Goal: Task Accomplishment & Management: Use online tool/utility

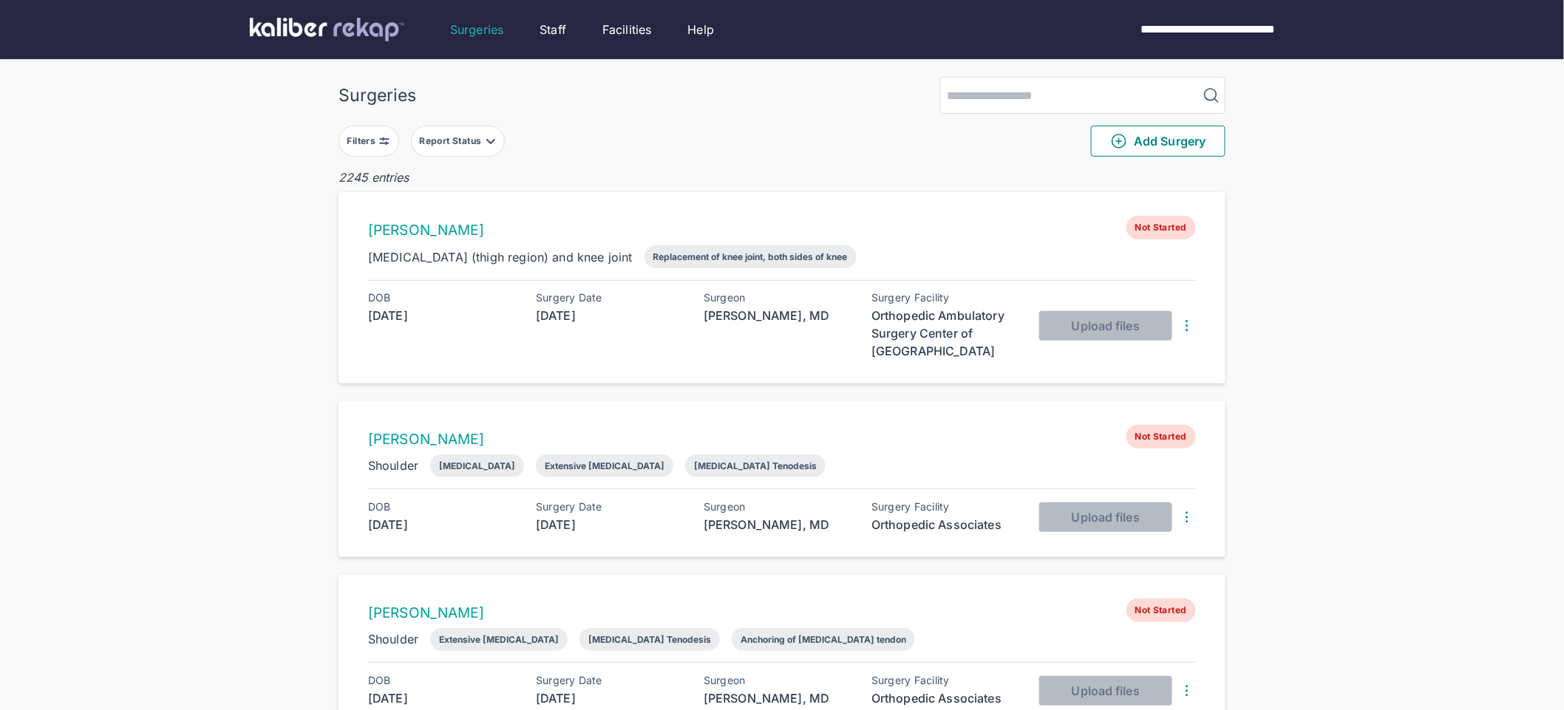
click at [391, 150] on button "Filters" at bounding box center [369, 141] width 61 height 31
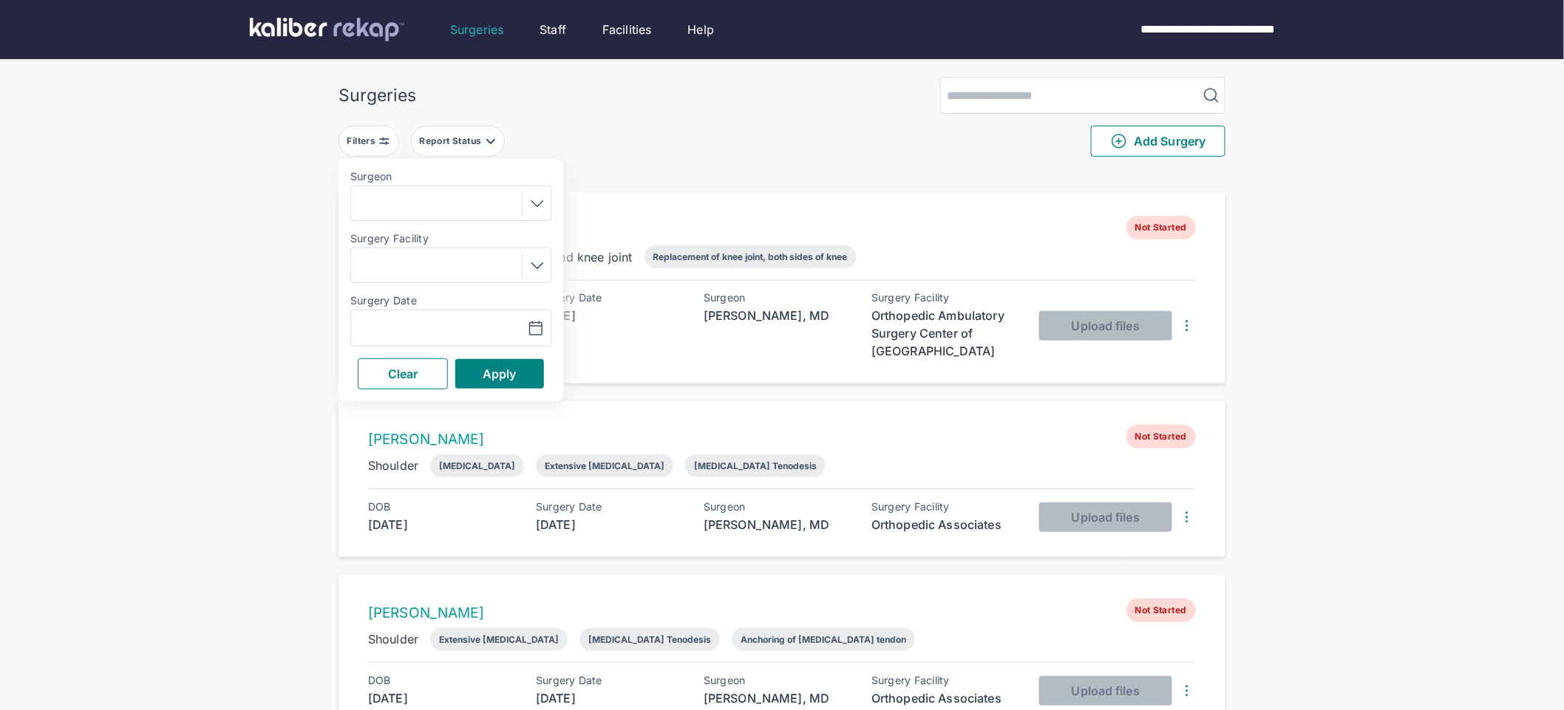
click at [431, 316] on div "Navigate forward to interact with the calendar and select a date. Press the que…" at bounding box center [450, 328] width 201 height 37
click at [482, 339] on button "button" at bounding box center [500, 328] width 102 height 34
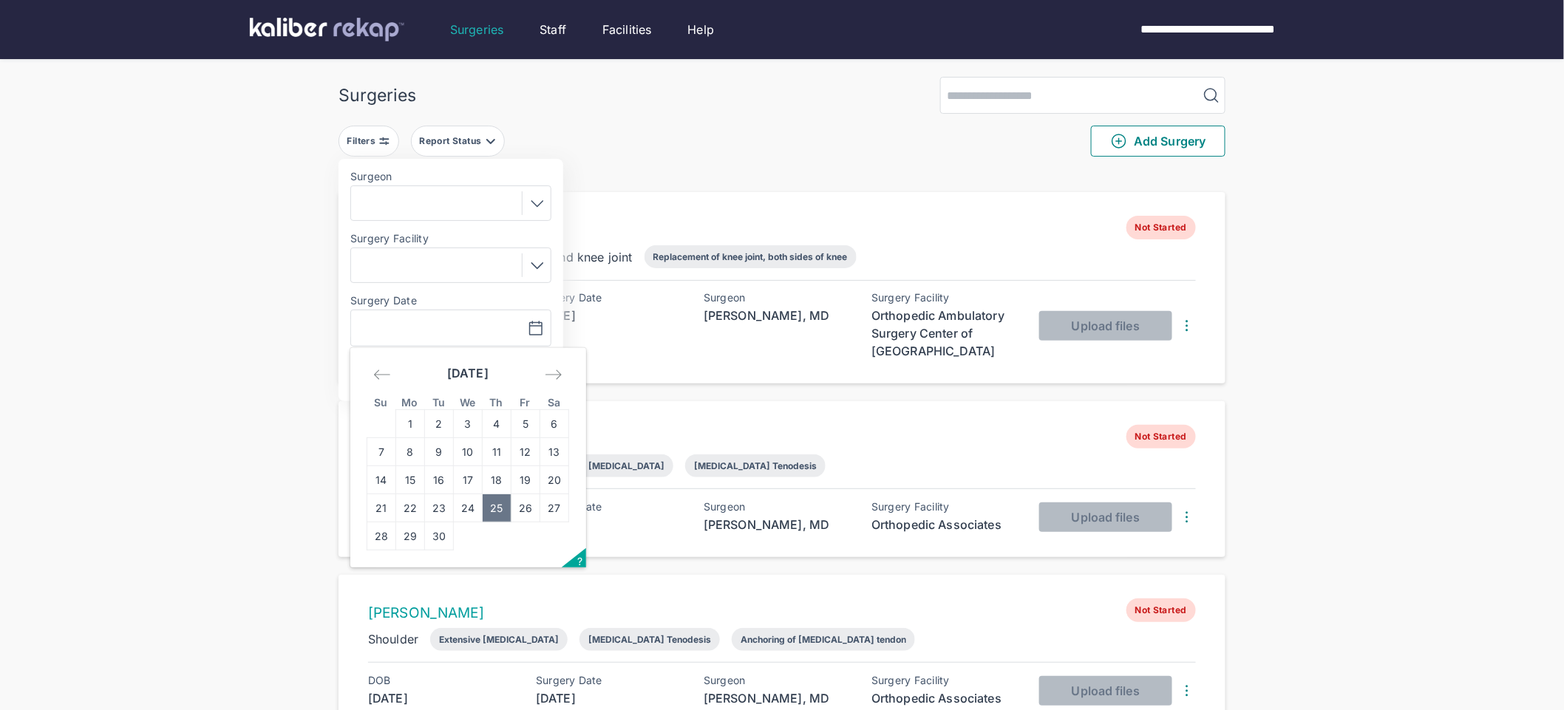
click at [503, 511] on td "25" at bounding box center [497, 508] width 29 height 28
type input "**********"
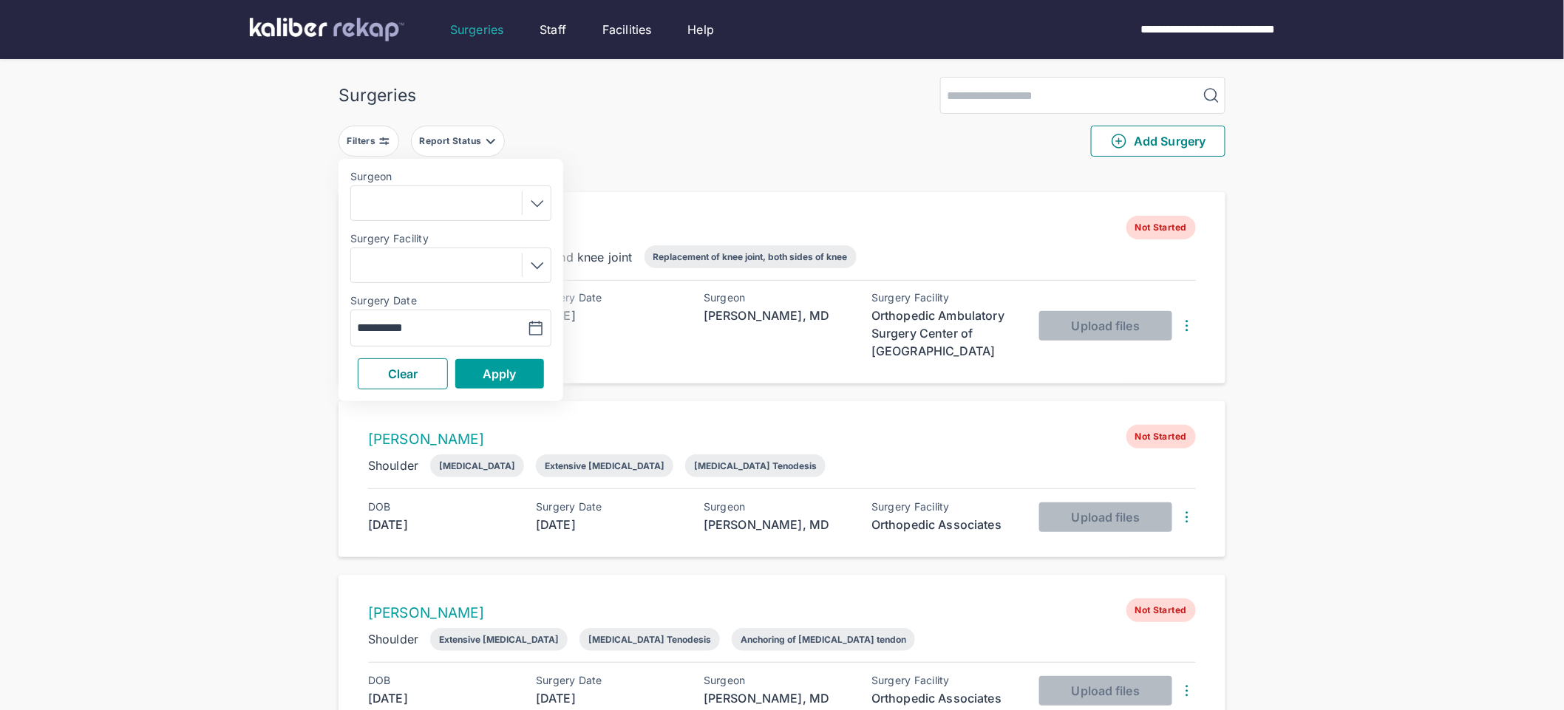
click at [509, 371] on span "Apply" at bounding box center [500, 374] width 34 height 15
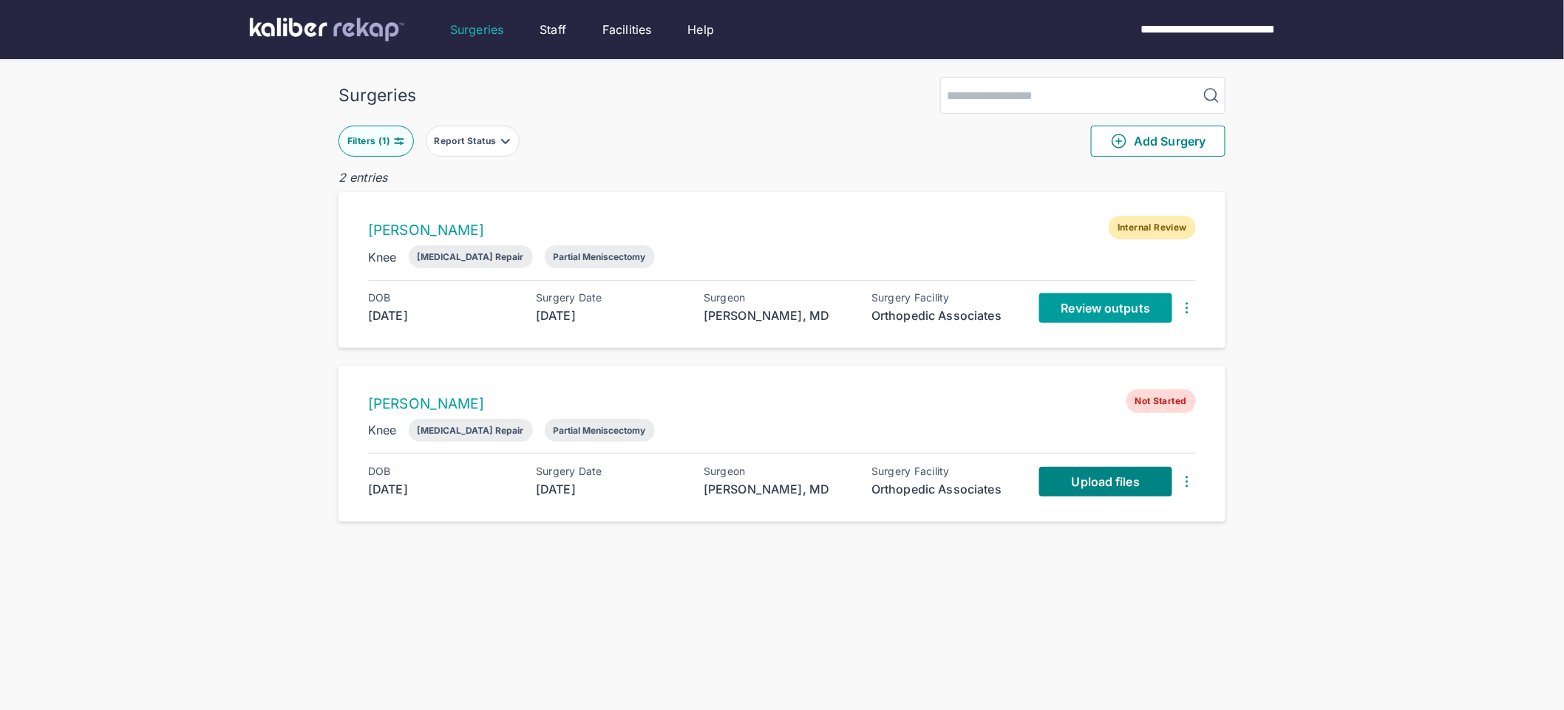
click at [1106, 307] on span "Review outputs" at bounding box center [1105, 308] width 89 height 15
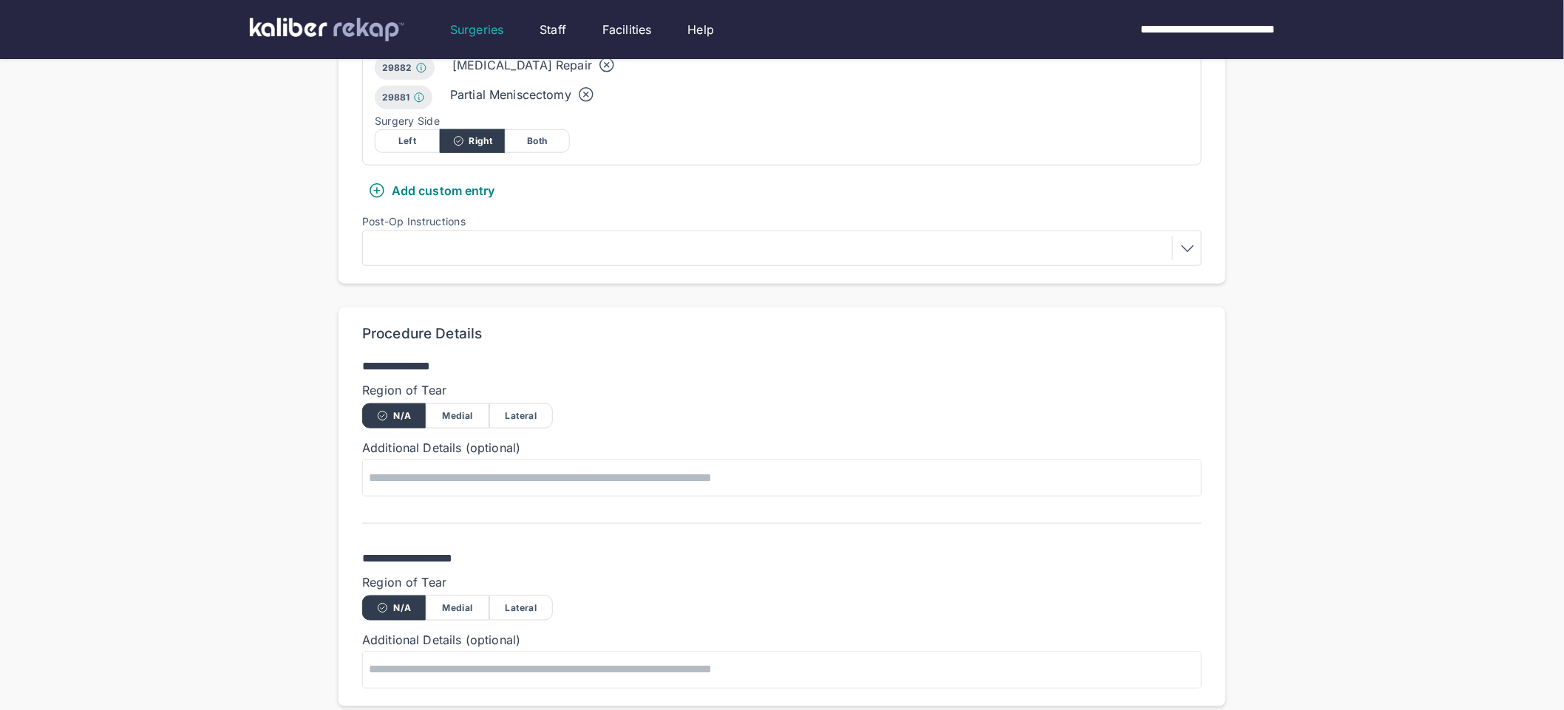
scroll to position [784, 0]
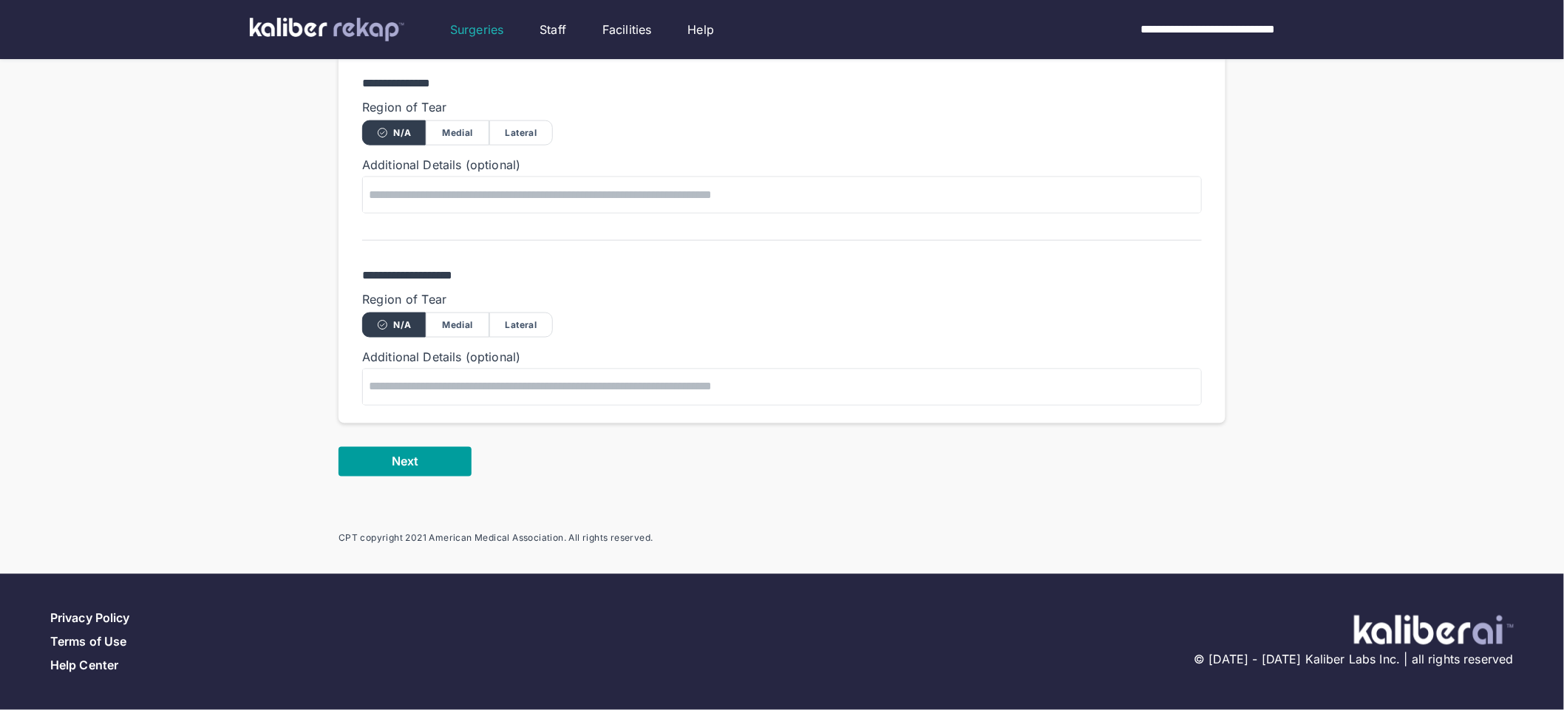
click at [403, 463] on span "Next" at bounding box center [405, 462] width 27 height 15
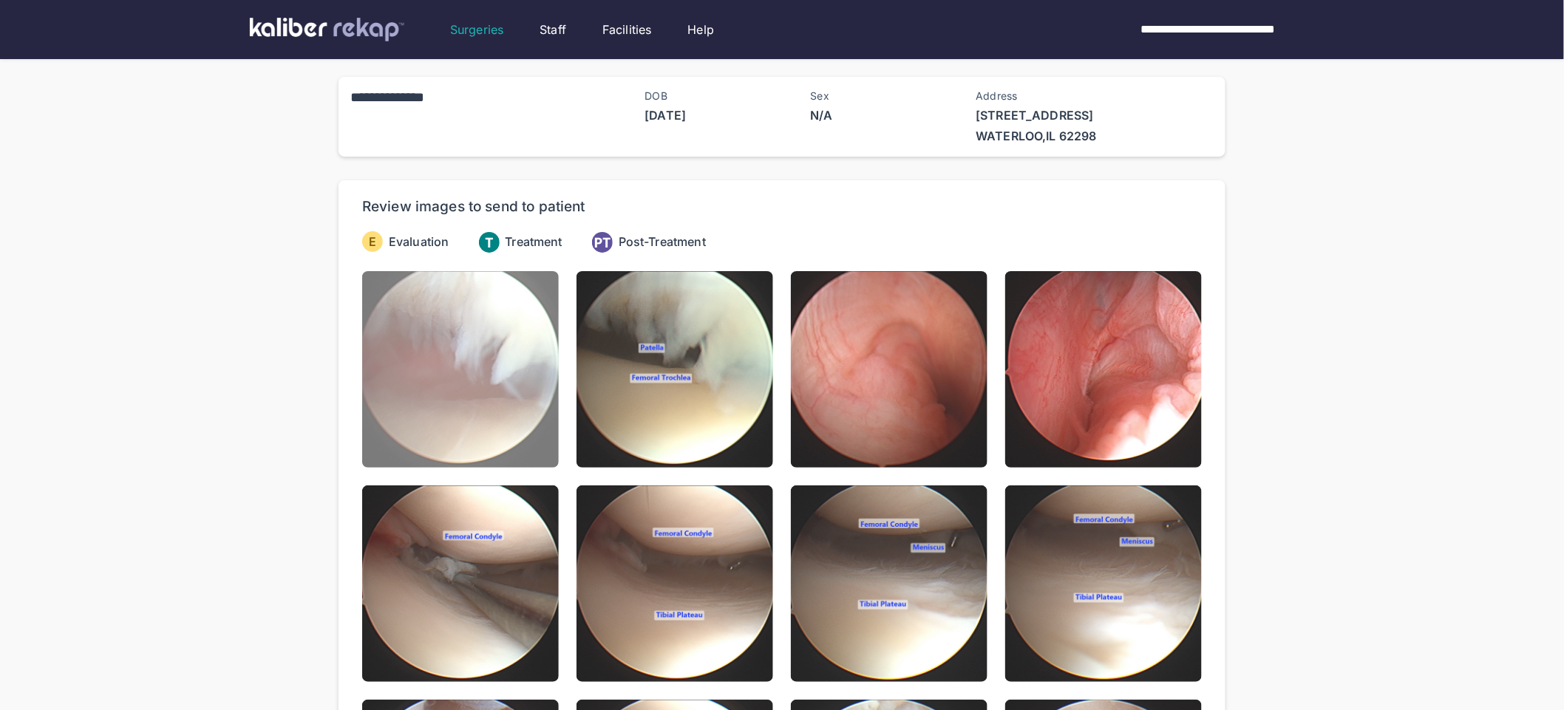
click at [449, 387] on img at bounding box center [460, 369] width 197 height 197
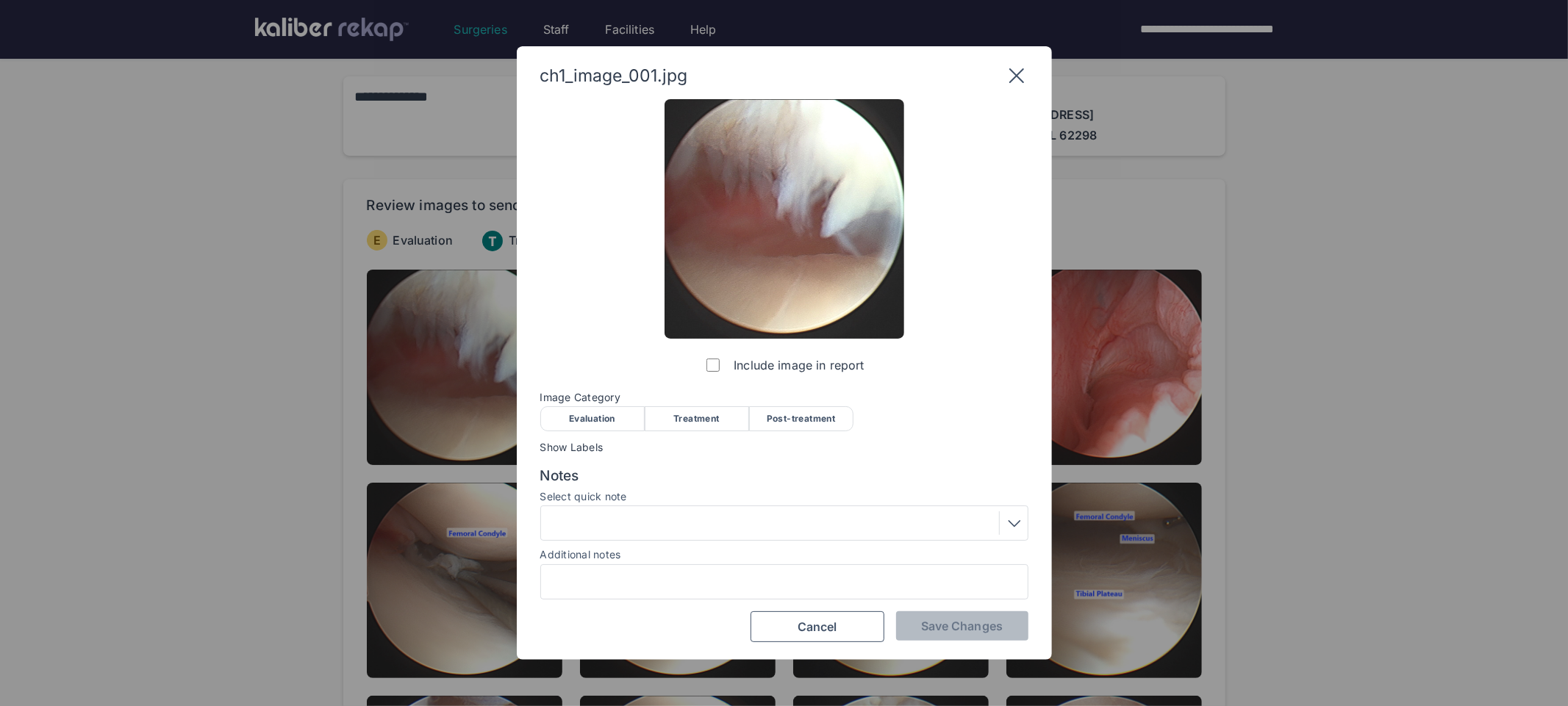
click at [616, 424] on div "Evaluation" at bounding box center [592, 419] width 104 height 25
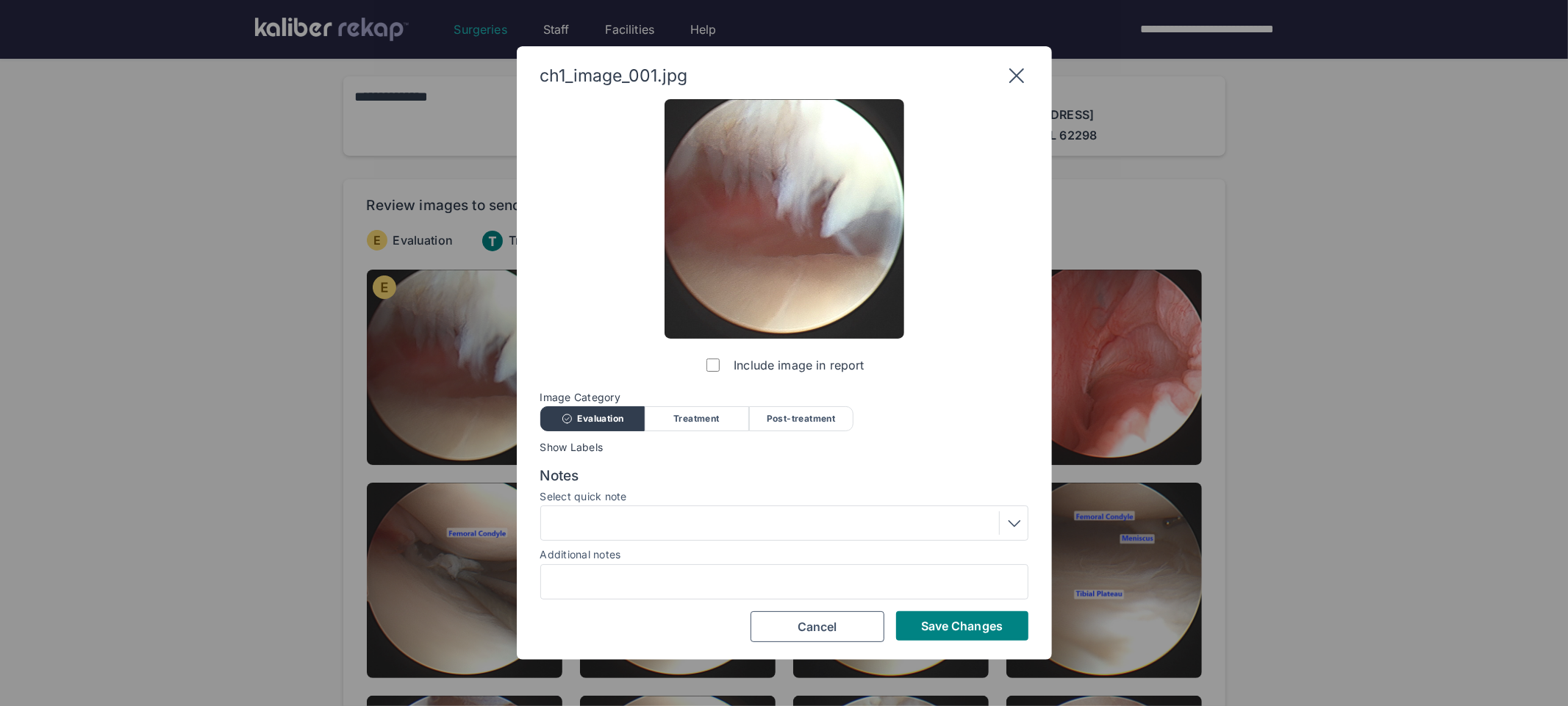
click at [689, 521] on div at bounding box center [784, 523] width 477 height 24
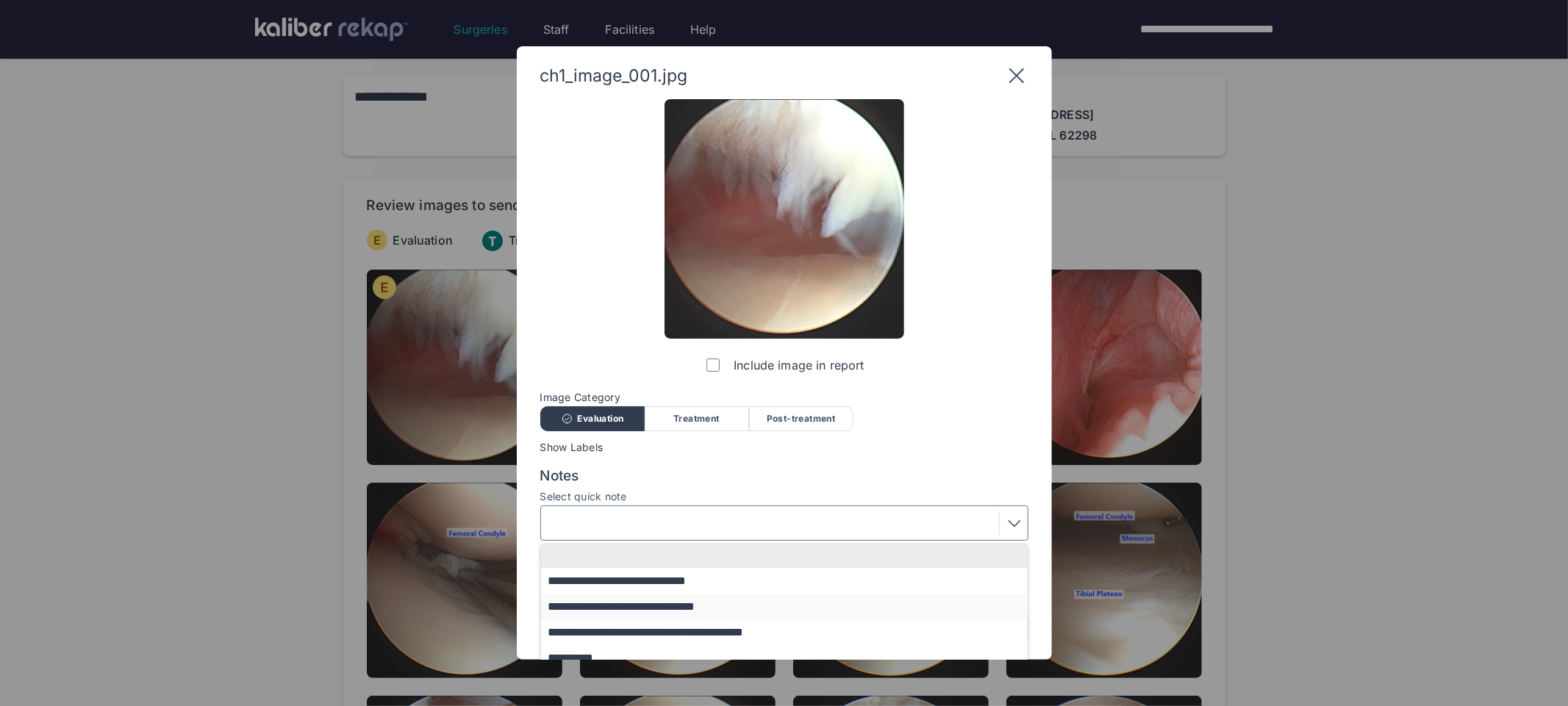
click at [639, 605] on button "**********" at bounding box center [790, 607] width 500 height 26
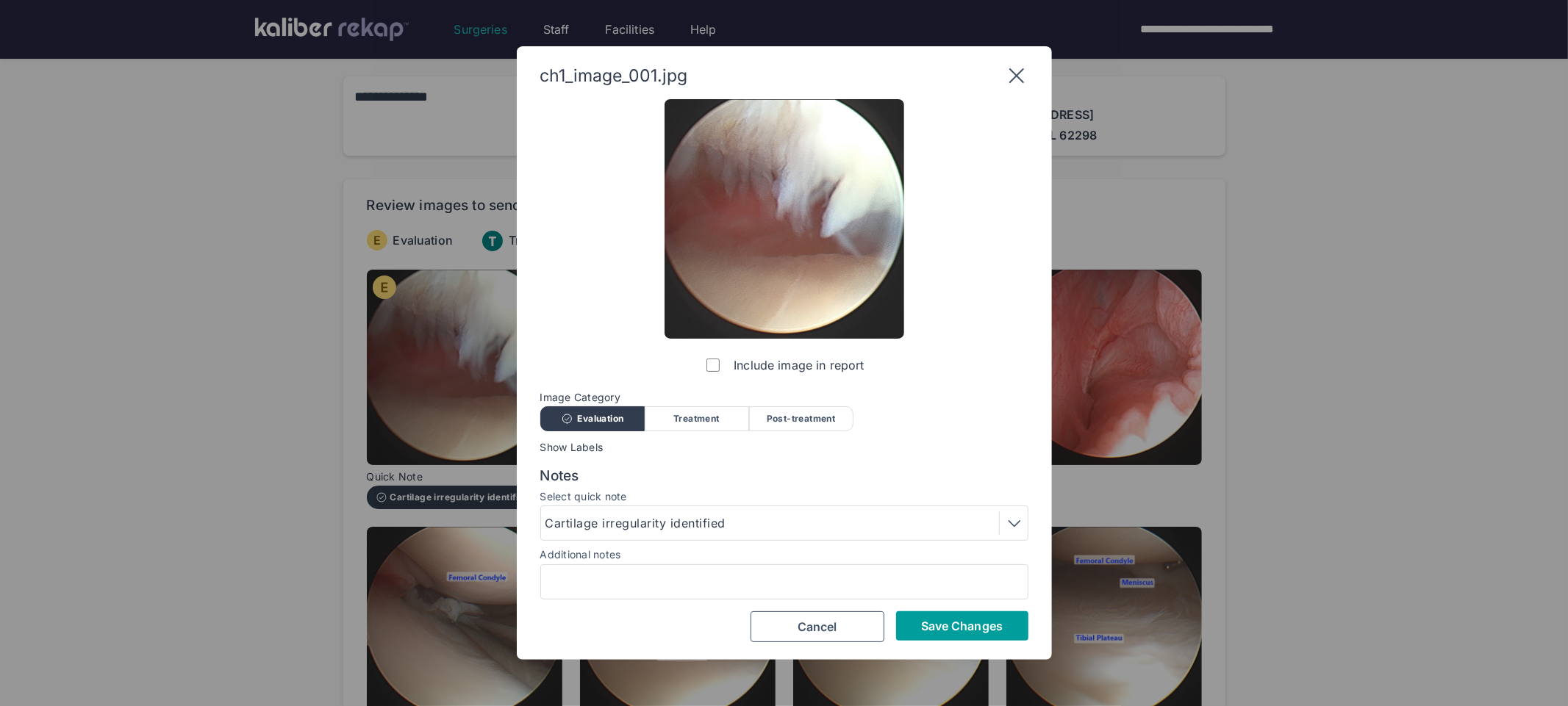
click at [970, 626] on span "Save Changes" at bounding box center [961, 625] width 82 height 15
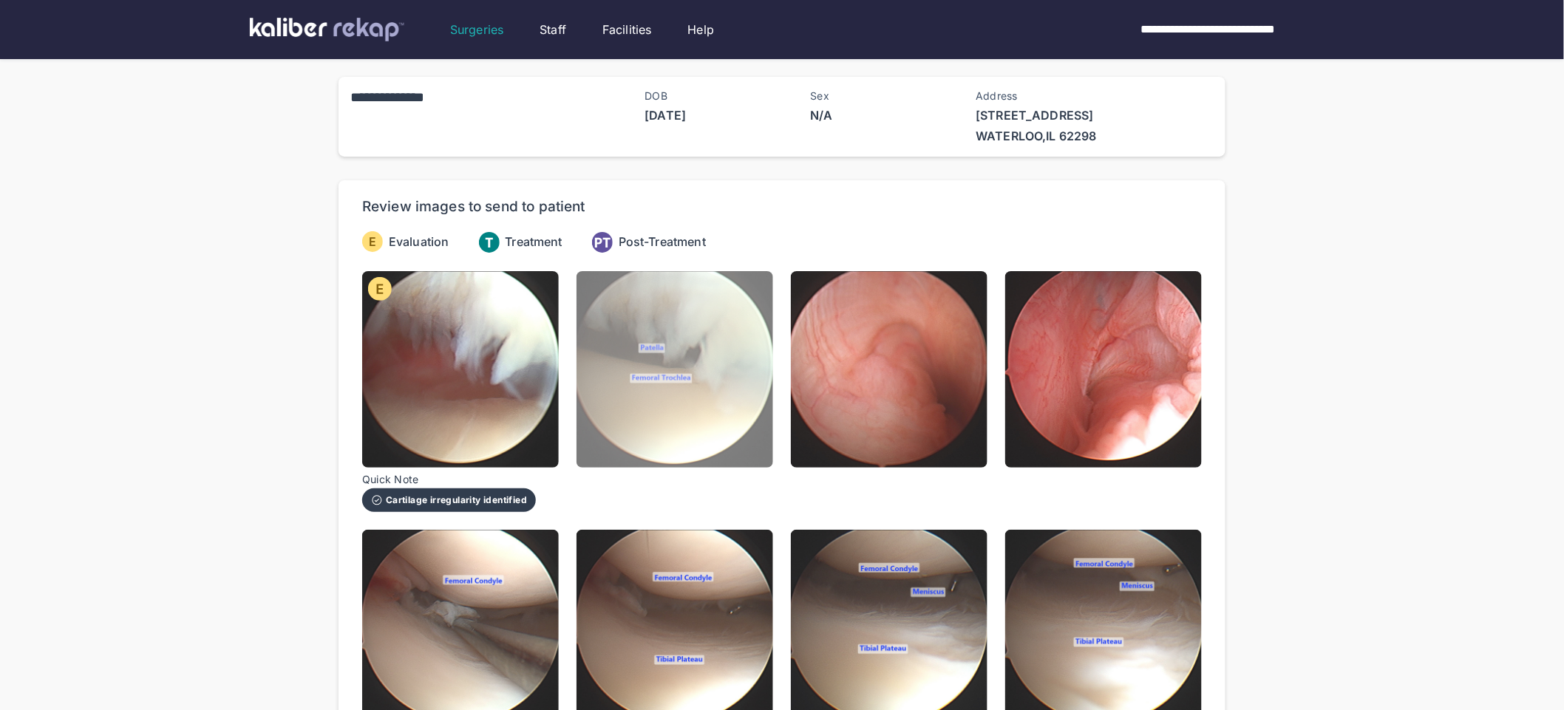
click at [676, 424] on img at bounding box center [674, 369] width 197 height 197
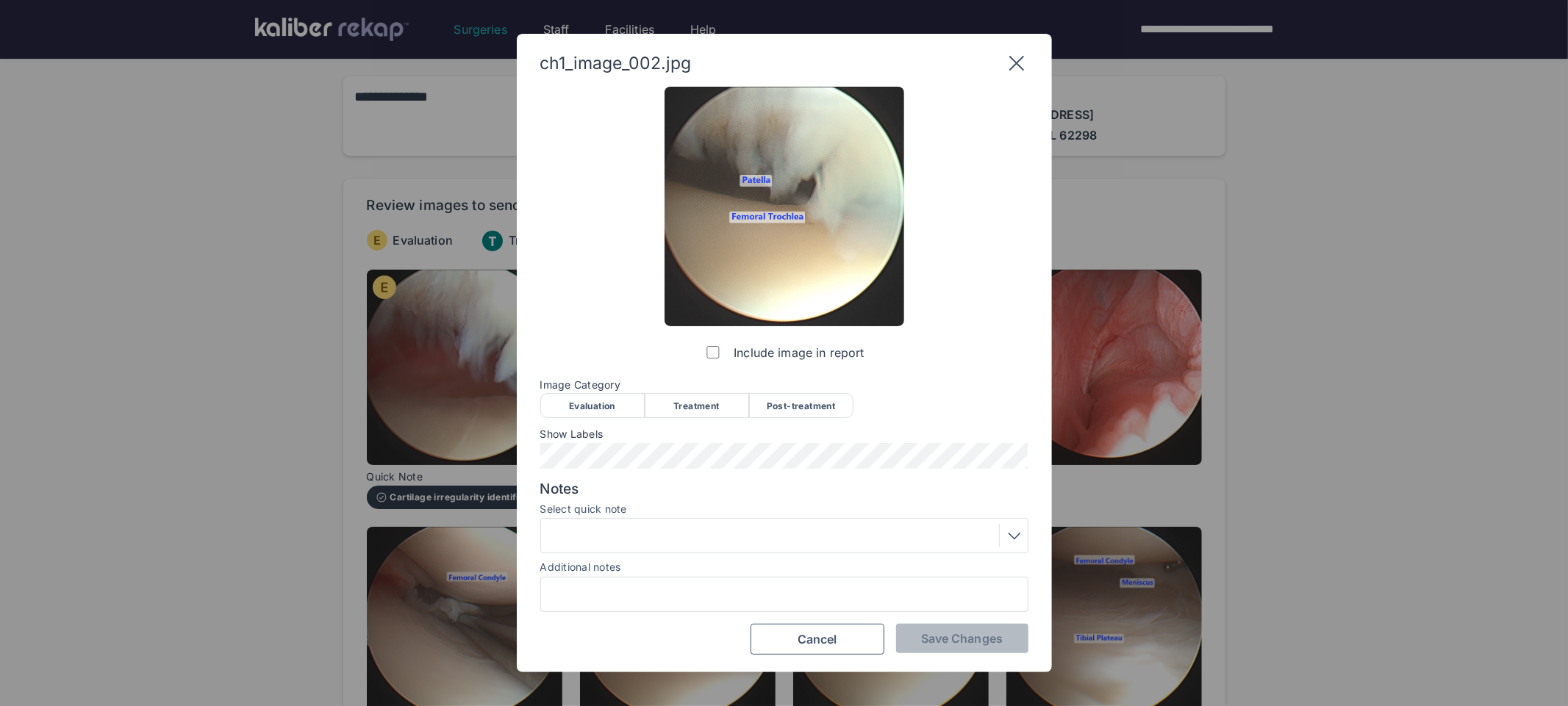
click at [604, 405] on div "Evaluation" at bounding box center [592, 405] width 104 height 25
click at [689, 532] on div at bounding box center [784, 536] width 477 height 24
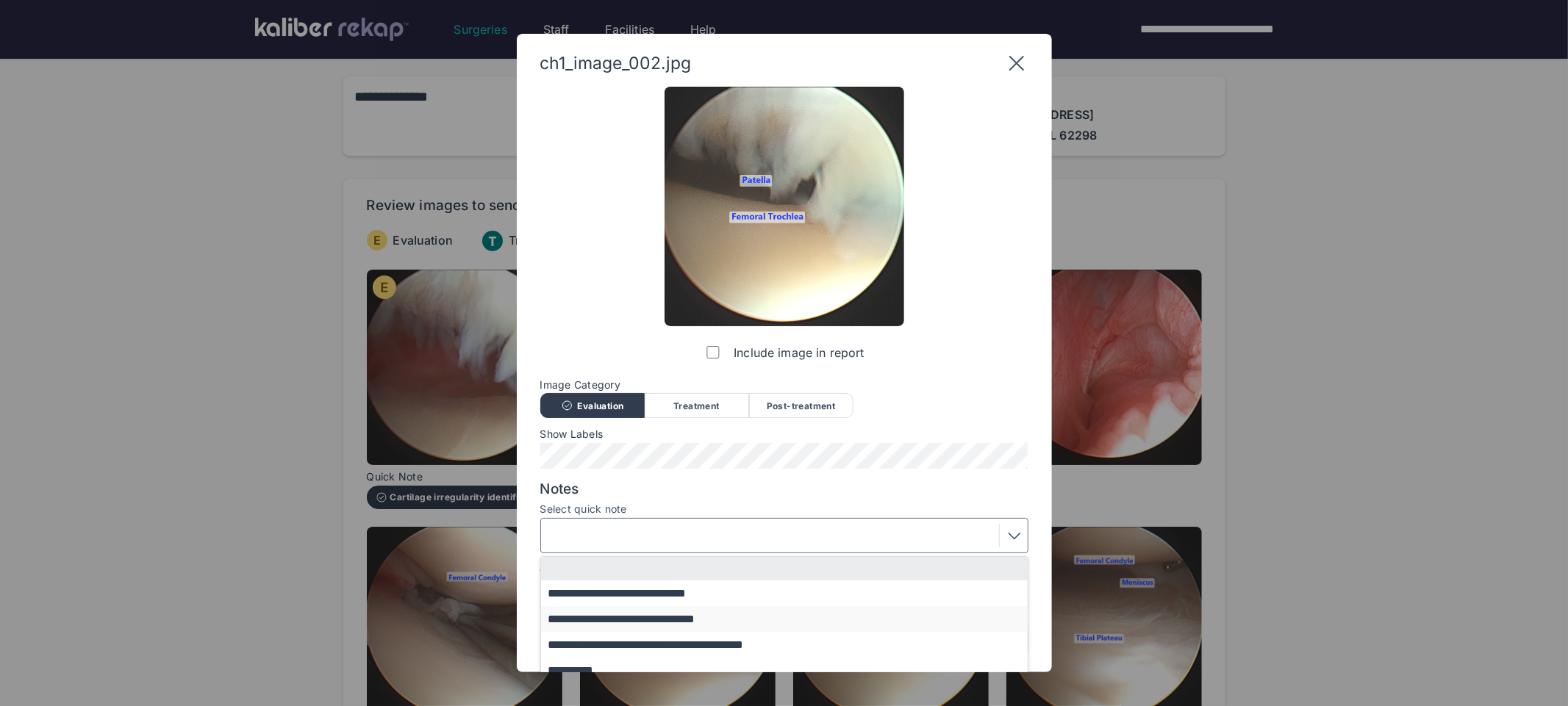
click at [659, 618] on button "**********" at bounding box center [790, 619] width 500 height 26
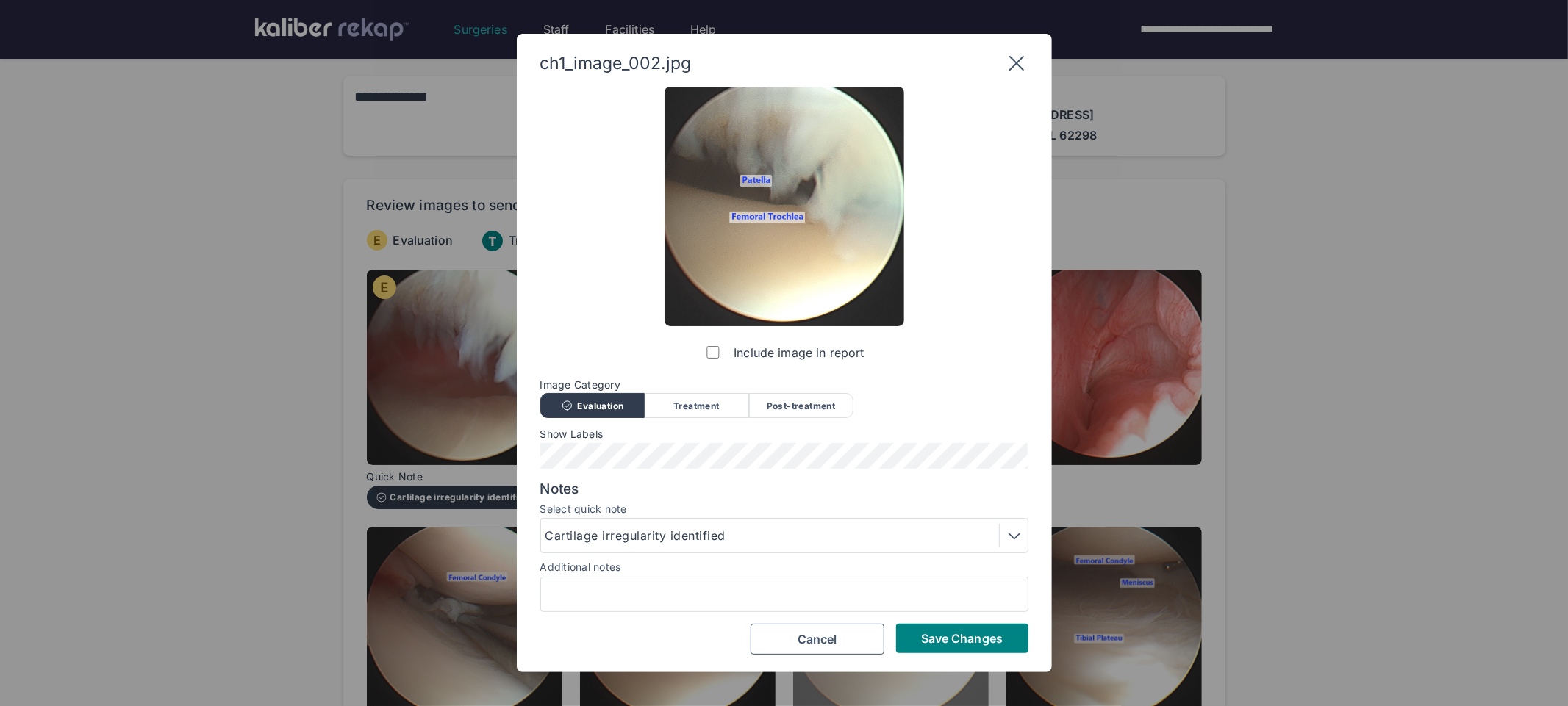
drag, startPoint x: 974, startPoint y: 641, endPoint x: 958, endPoint y: 634, distance: 17.5
click at [973, 641] on span "Save Changes" at bounding box center [961, 638] width 82 height 15
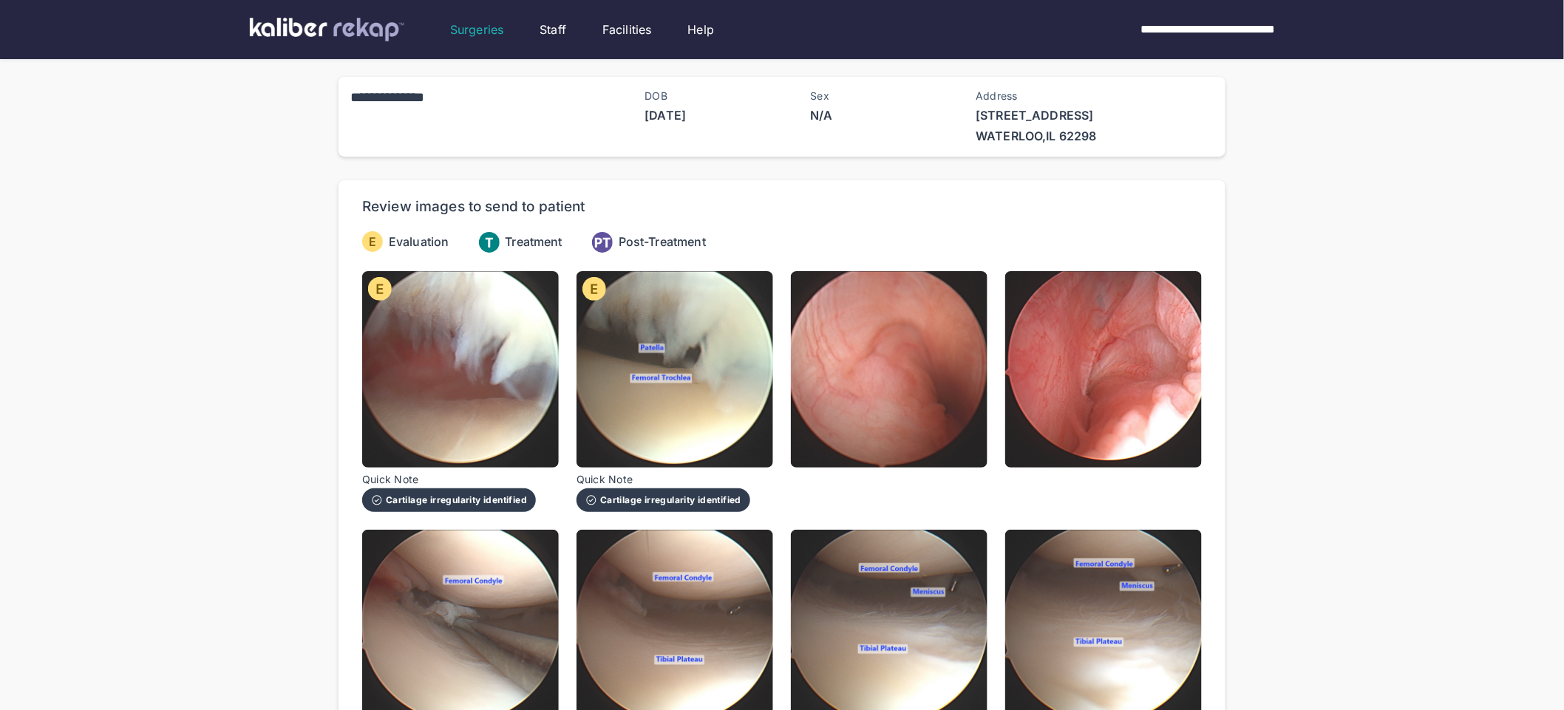
click at [506, 493] on div "Cartilage irregularity identified" at bounding box center [449, 501] width 174 height 24
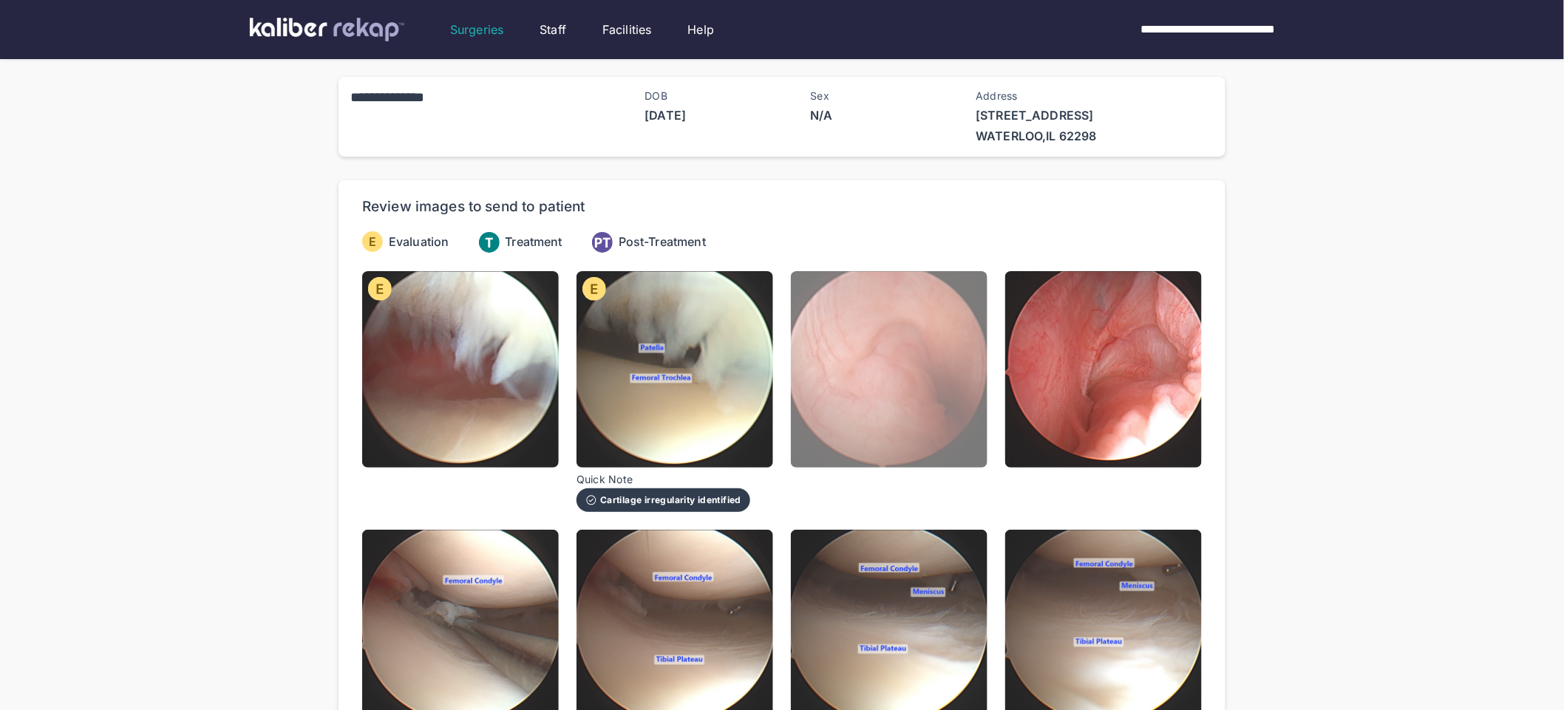
click at [938, 430] on img at bounding box center [889, 369] width 197 height 197
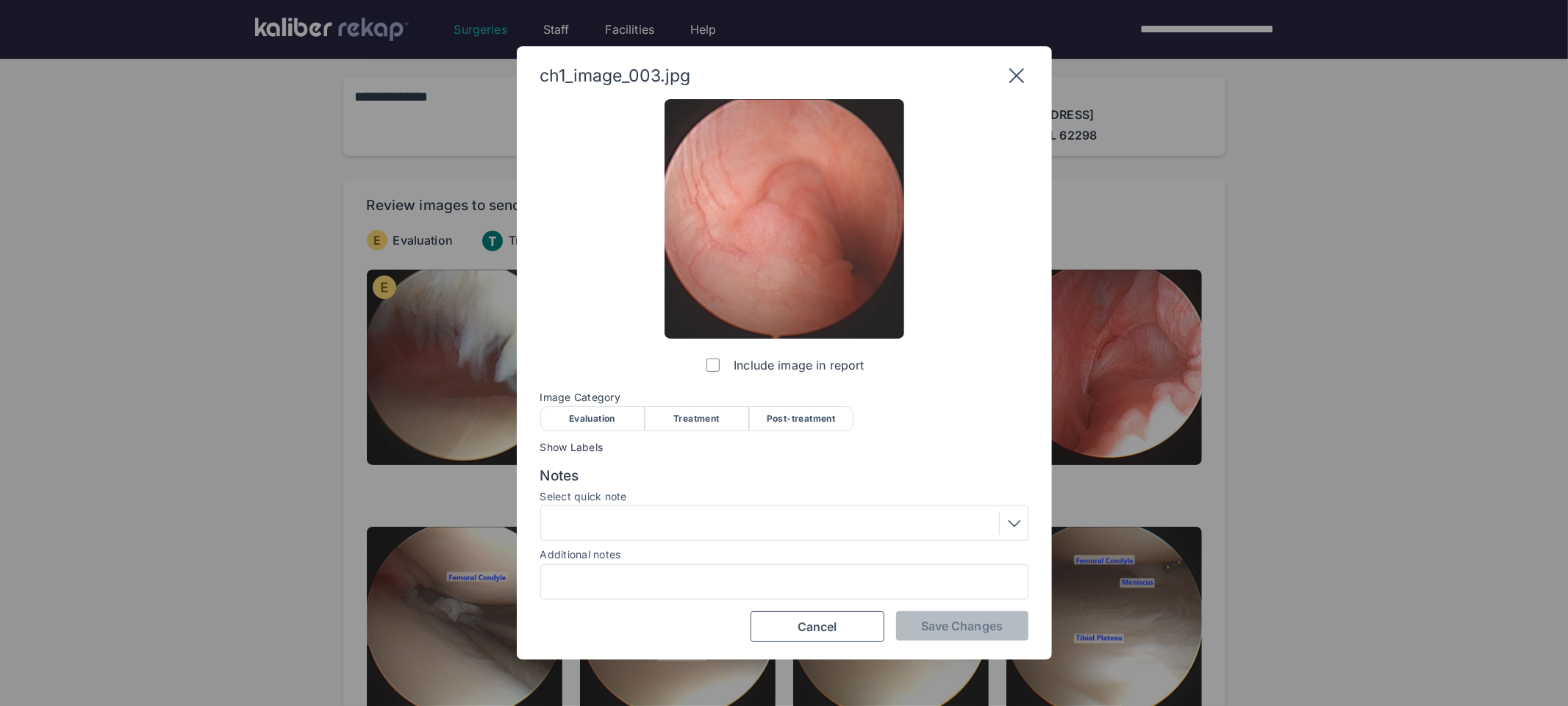
click at [596, 416] on div "Evaluation" at bounding box center [592, 419] width 104 height 25
click at [629, 534] on div at bounding box center [784, 523] width 477 height 24
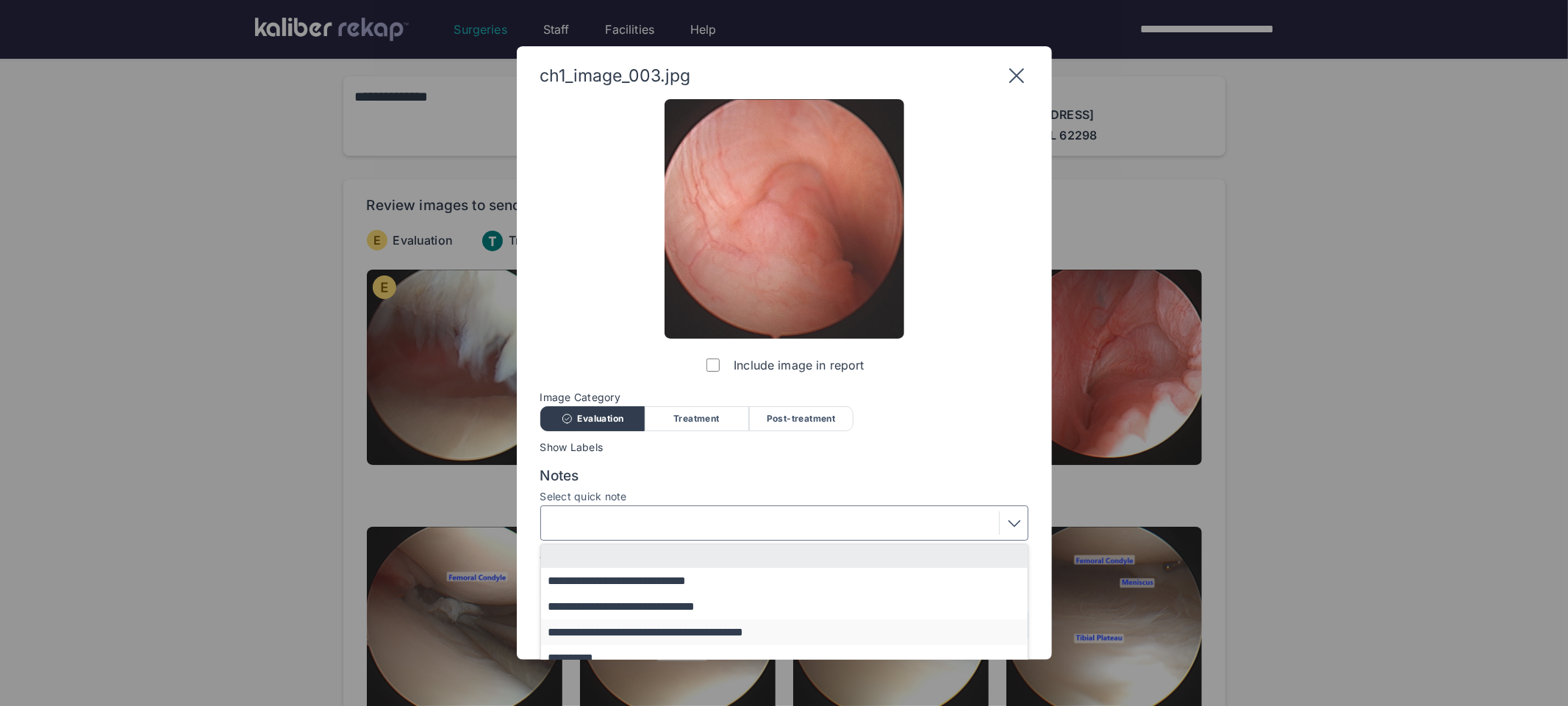
scroll to position [88, 0]
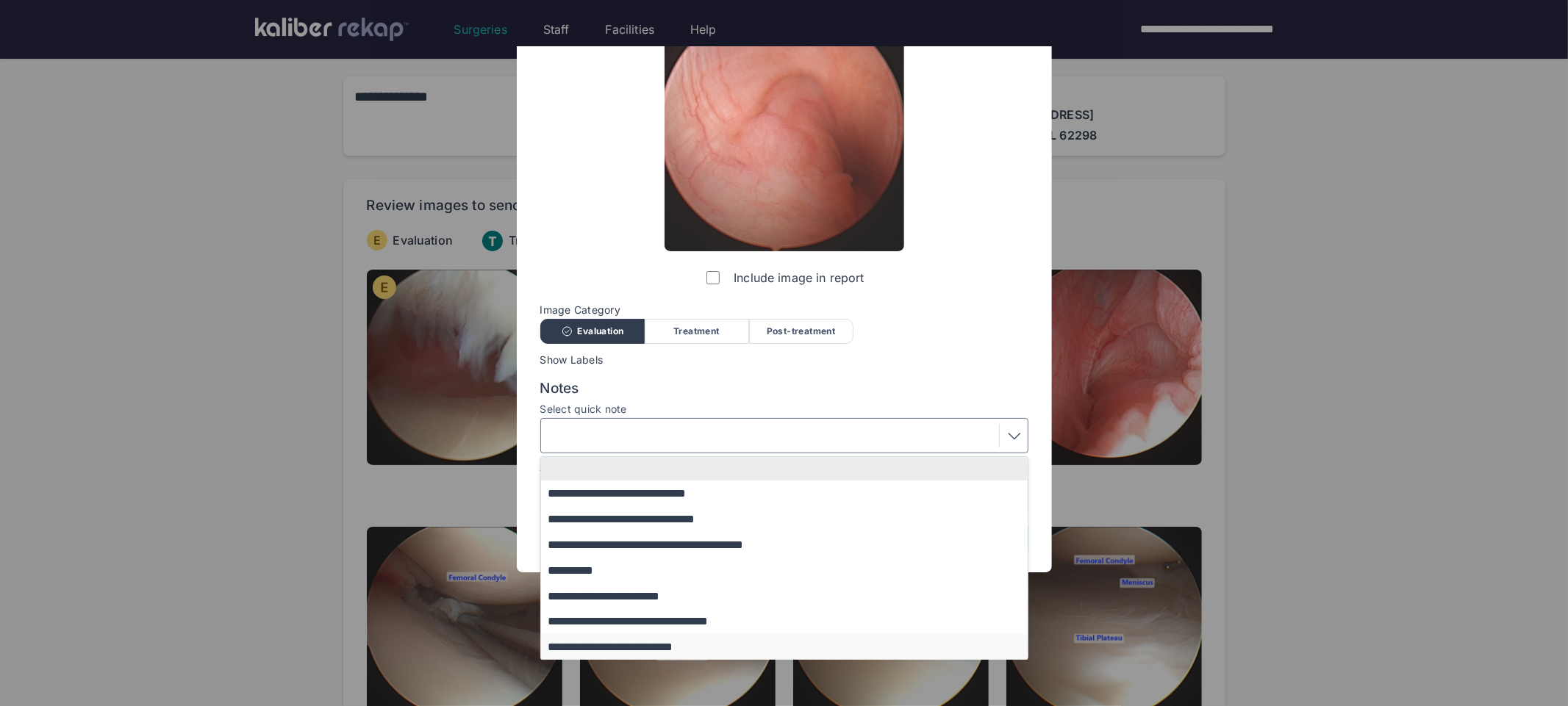
click at [599, 641] on button "**********" at bounding box center [790, 647] width 500 height 26
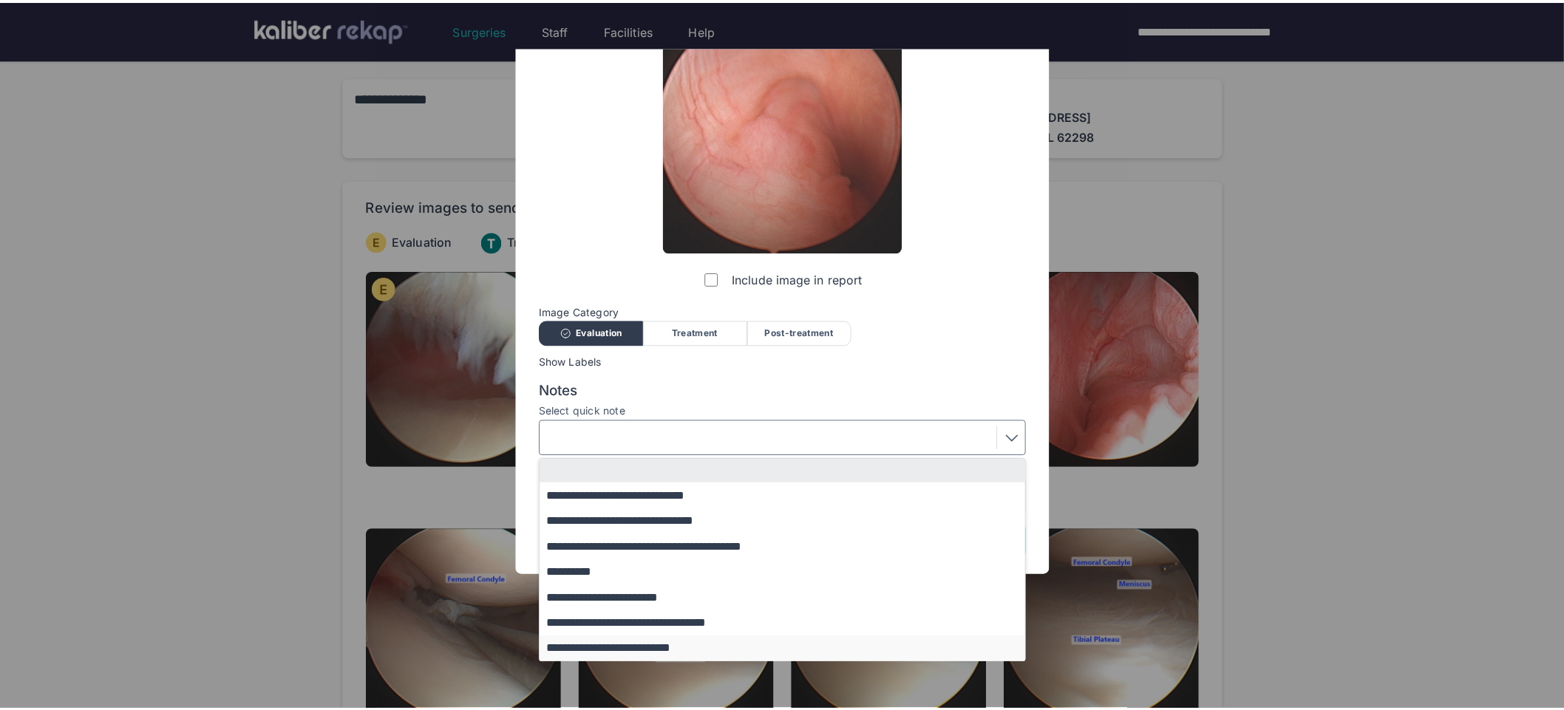
scroll to position [0, 0]
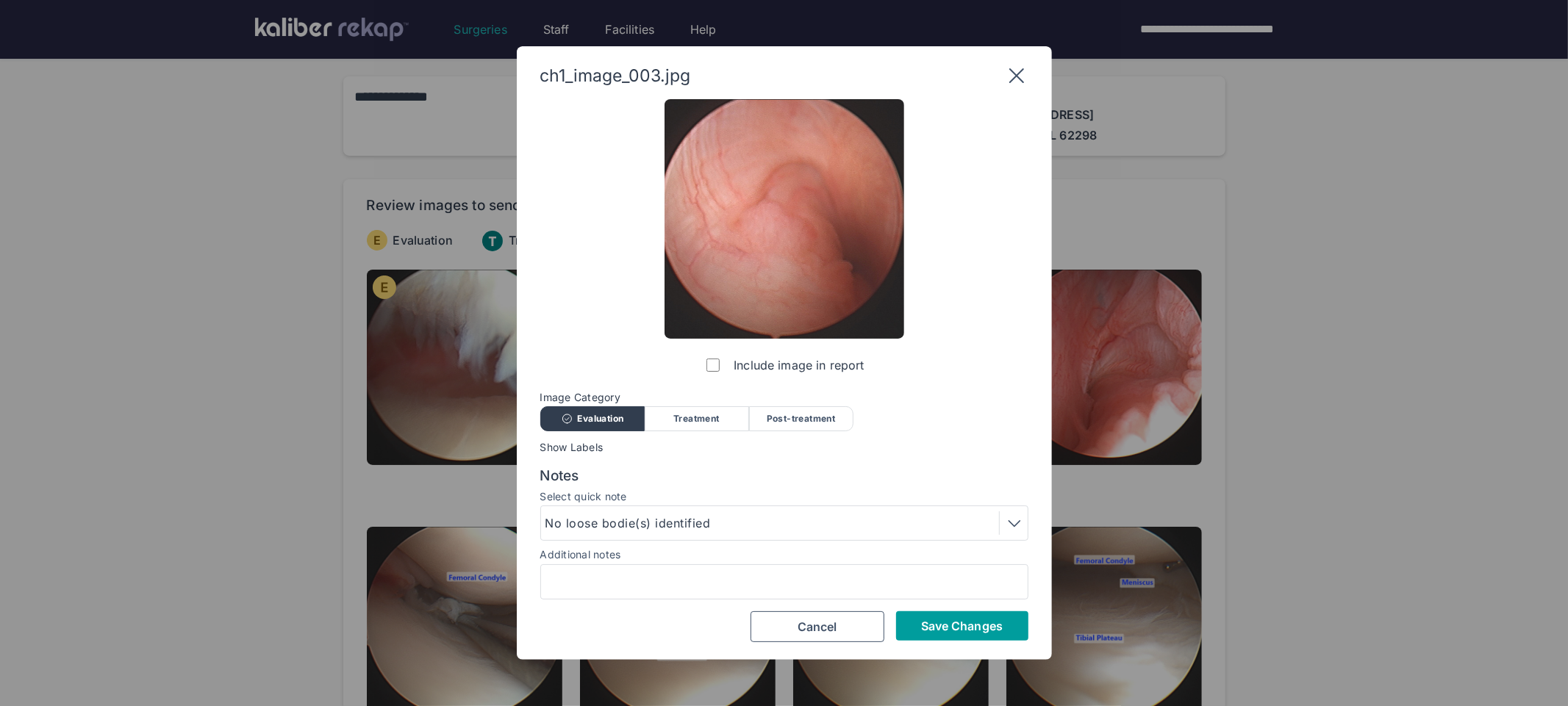
click at [990, 622] on span "Save Changes" at bounding box center [961, 625] width 82 height 15
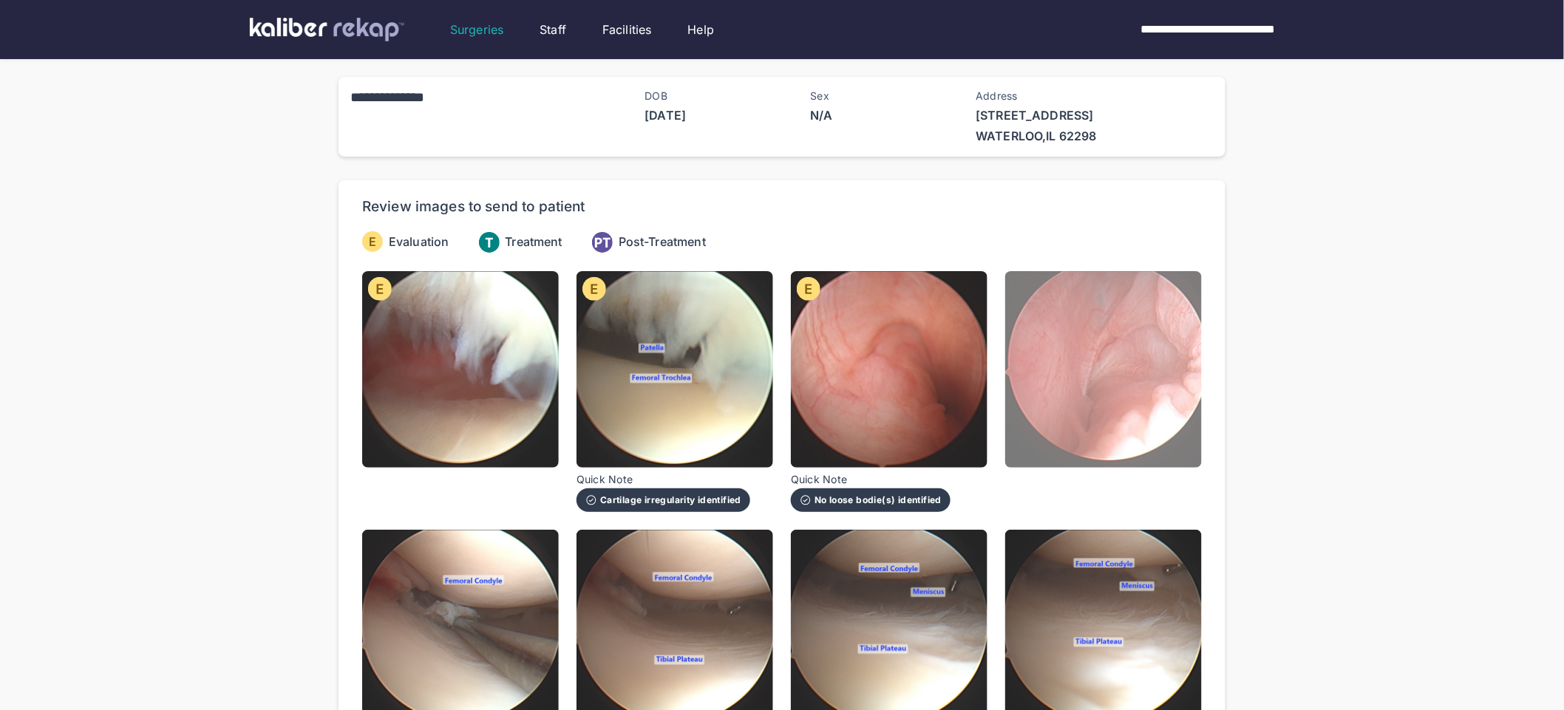
click at [1093, 421] on img at bounding box center [1103, 369] width 197 height 197
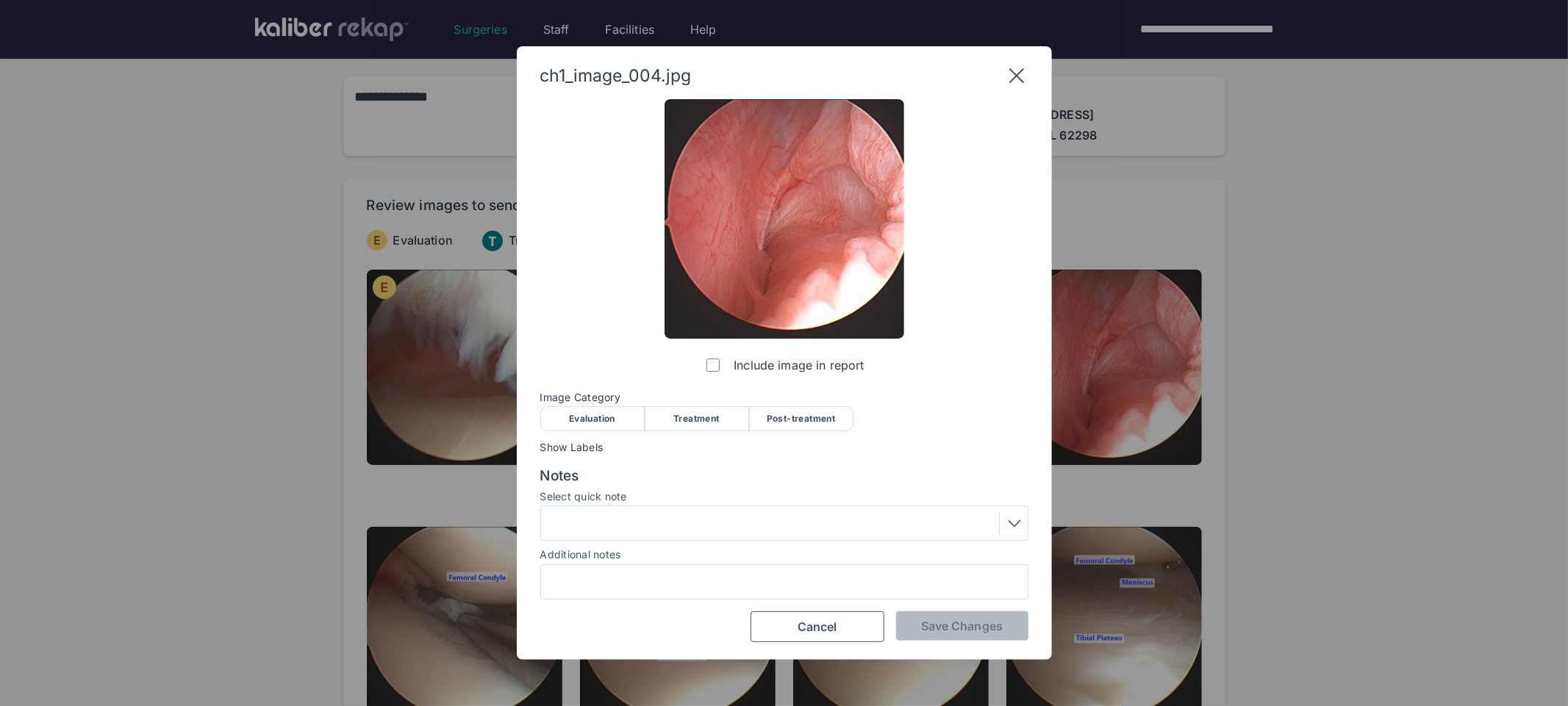
click at [591, 421] on div "Evaluation" at bounding box center [592, 419] width 104 height 25
click at [939, 619] on span "Save Changes" at bounding box center [961, 625] width 82 height 15
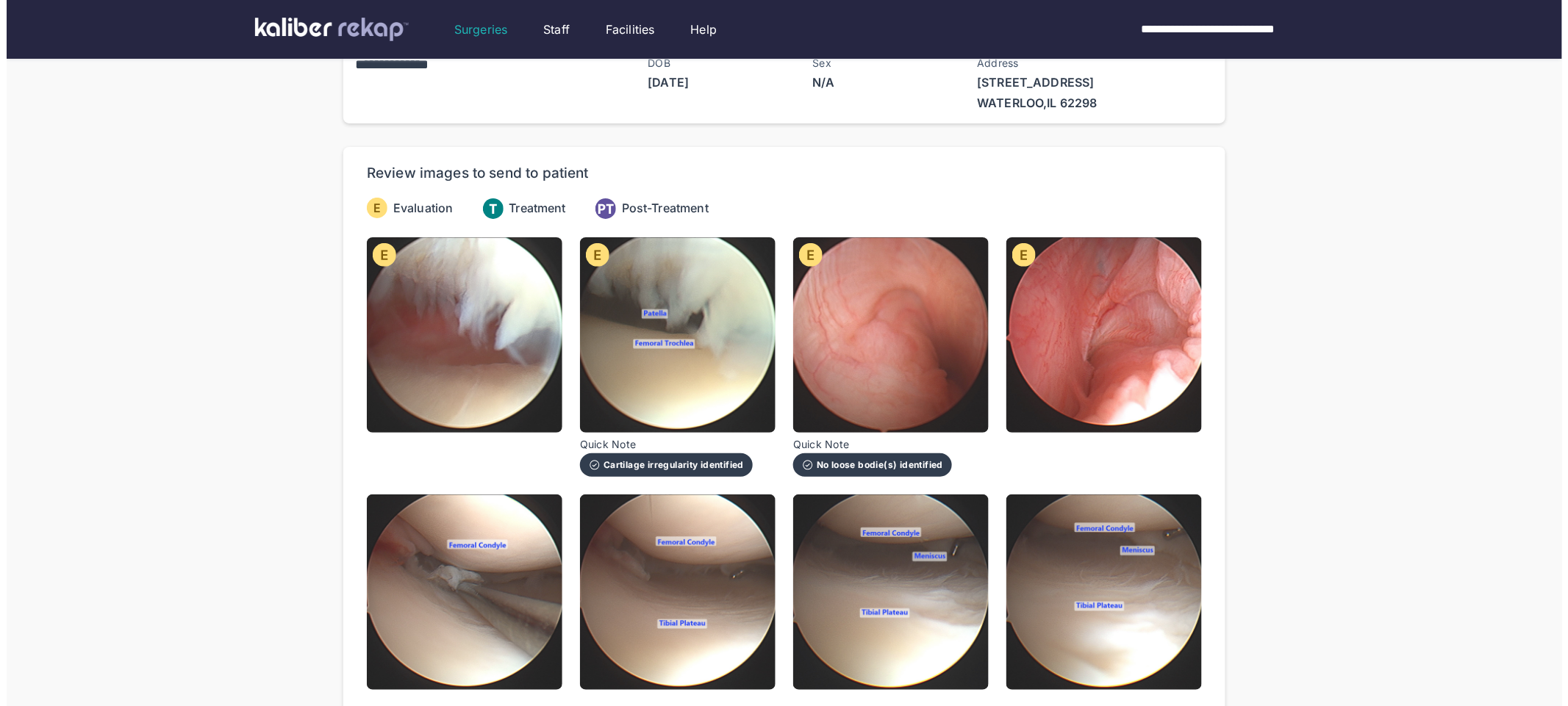
scroll to position [164, 0]
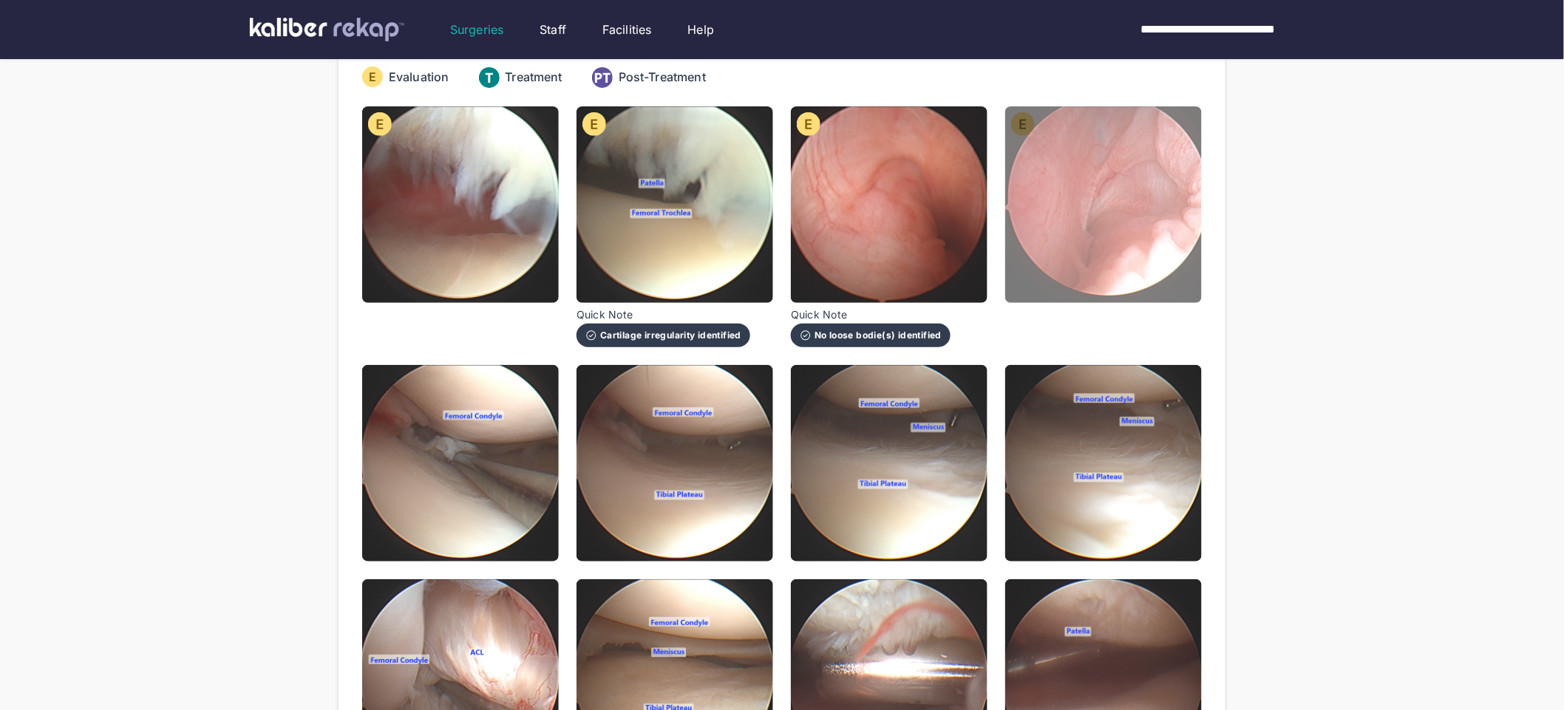
click at [1095, 241] on img at bounding box center [1103, 204] width 197 height 197
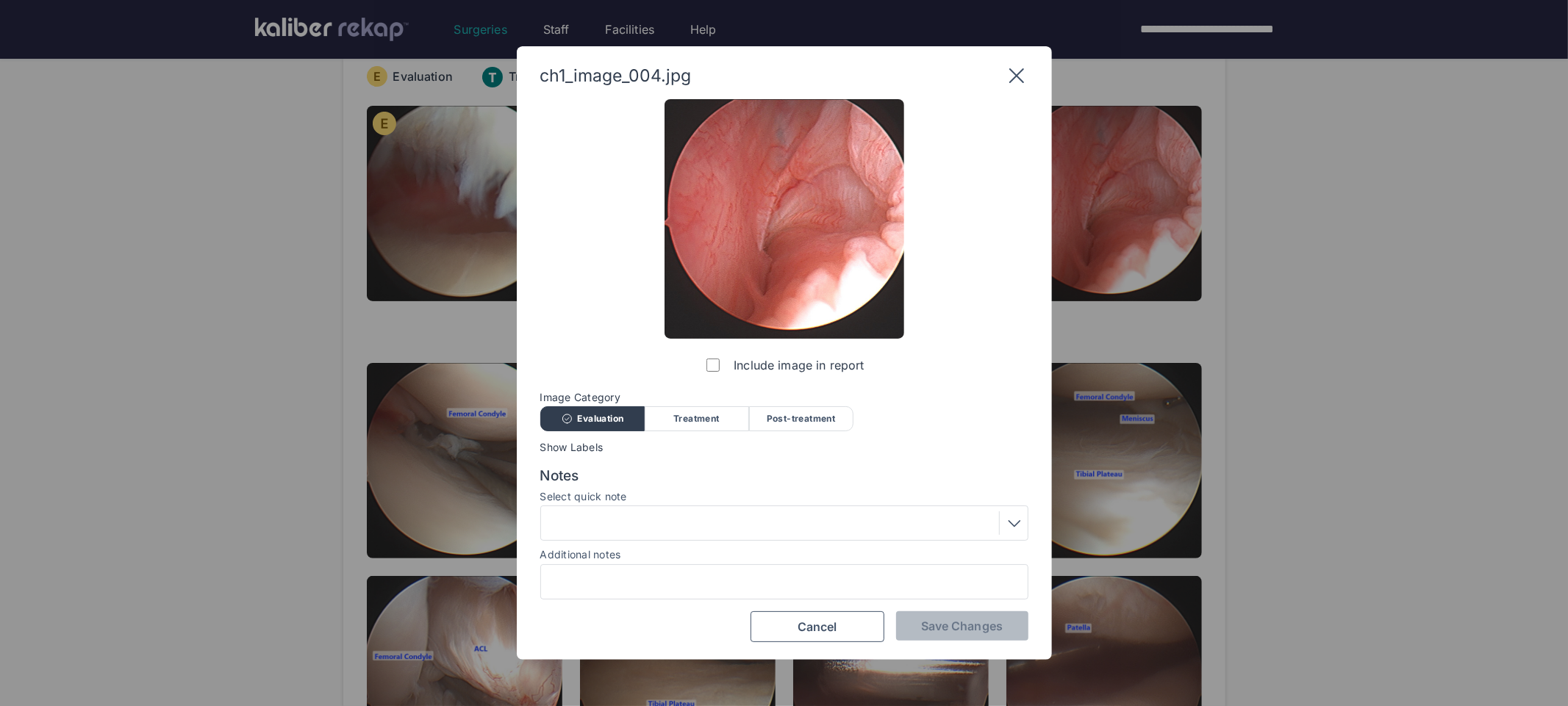
click at [640, 517] on div at bounding box center [784, 523] width 477 height 24
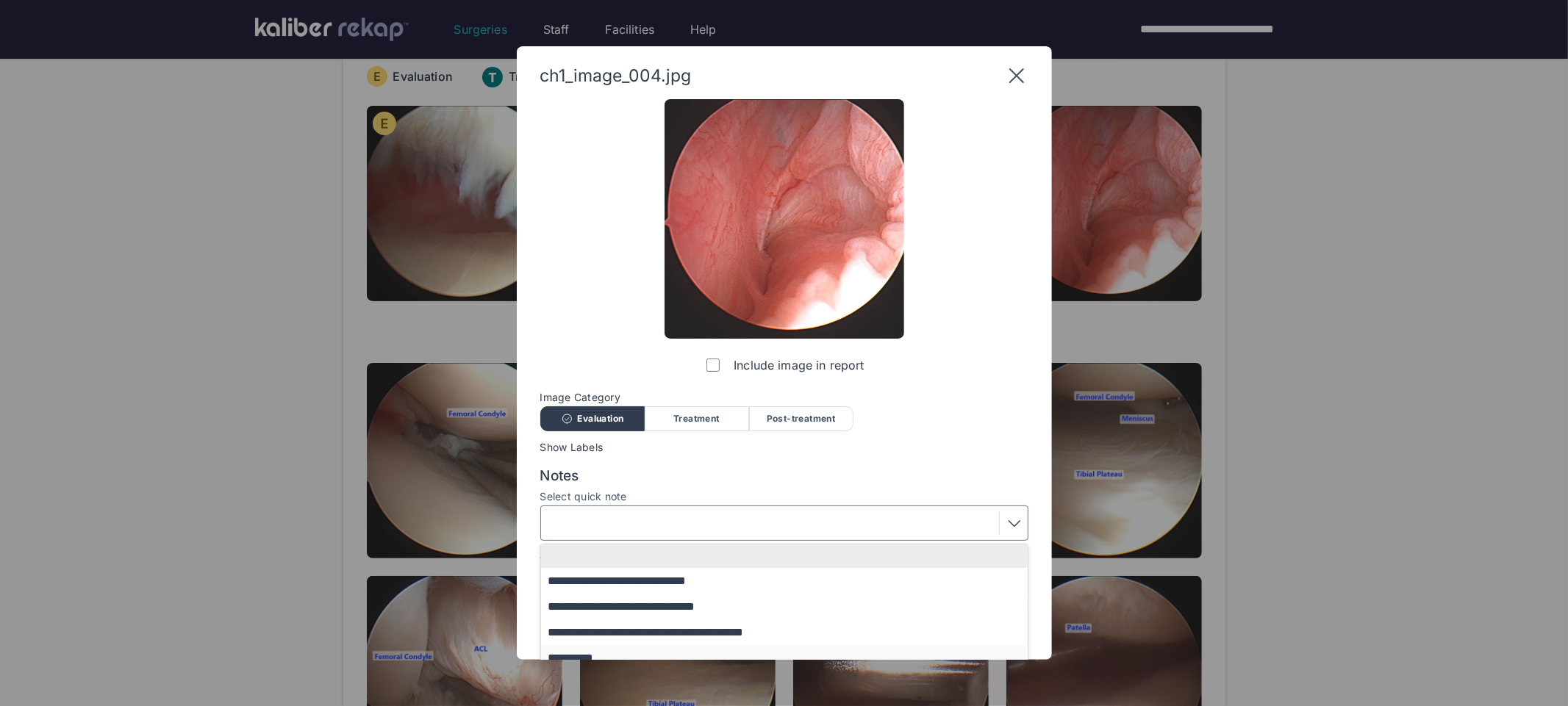
scroll to position [88, 0]
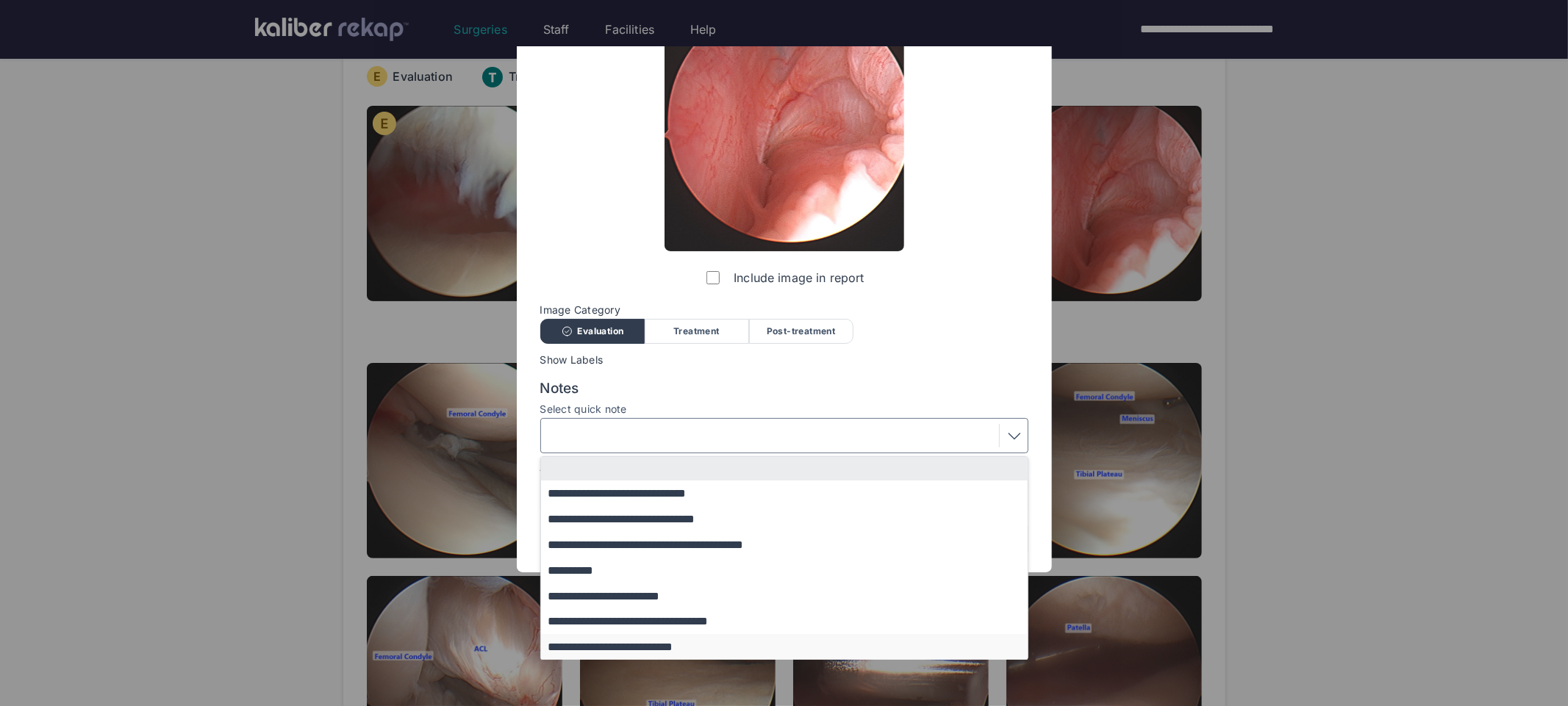
click at [649, 643] on button "**********" at bounding box center [790, 647] width 500 height 26
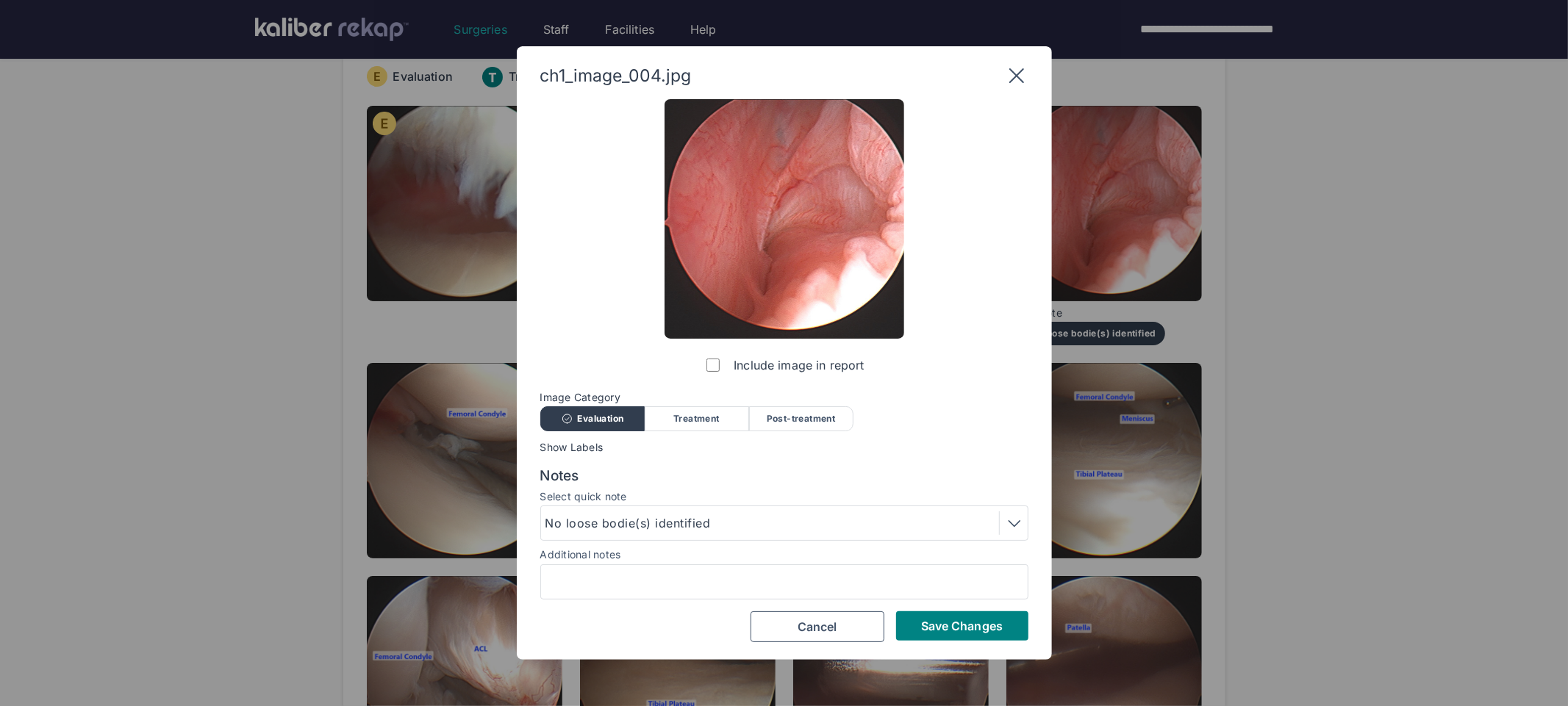
scroll to position [0, 0]
click at [992, 646] on div "ch1_image_004.jpg Include image in report Image Category Evaluation Treatment P…" at bounding box center [784, 354] width 535 height 615
click at [984, 629] on span "Save Changes" at bounding box center [961, 625] width 82 height 15
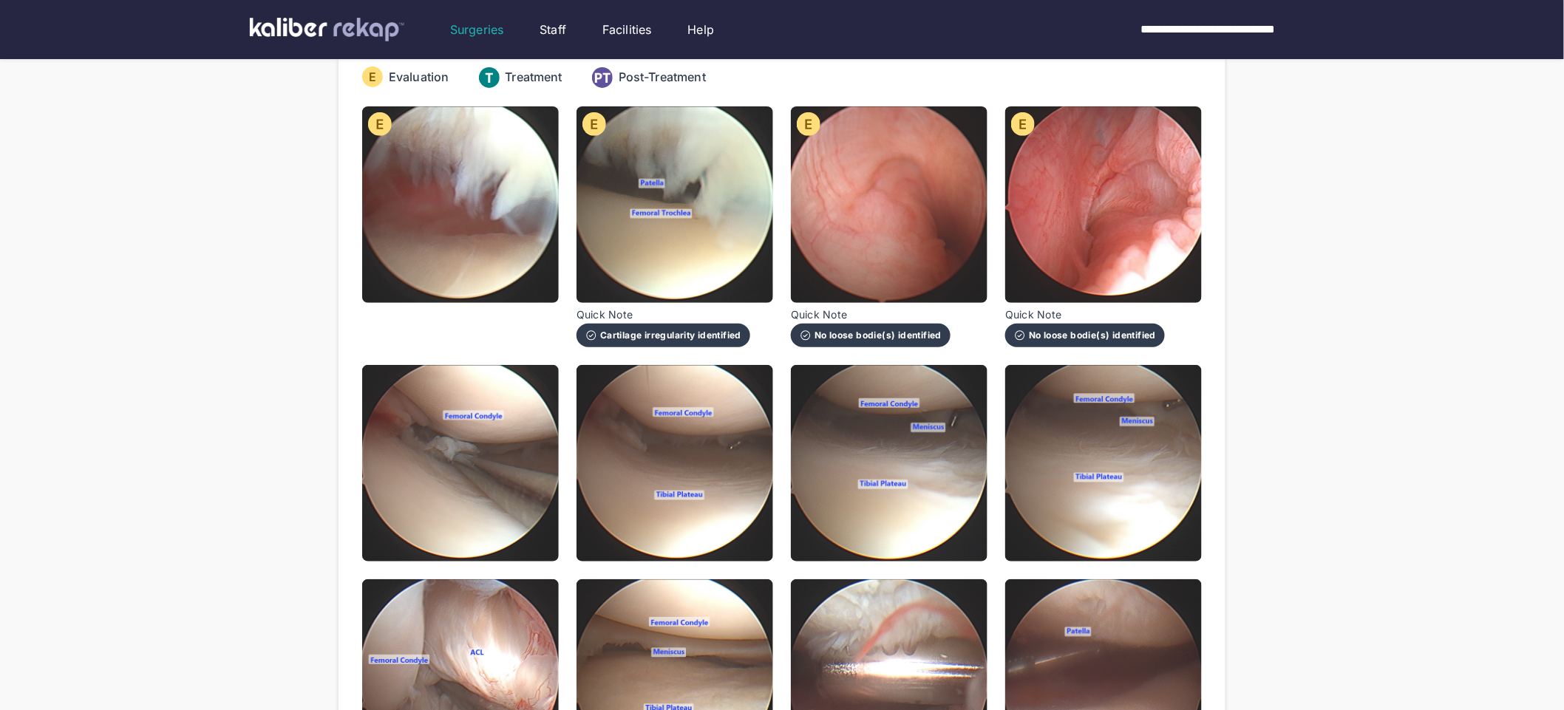
click at [568, 533] on div "ch1_image_001.jpg Include image in report Image Category Evaluation Treatment P…" at bounding box center [782, 548] width 840 height 884
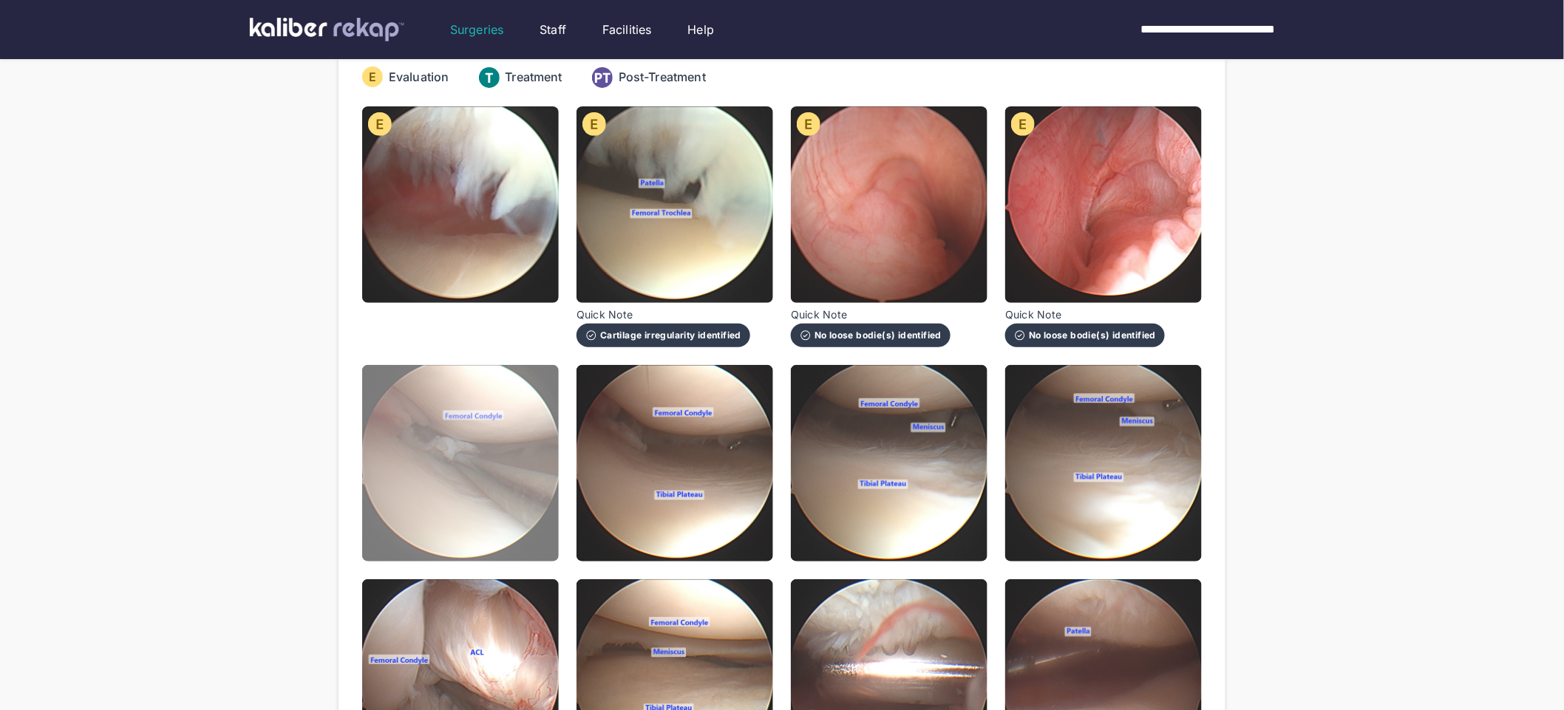
click at [507, 524] on img at bounding box center [460, 463] width 197 height 197
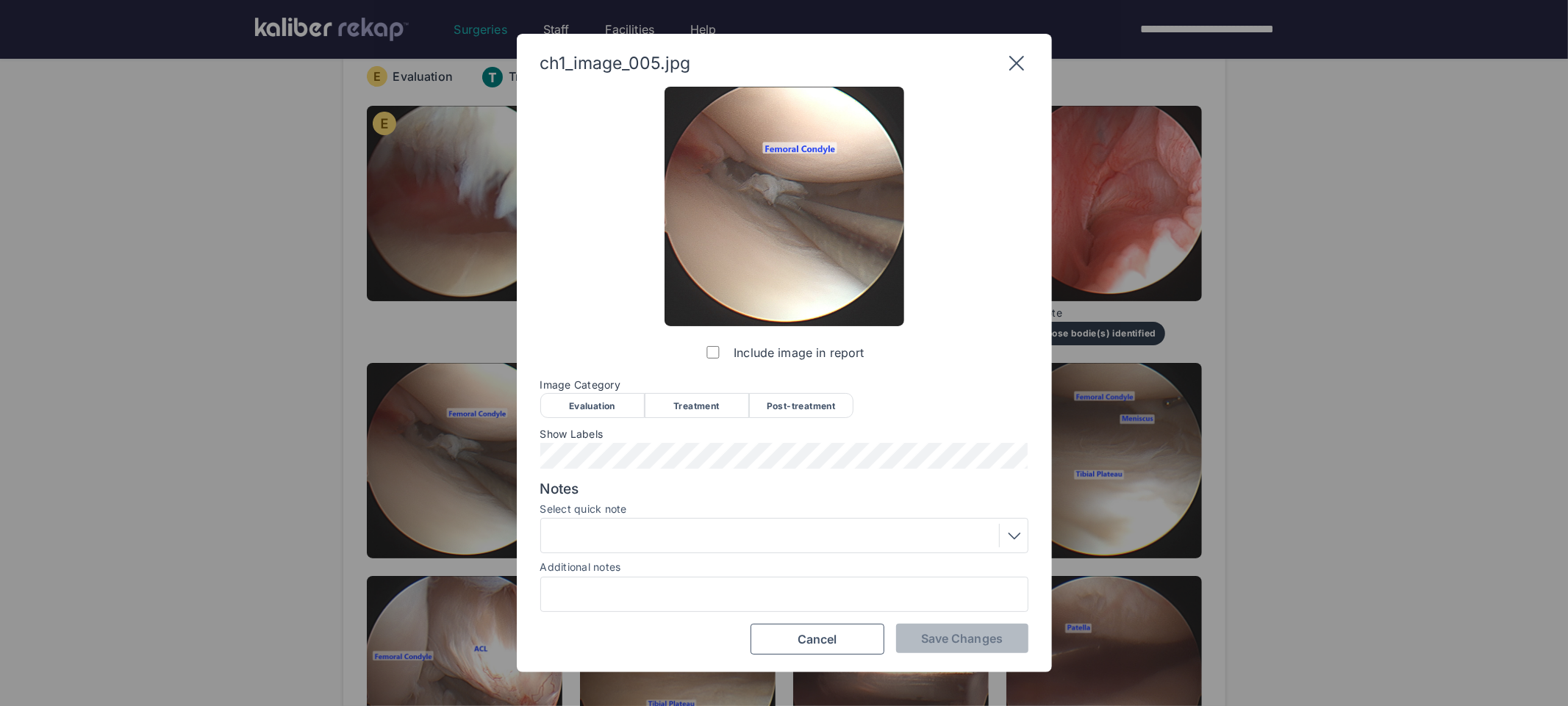
click at [582, 403] on div "Evaluation" at bounding box center [592, 405] width 104 height 25
click at [630, 548] on div at bounding box center [784, 535] width 488 height 35
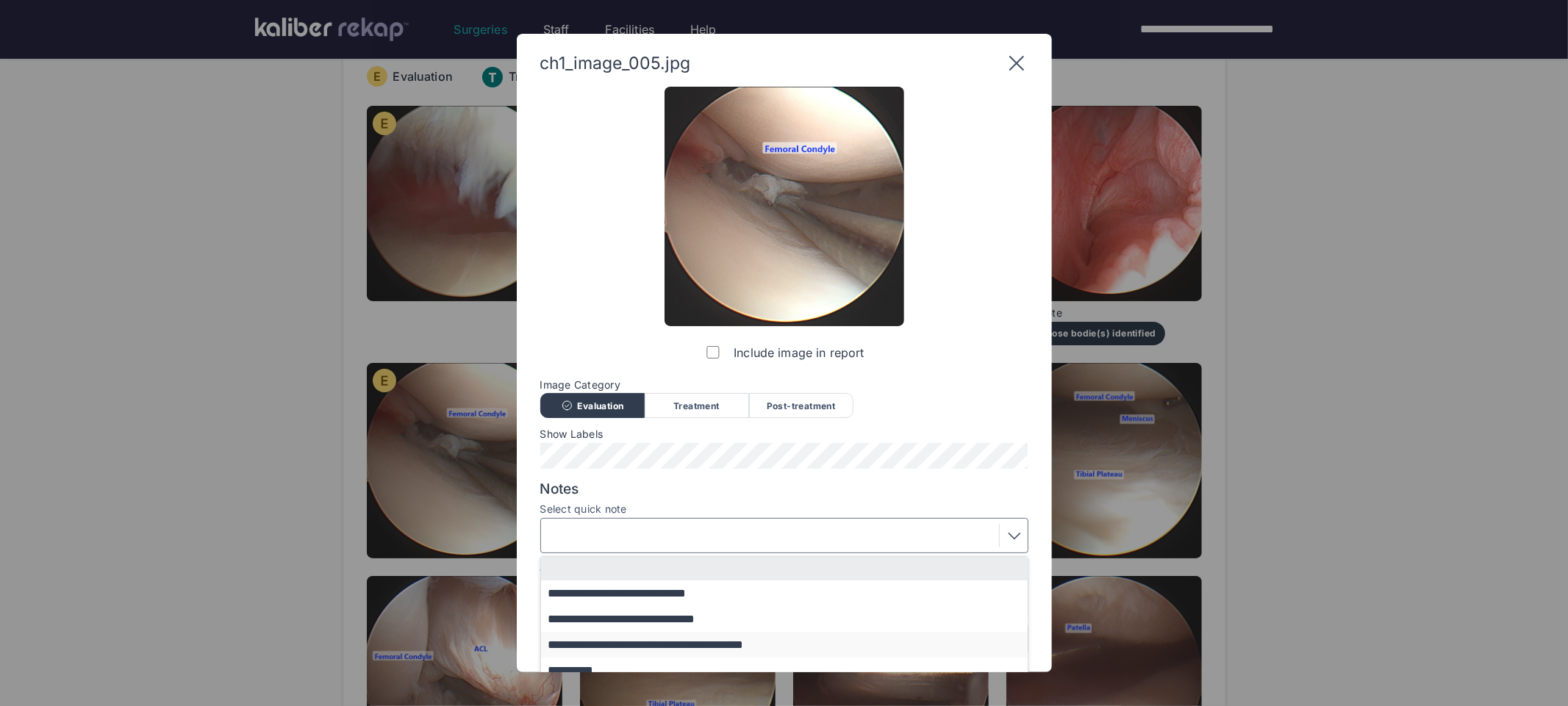
scroll to position [10, 0]
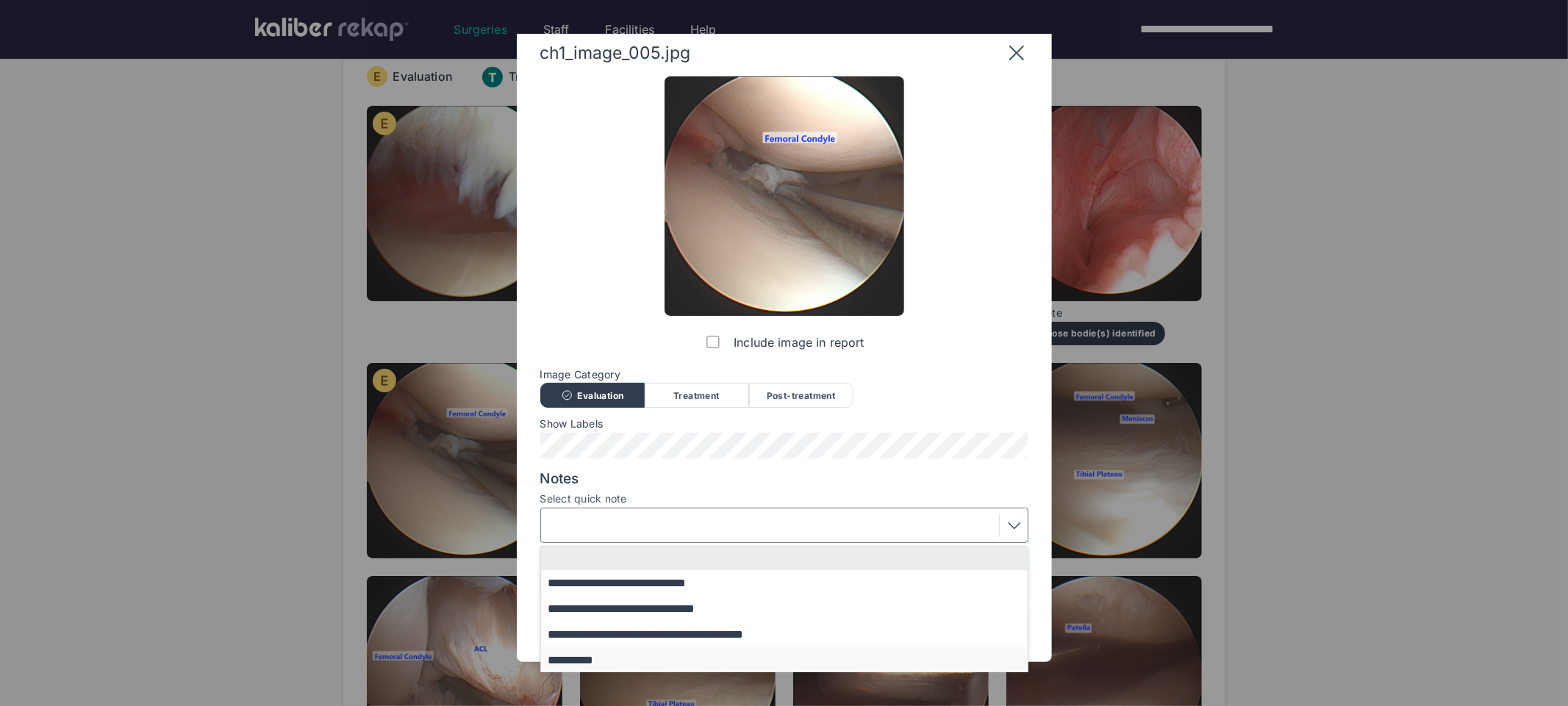
click at [643, 647] on button "**********" at bounding box center [790, 660] width 500 height 26
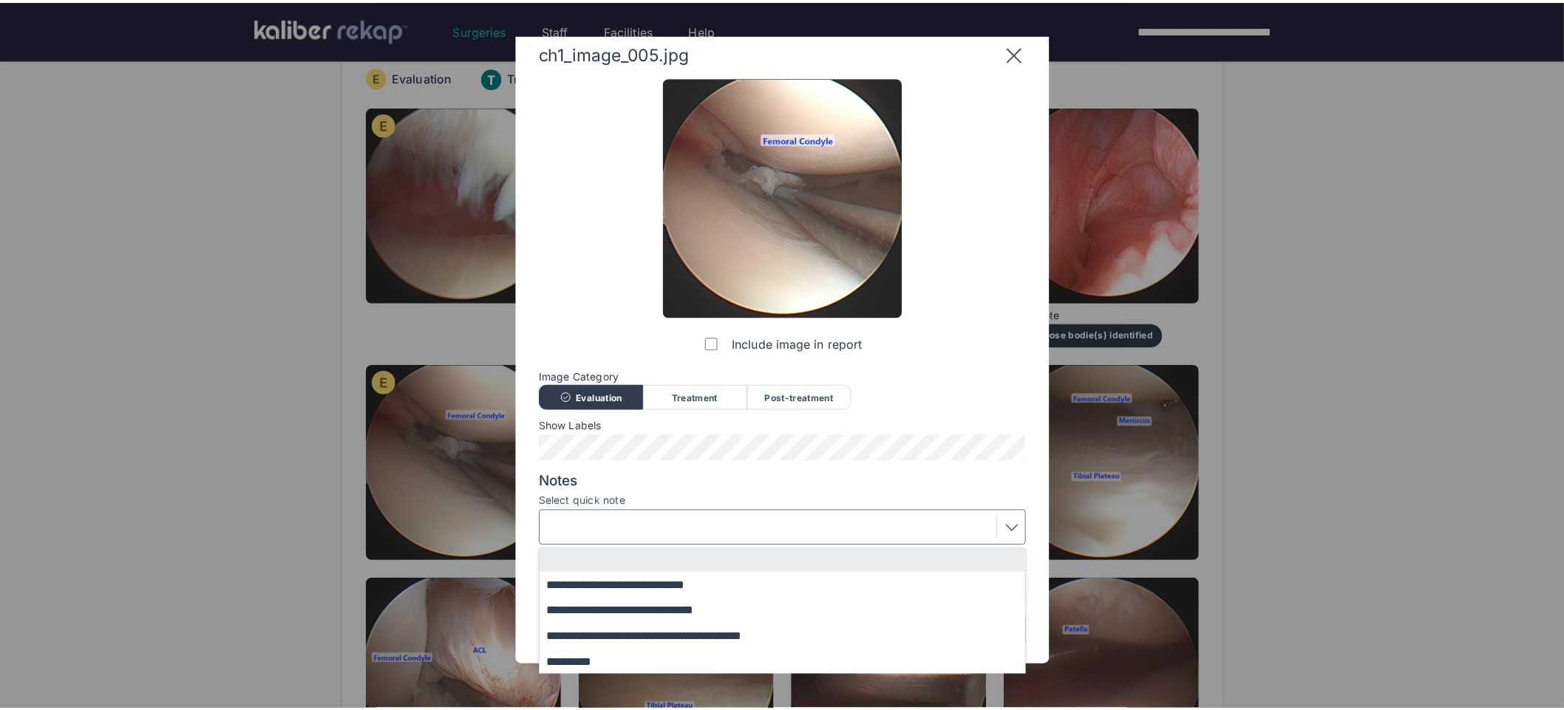
scroll to position [0, 0]
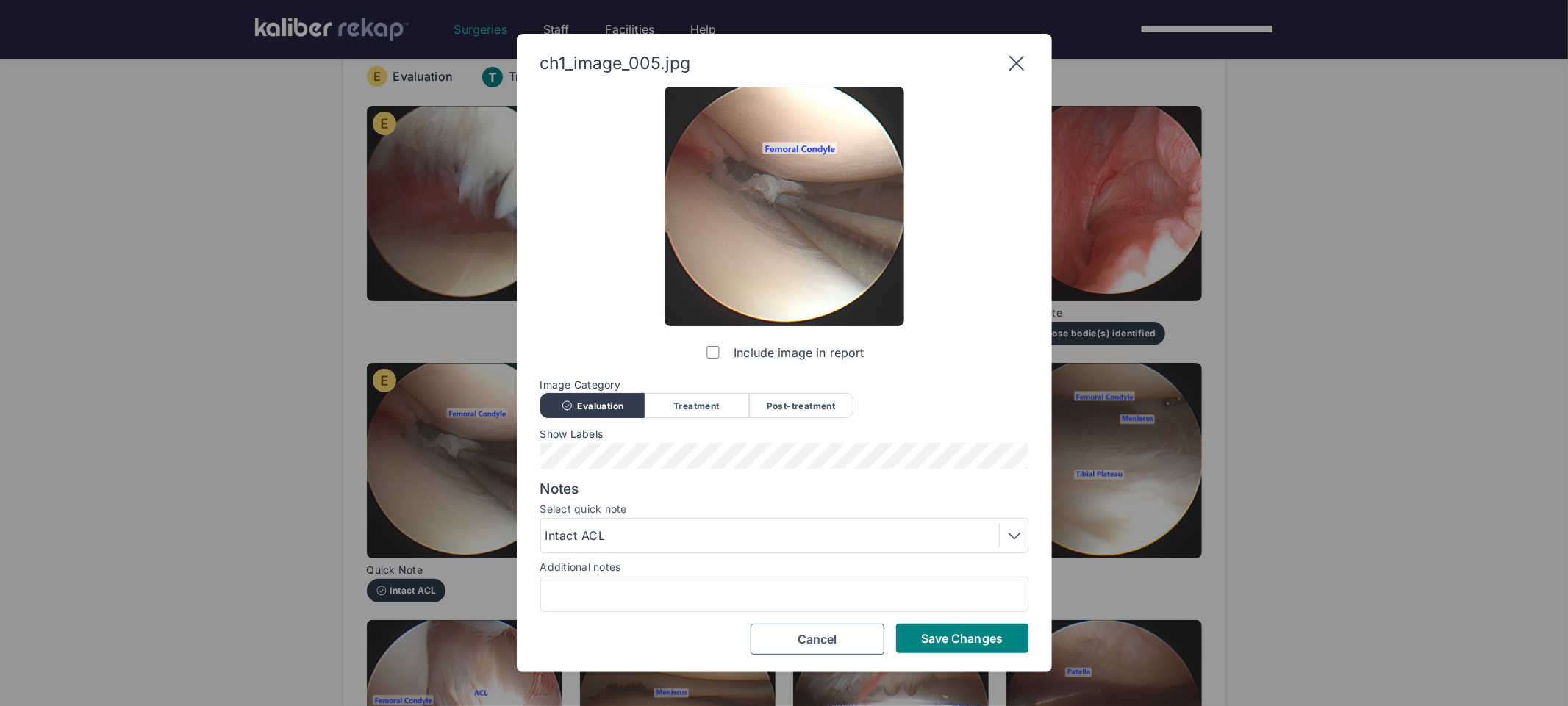
click at [658, 514] on label "Select quick note" at bounding box center [784, 509] width 488 height 12
click at [659, 527] on div "Intact ACL" at bounding box center [784, 536] width 477 height 24
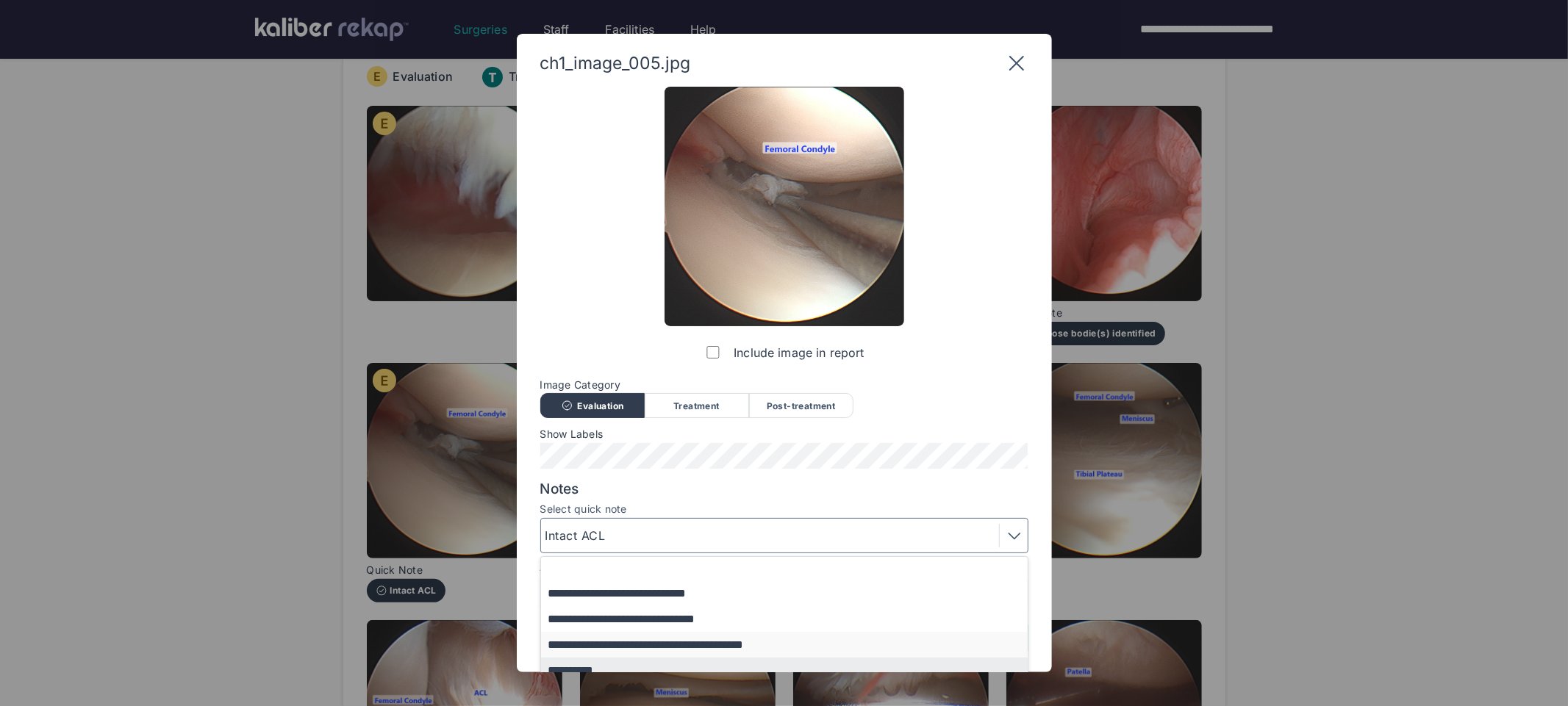
click at [626, 642] on button "**********" at bounding box center [790, 645] width 500 height 26
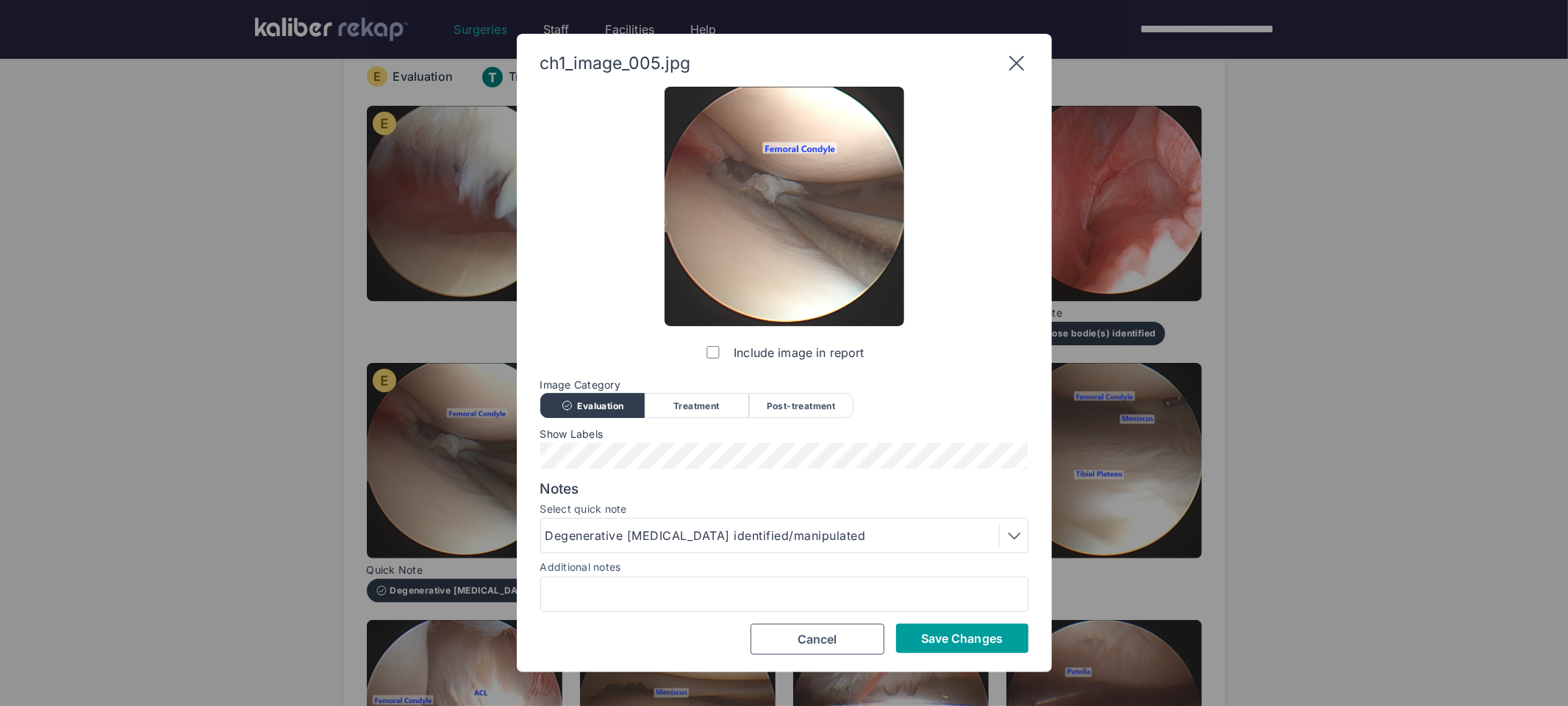
click at [927, 636] on span "Save Changes" at bounding box center [961, 638] width 82 height 15
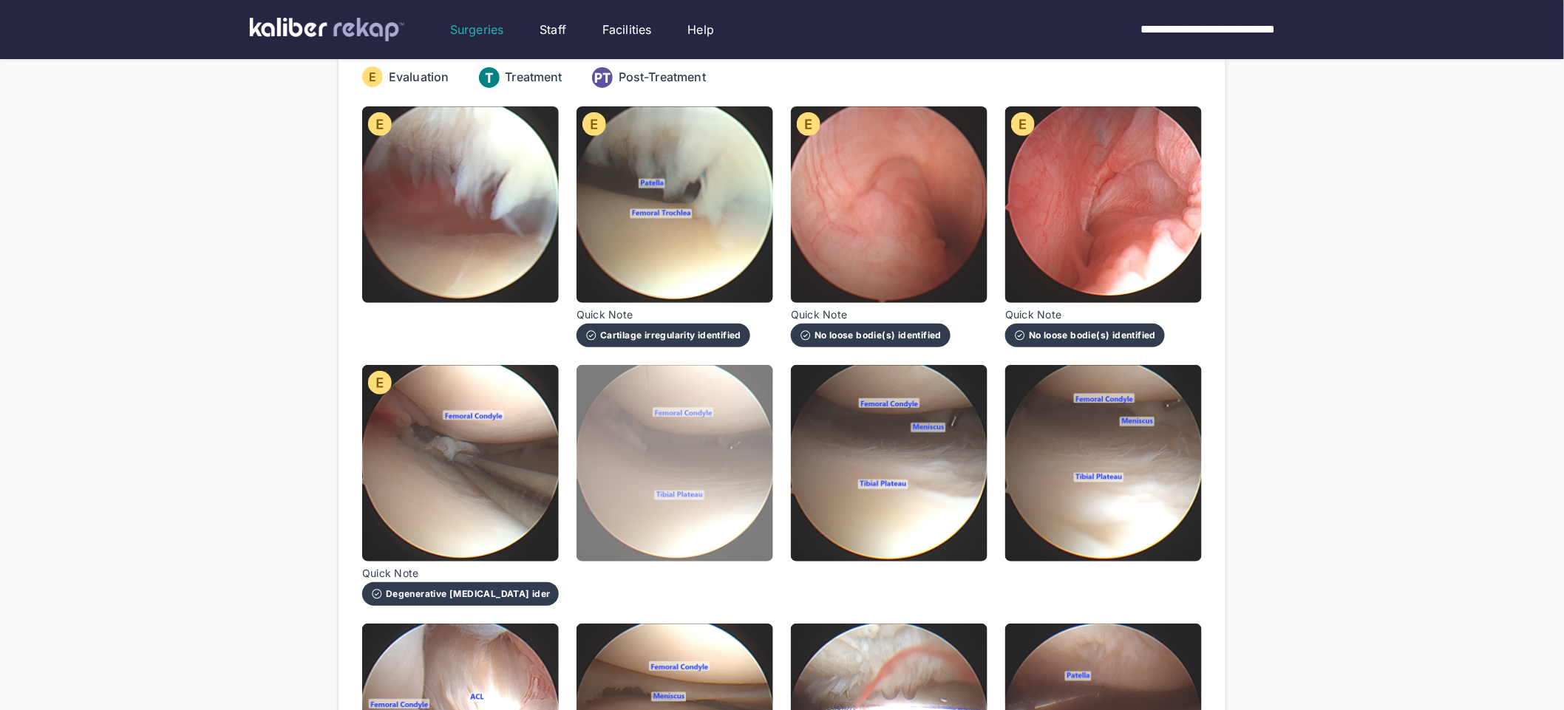
click at [707, 514] on img at bounding box center [674, 463] width 197 height 197
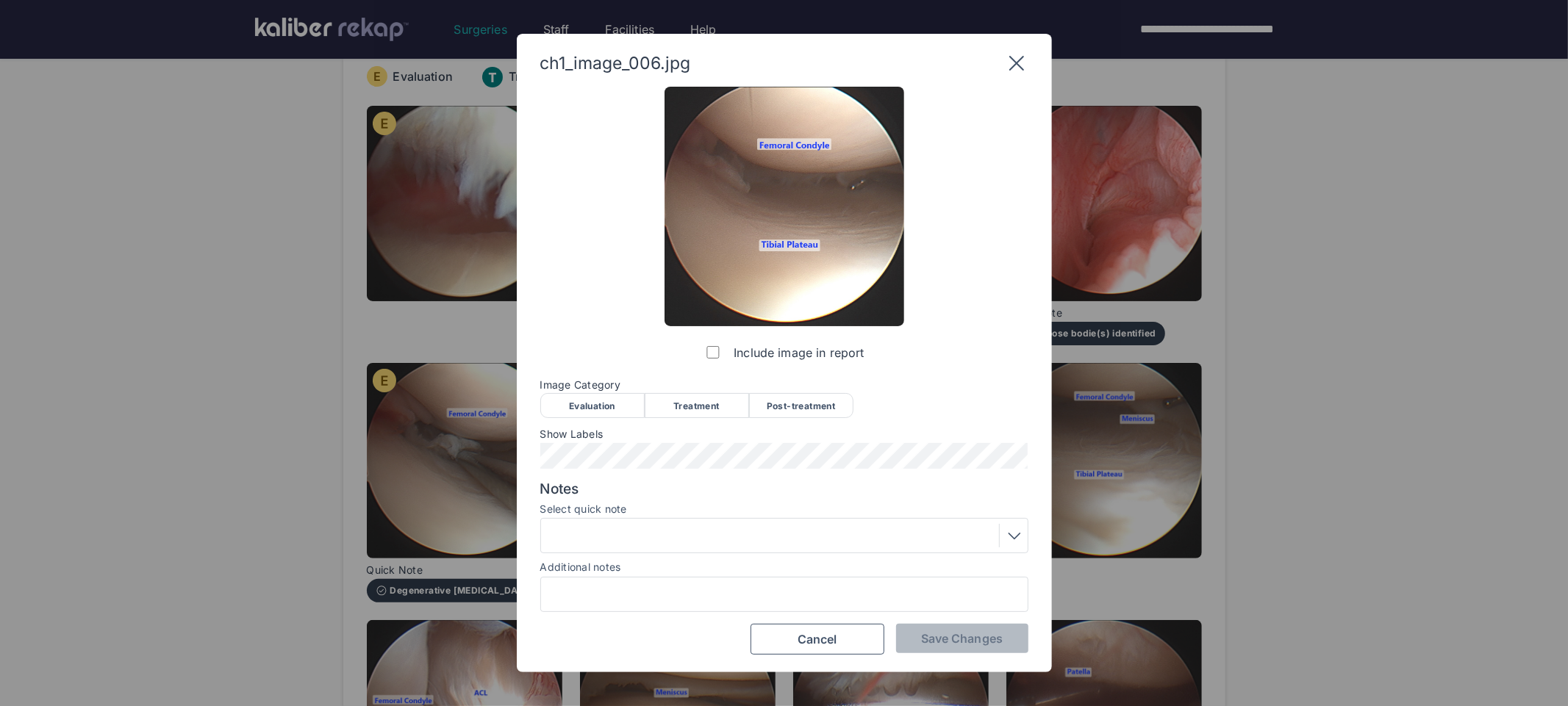
click at [615, 400] on div "Evaluation" at bounding box center [592, 405] width 104 height 25
click at [926, 636] on span "Save Changes" at bounding box center [961, 638] width 82 height 15
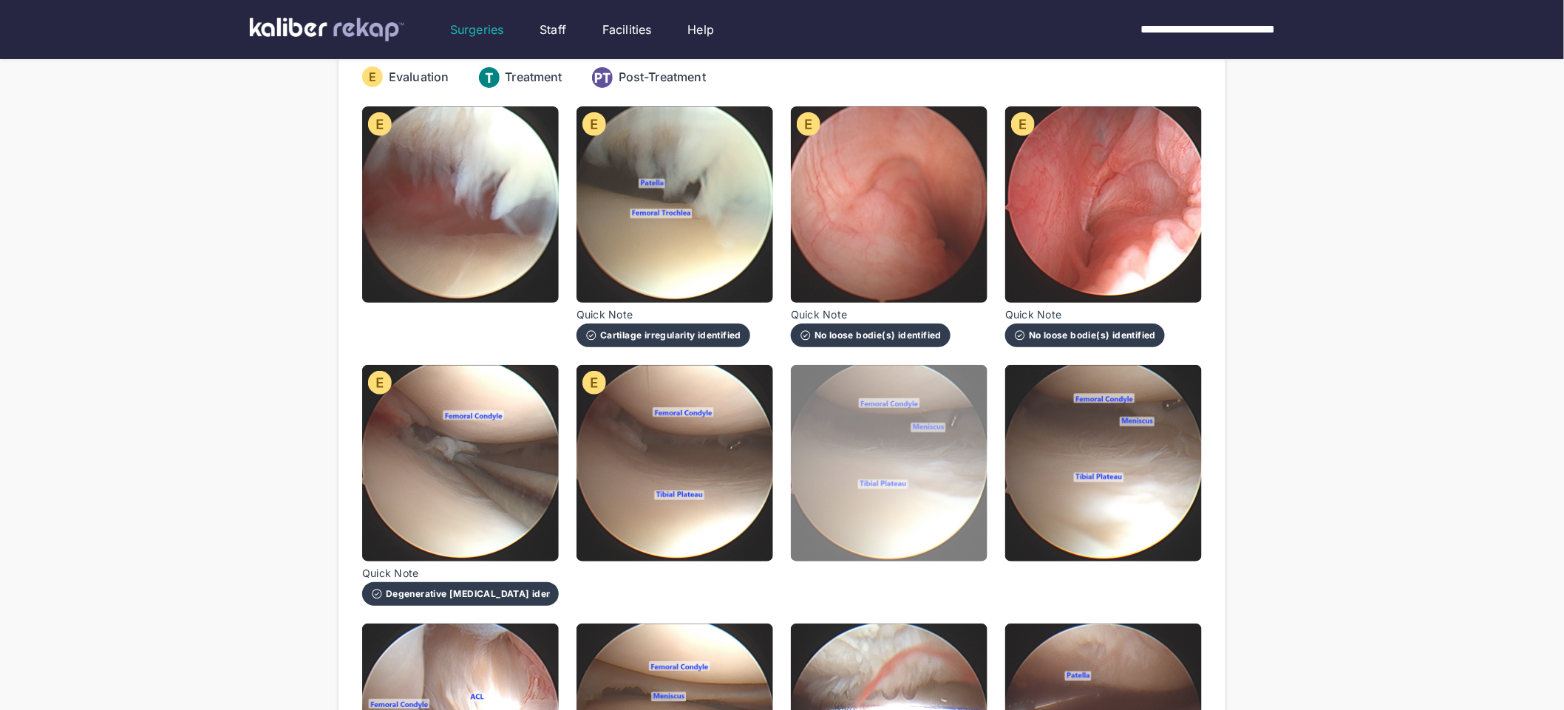
click at [862, 514] on img at bounding box center [889, 463] width 197 height 197
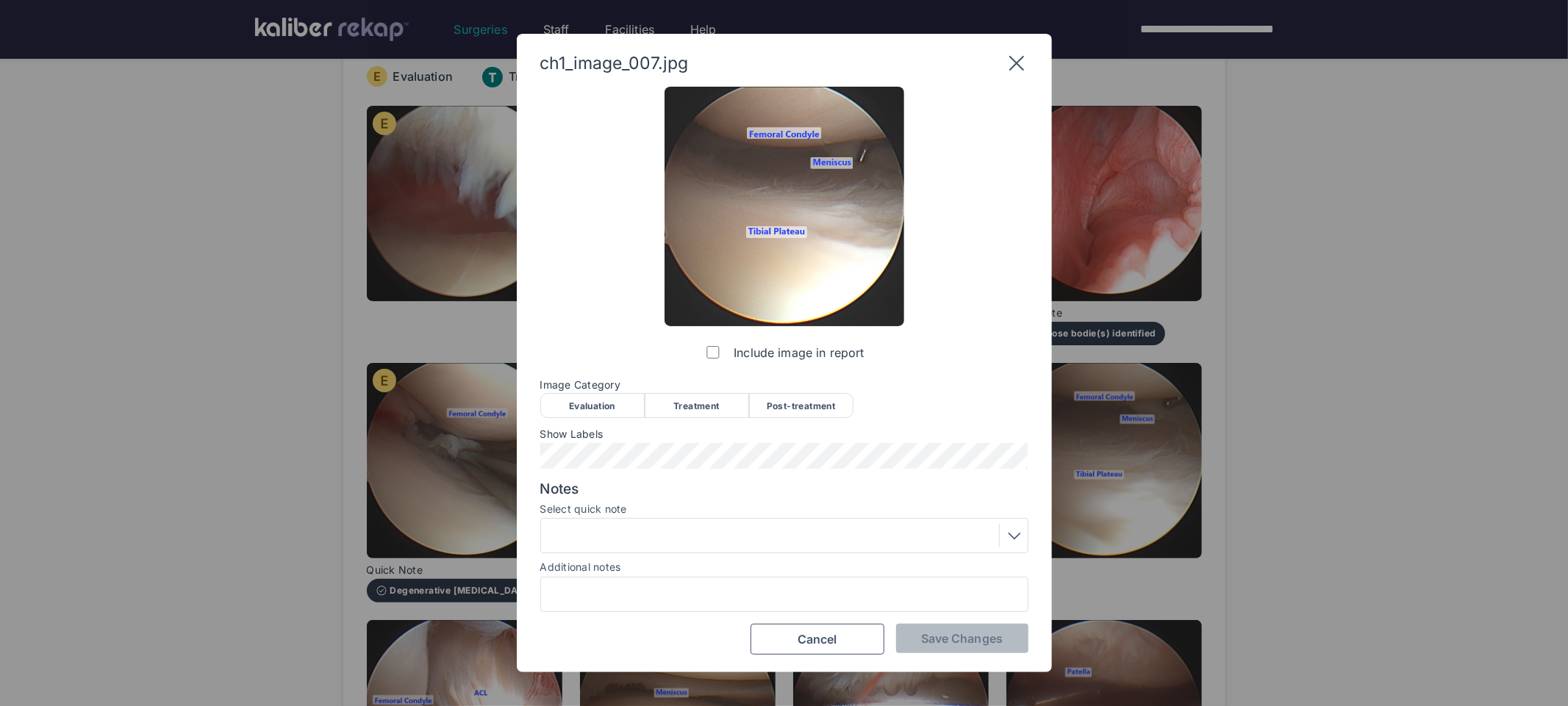
click at [610, 410] on div "Evaluation" at bounding box center [592, 405] width 104 height 25
click at [742, 541] on div at bounding box center [784, 536] width 477 height 24
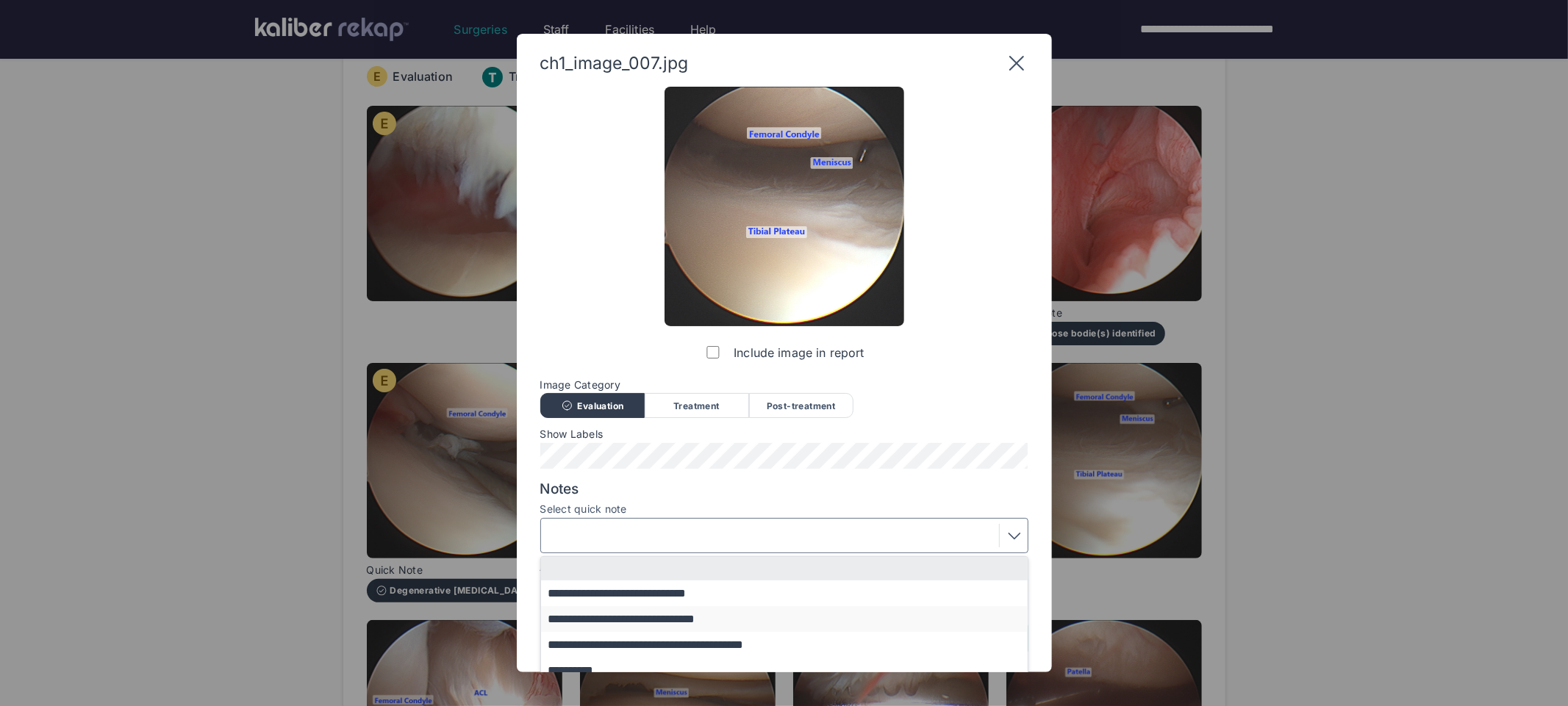
click at [669, 621] on button "**********" at bounding box center [790, 619] width 500 height 26
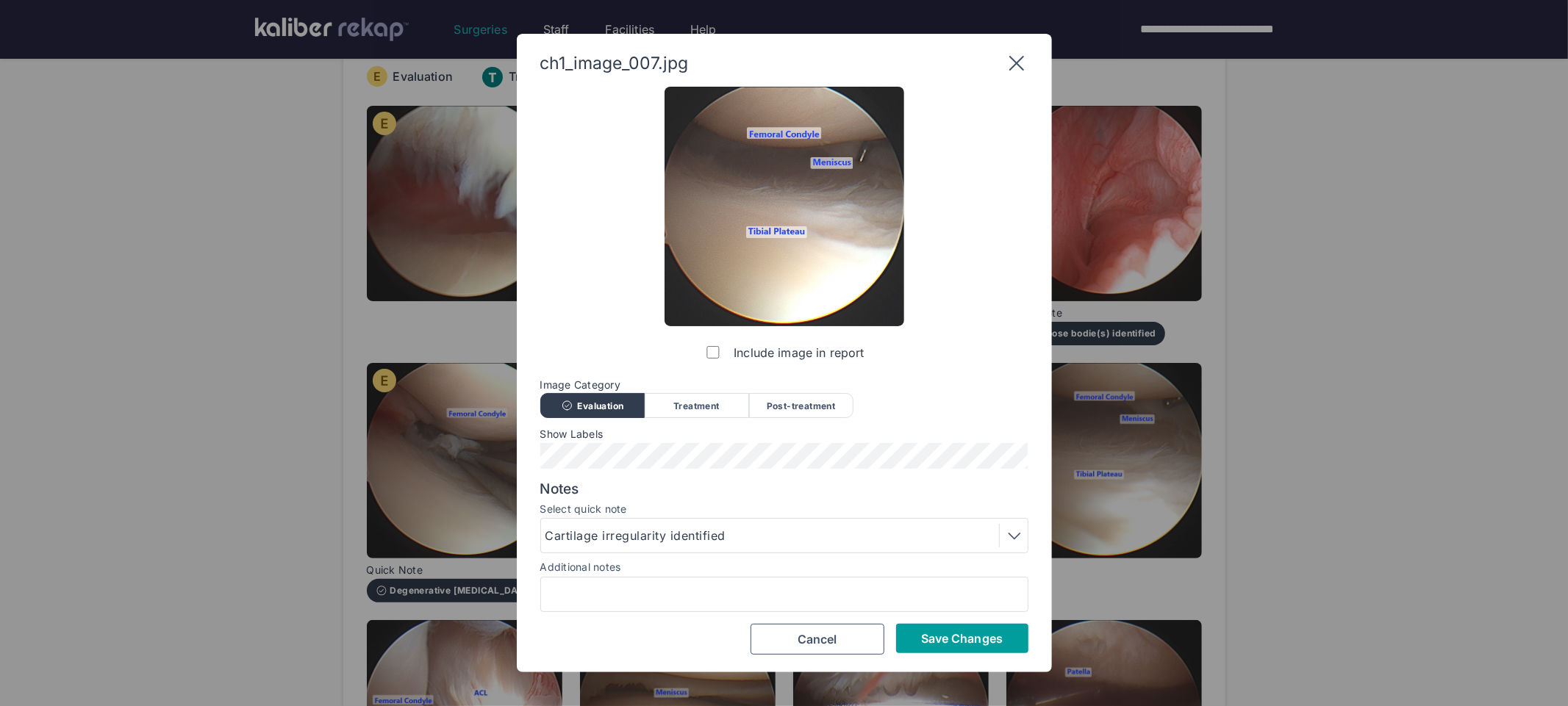
click at [940, 640] on span "Save Changes" at bounding box center [961, 638] width 82 height 15
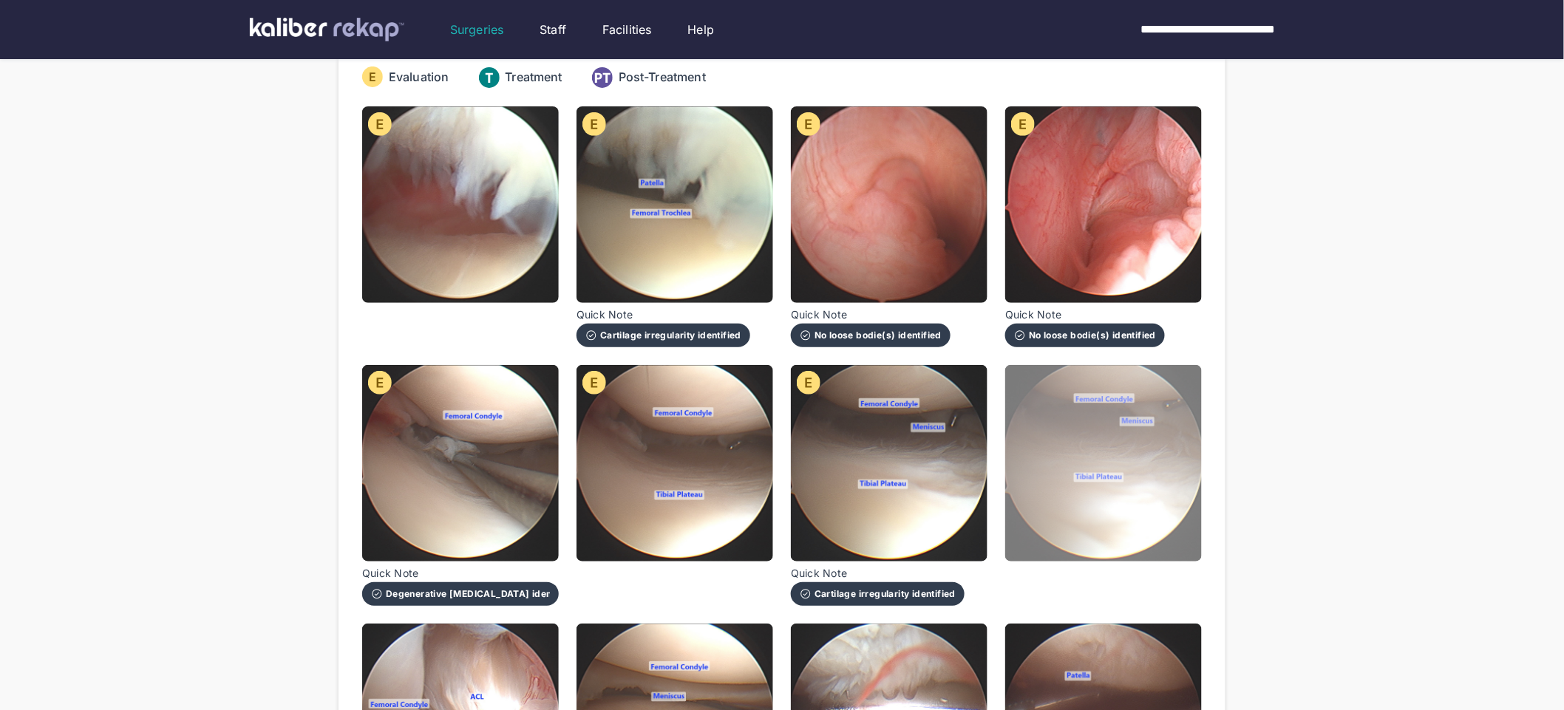
click at [1037, 535] on img at bounding box center [1103, 463] width 197 height 197
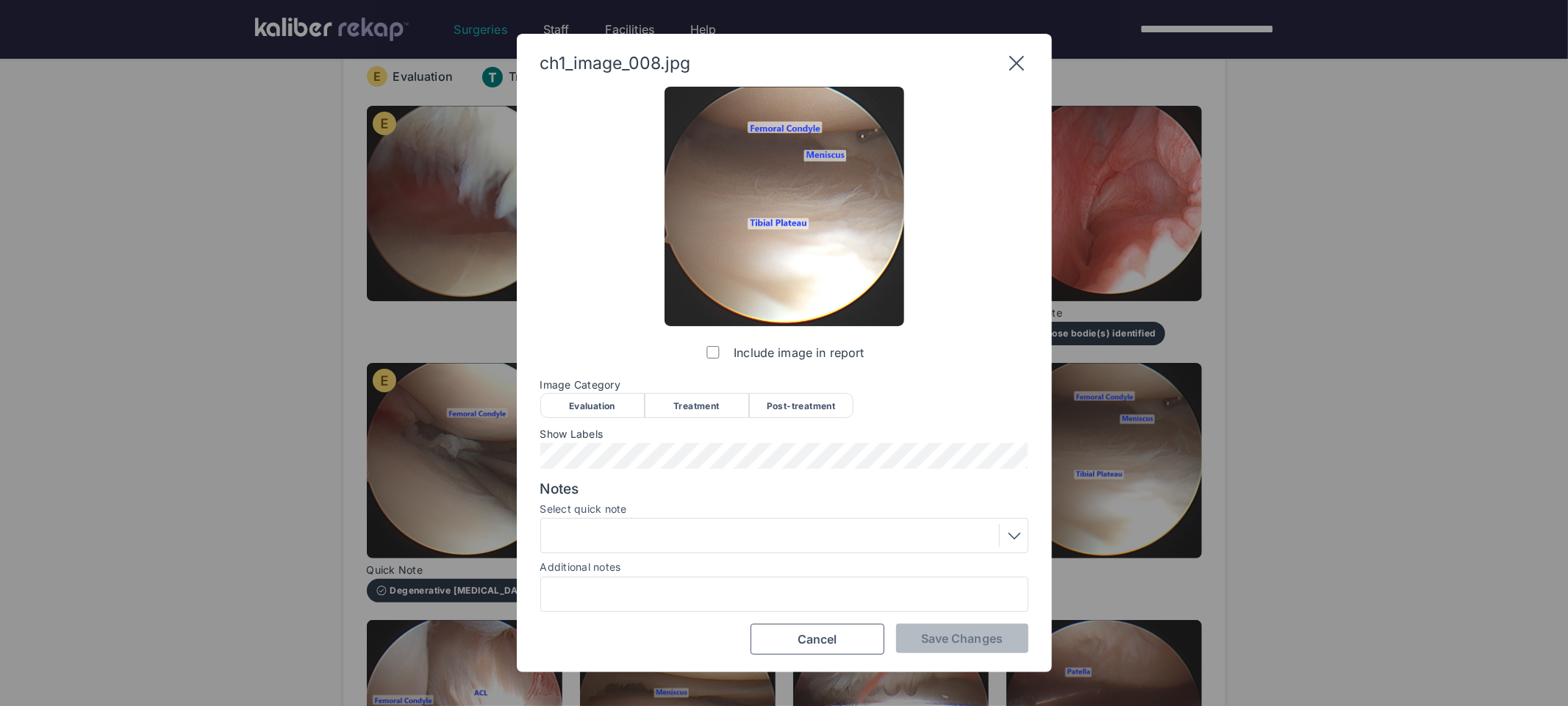
click at [615, 410] on div "Evaluation" at bounding box center [592, 405] width 104 height 25
click at [960, 638] on span "Save Changes" at bounding box center [961, 638] width 82 height 15
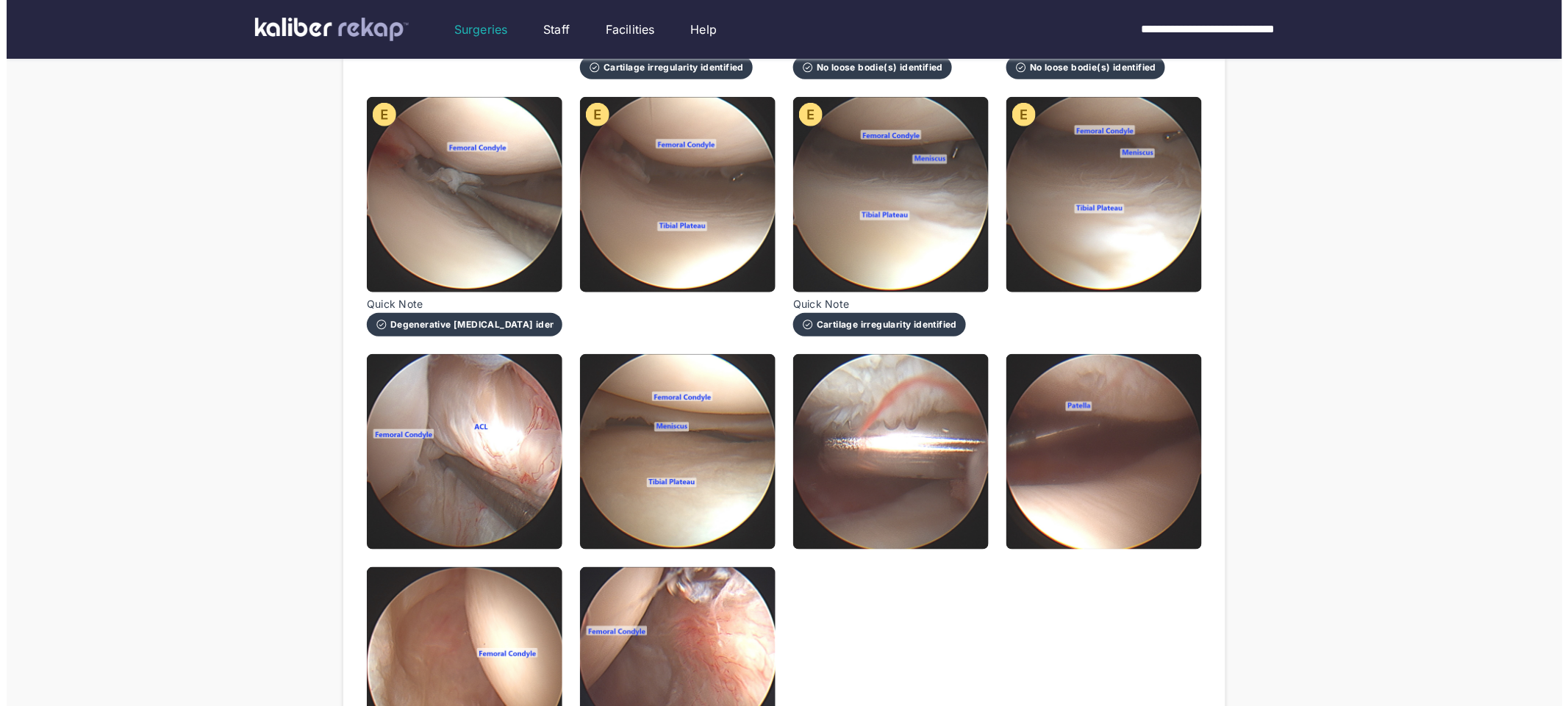
scroll to position [461, 0]
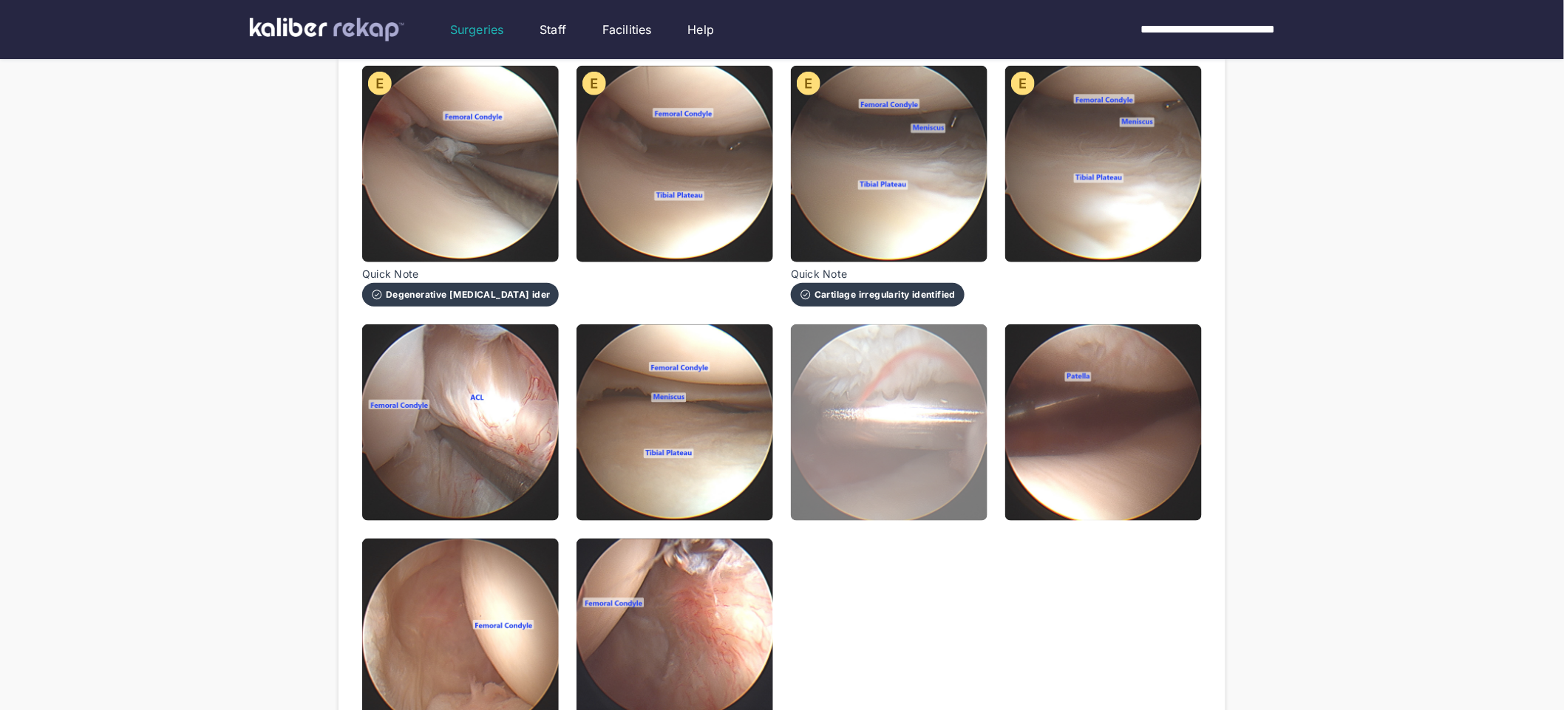
click at [902, 403] on img at bounding box center [889, 422] width 197 height 197
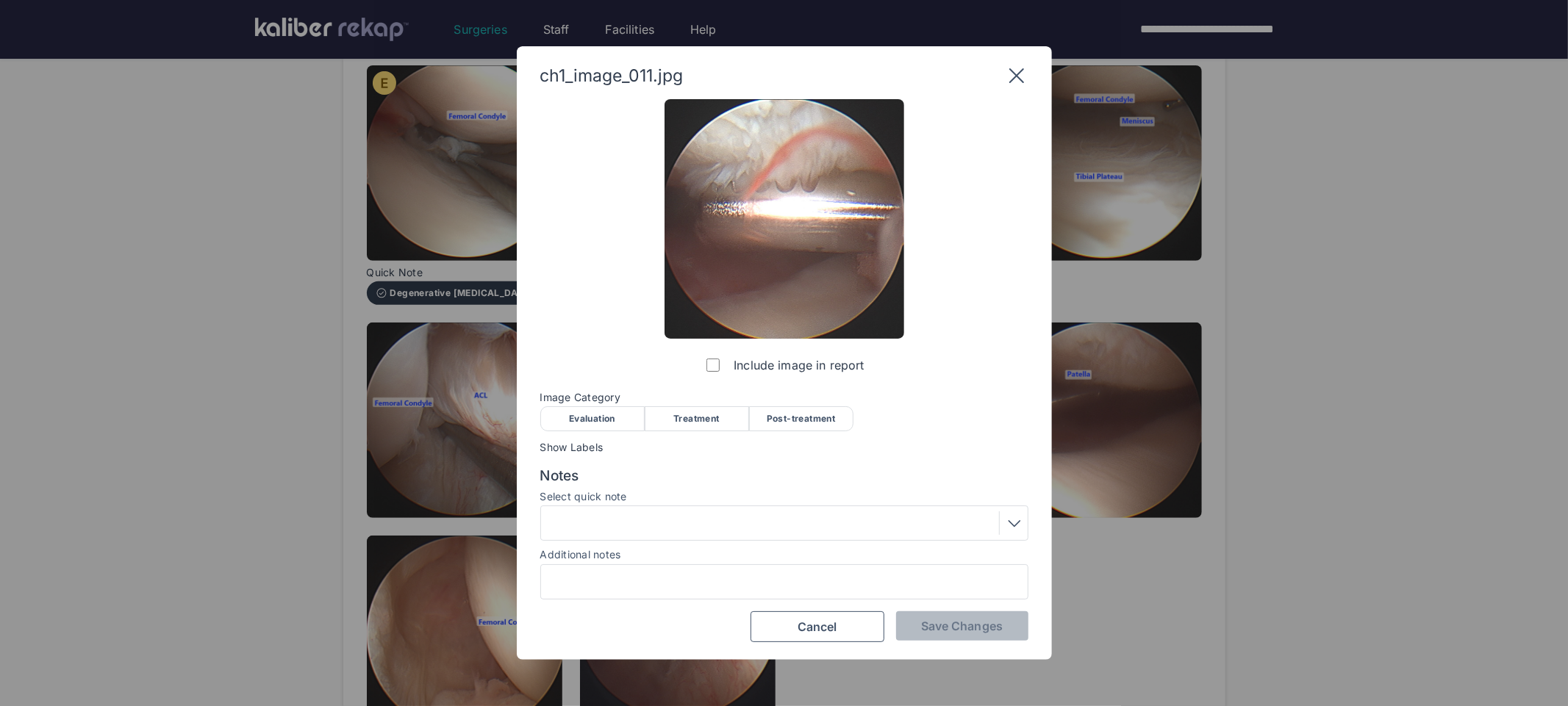
click at [661, 422] on div "Treatment" at bounding box center [696, 419] width 104 height 25
click at [638, 518] on div at bounding box center [784, 523] width 477 height 24
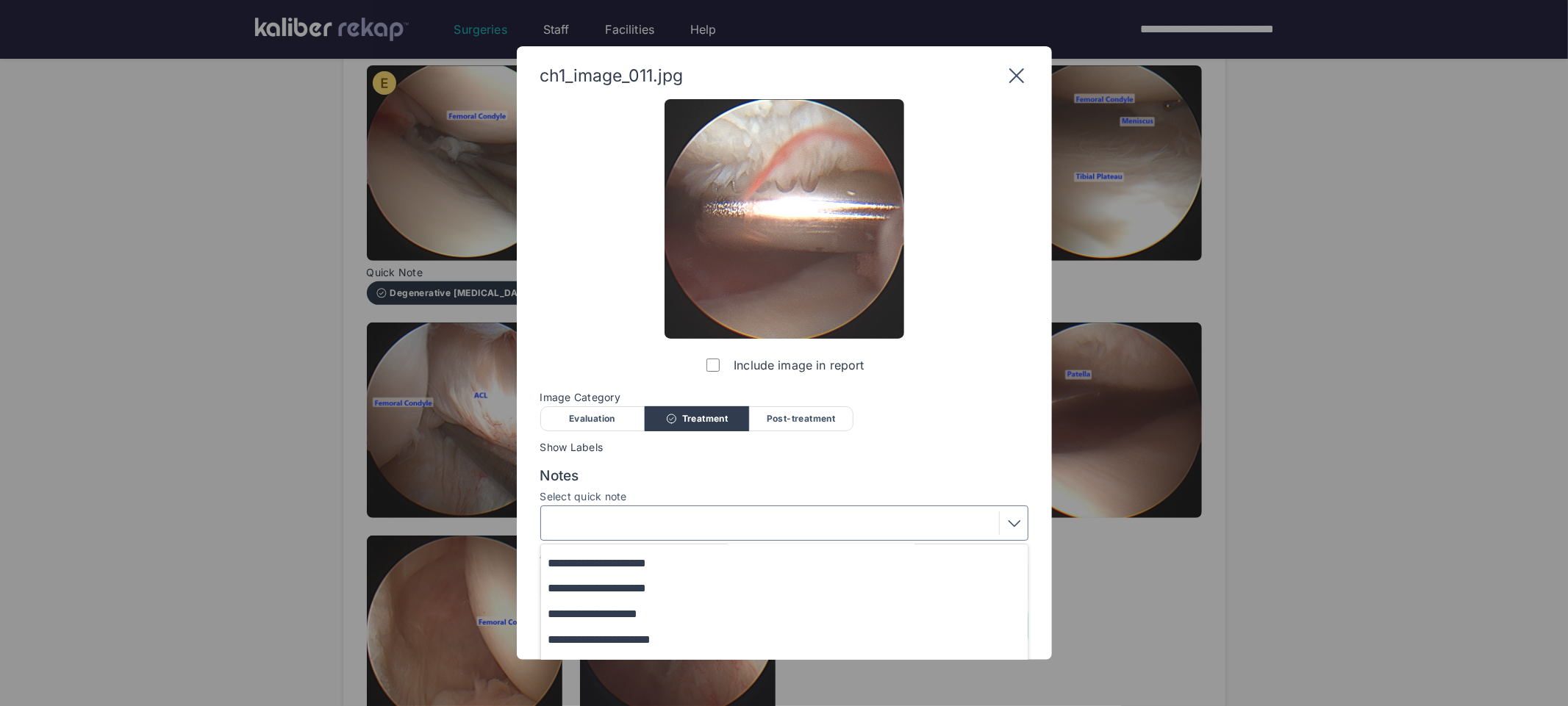
scroll to position [120, 0]
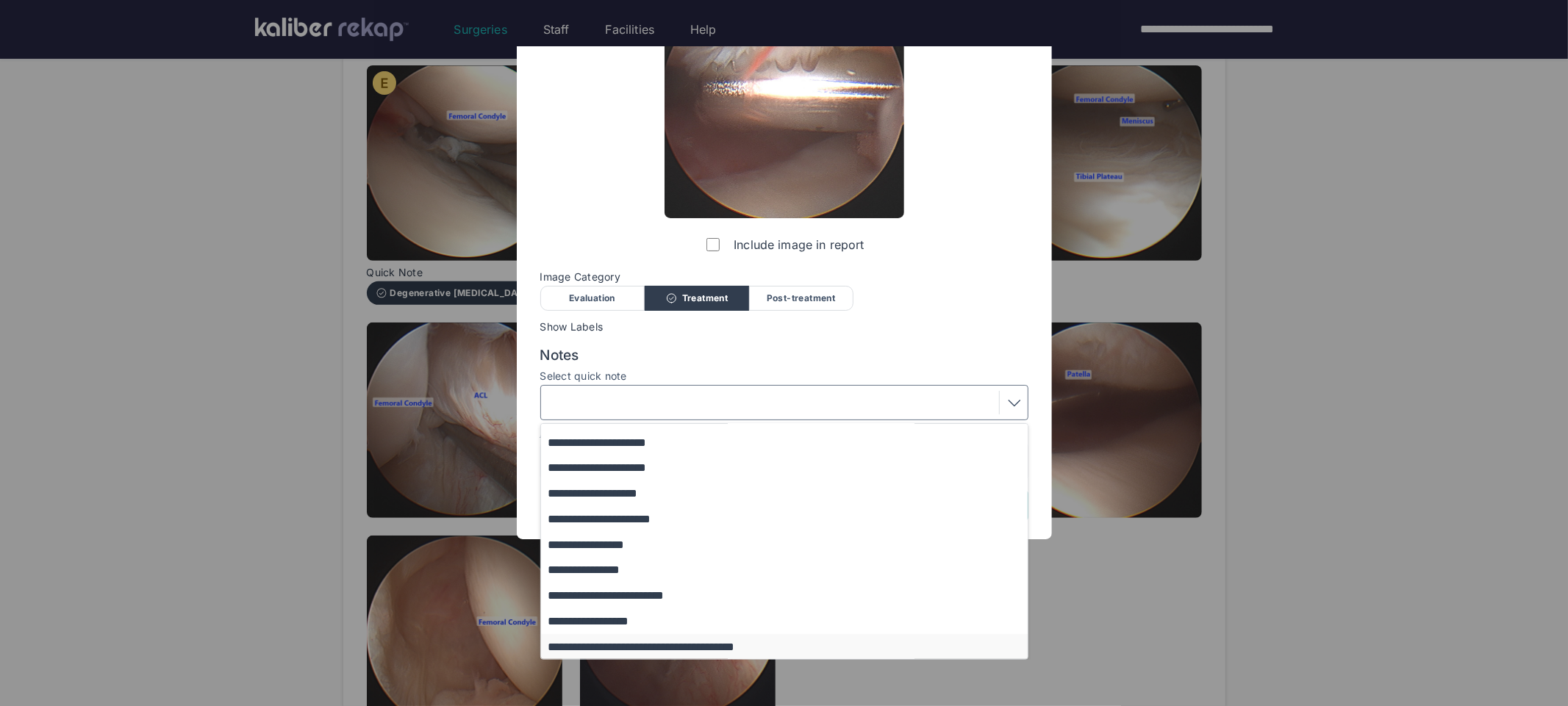
click at [580, 640] on button "**********" at bounding box center [790, 647] width 500 height 26
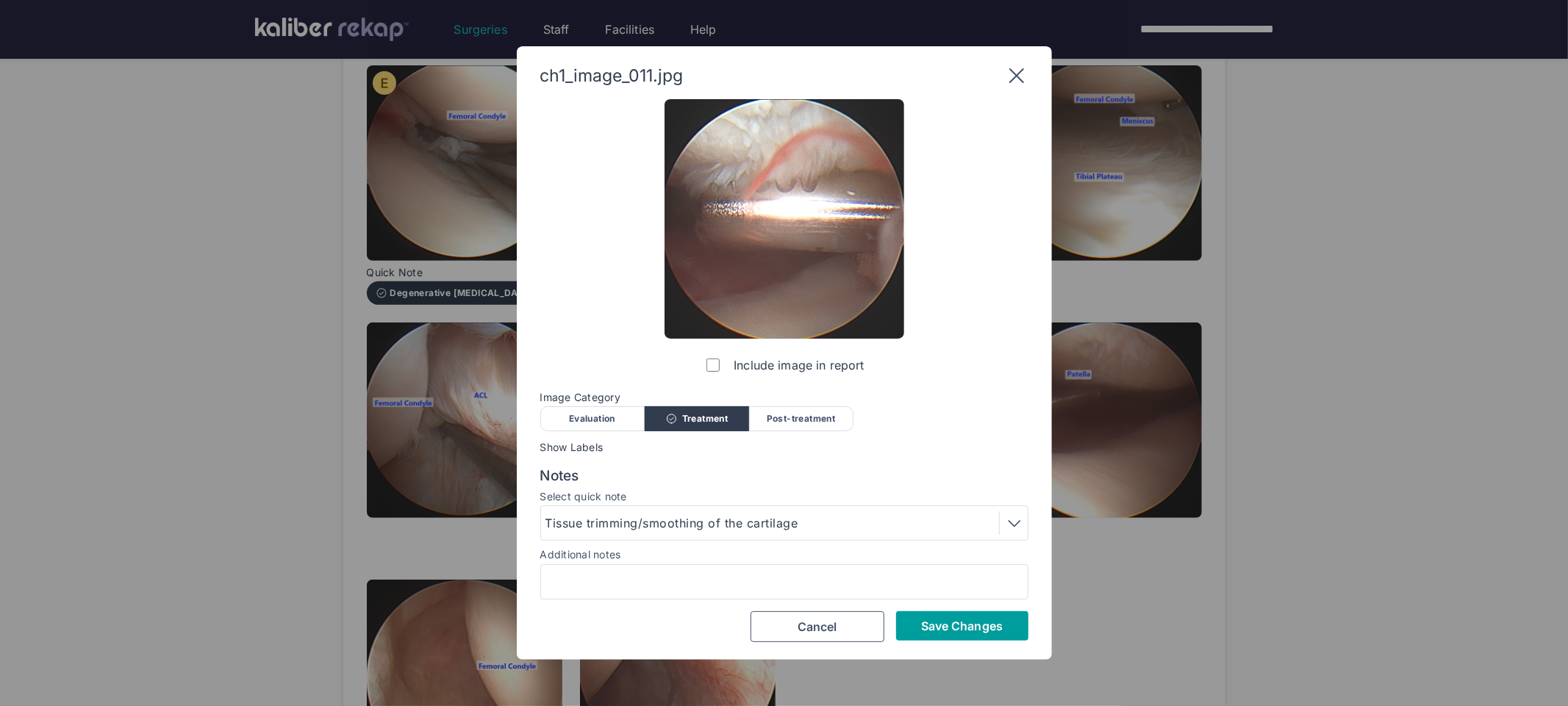
click at [914, 621] on button "Save Changes" at bounding box center [961, 626] width 132 height 30
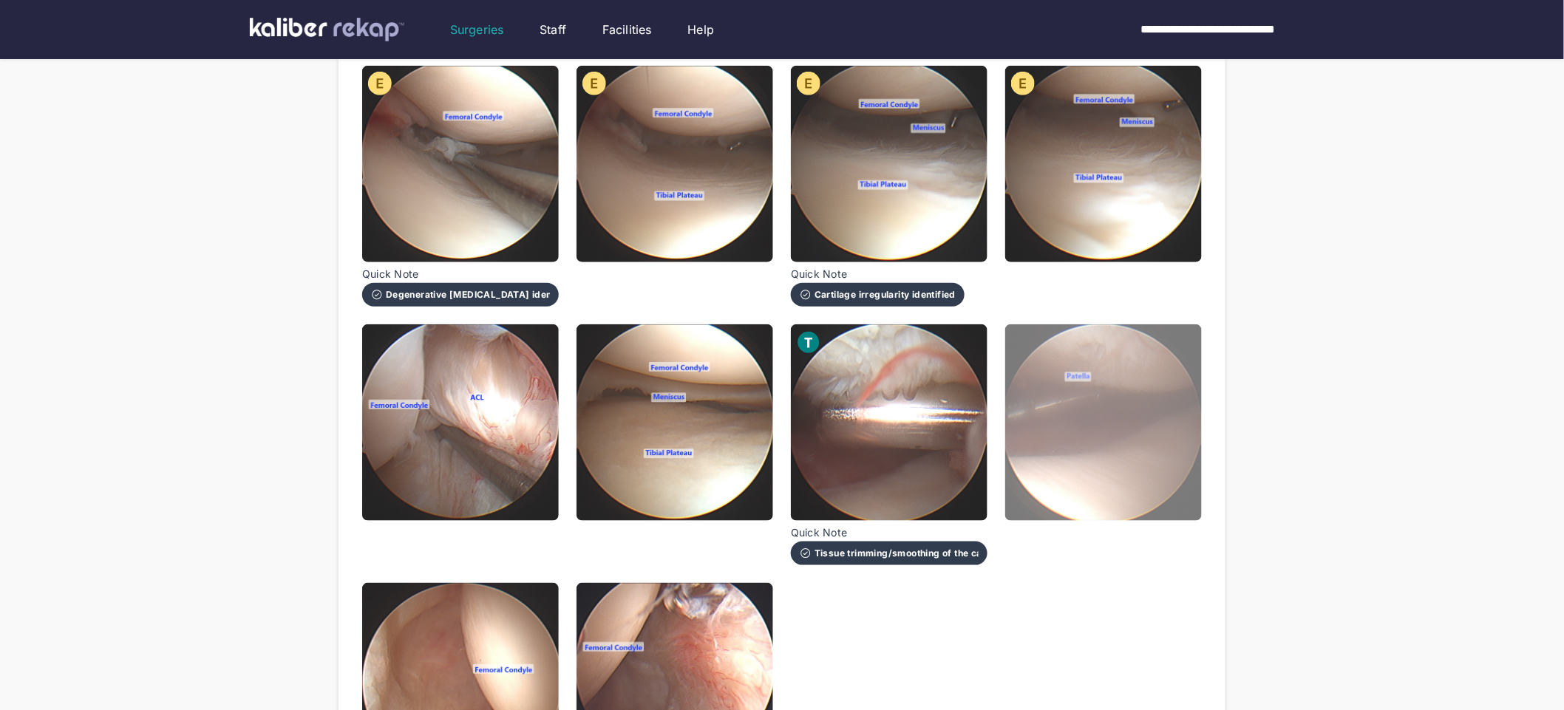
click at [1097, 422] on img at bounding box center [1103, 422] width 197 height 197
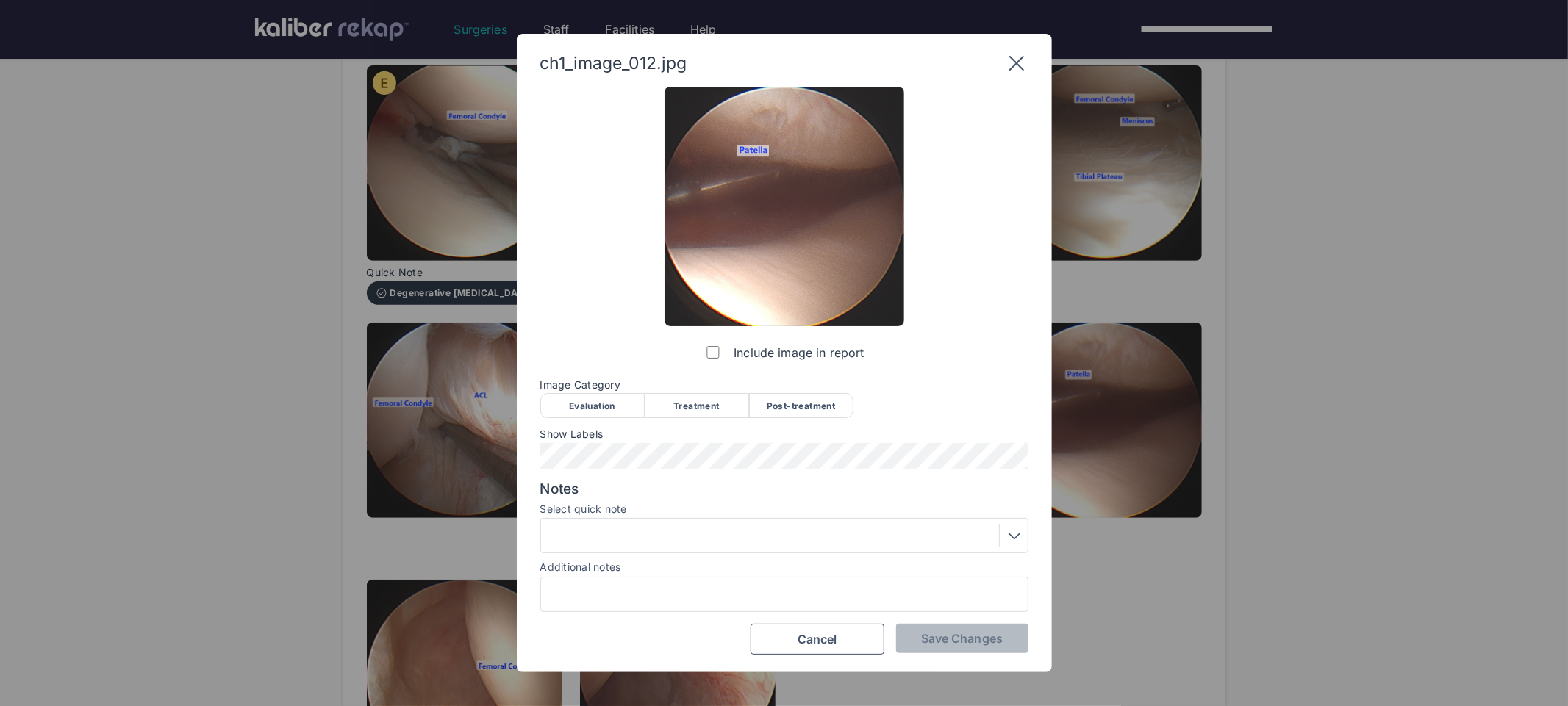
click at [771, 399] on div "Post-treatment" at bounding box center [800, 405] width 104 height 25
click at [635, 543] on div at bounding box center [784, 536] width 477 height 24
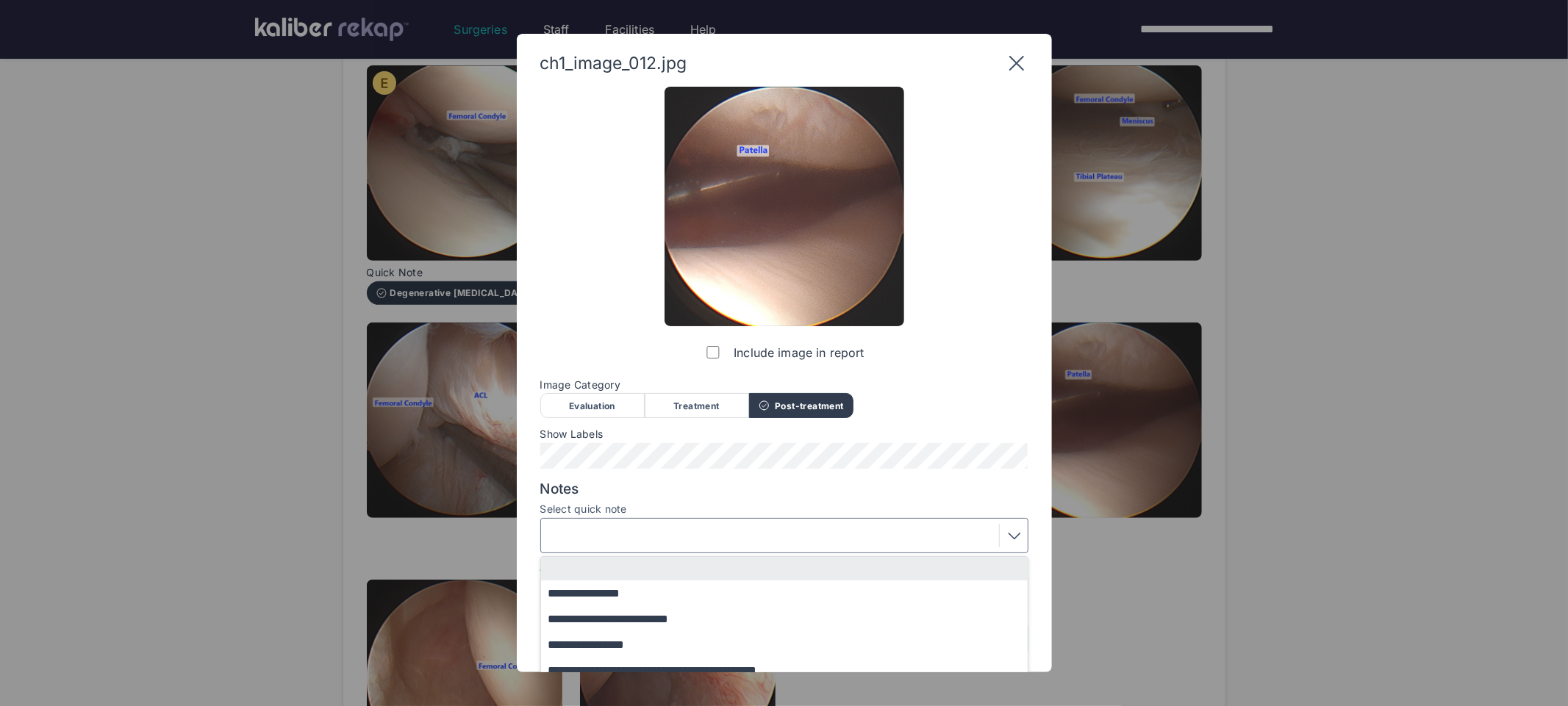
scroll to position [63, 0]
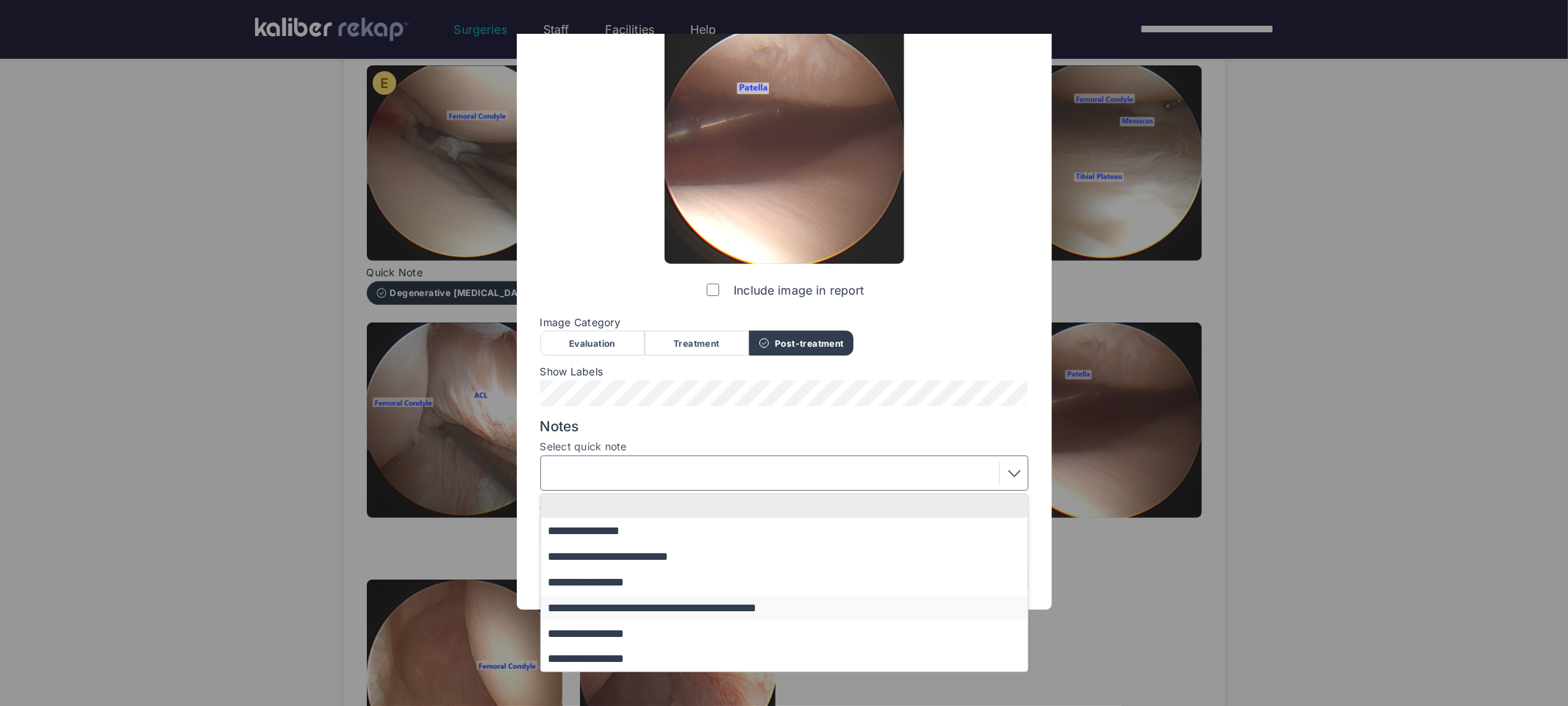
click at [652, 608] on button "**********" at bounding box center [790, 609] width 500 height 26
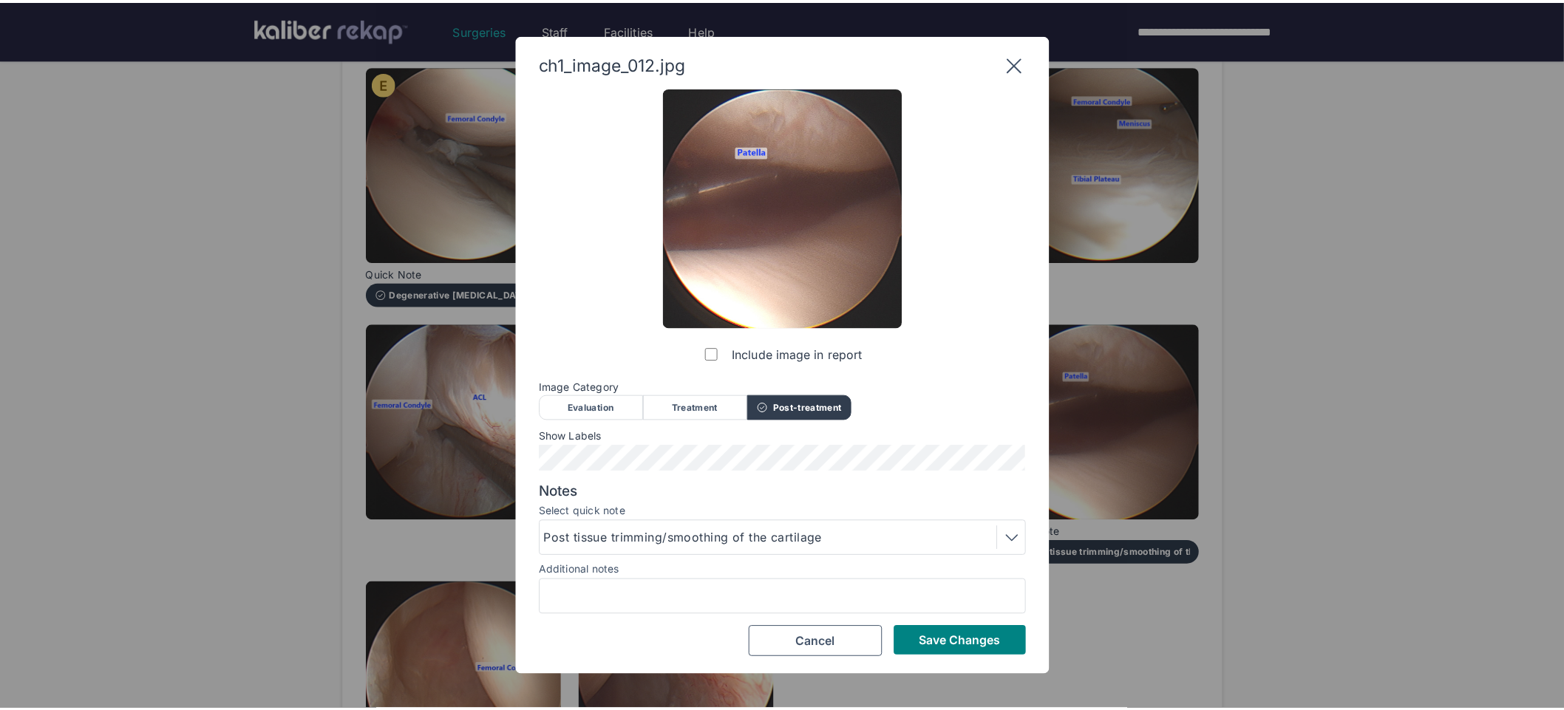
scroll to position [0, 0]
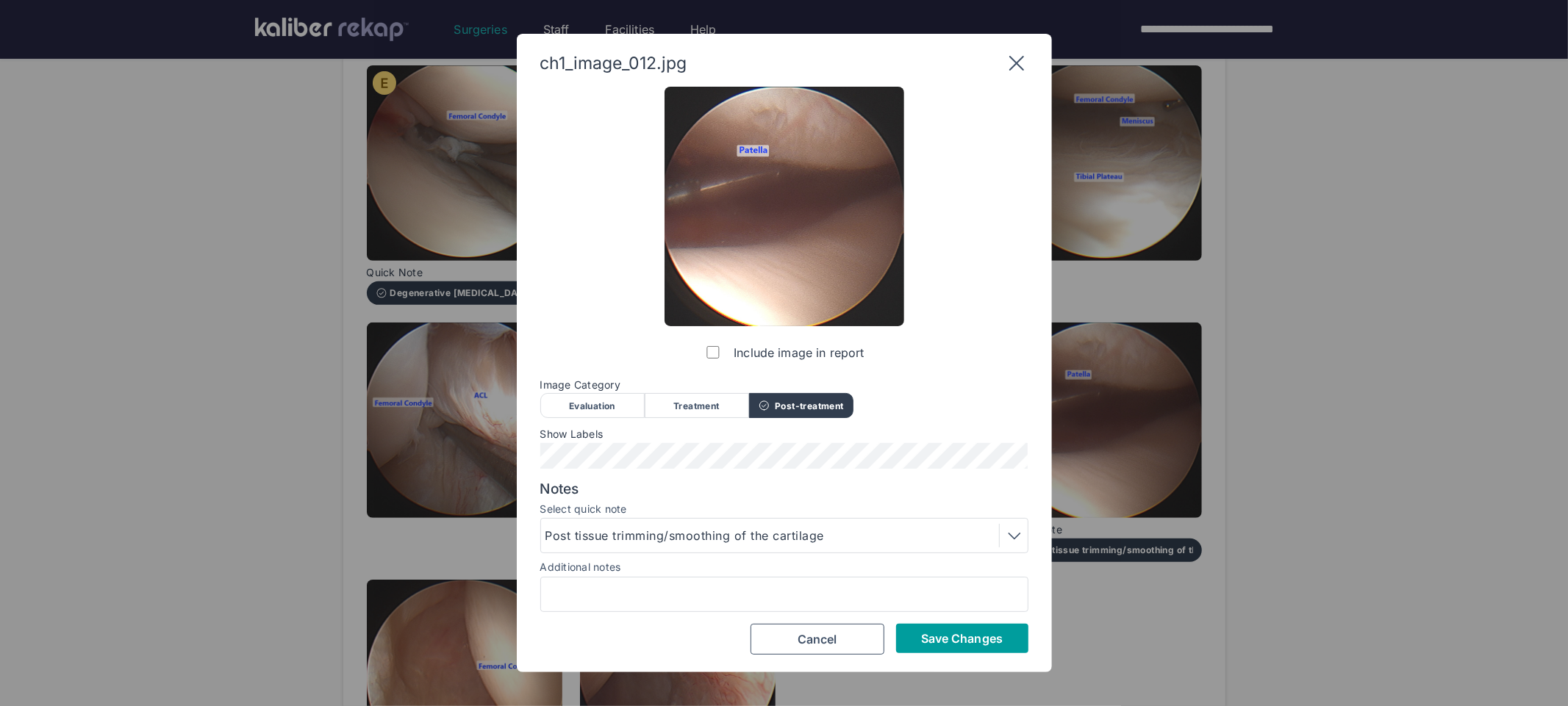
click at [932, 635] on span "Save Changes" at bounding box center [961, 638] width 82 height 15
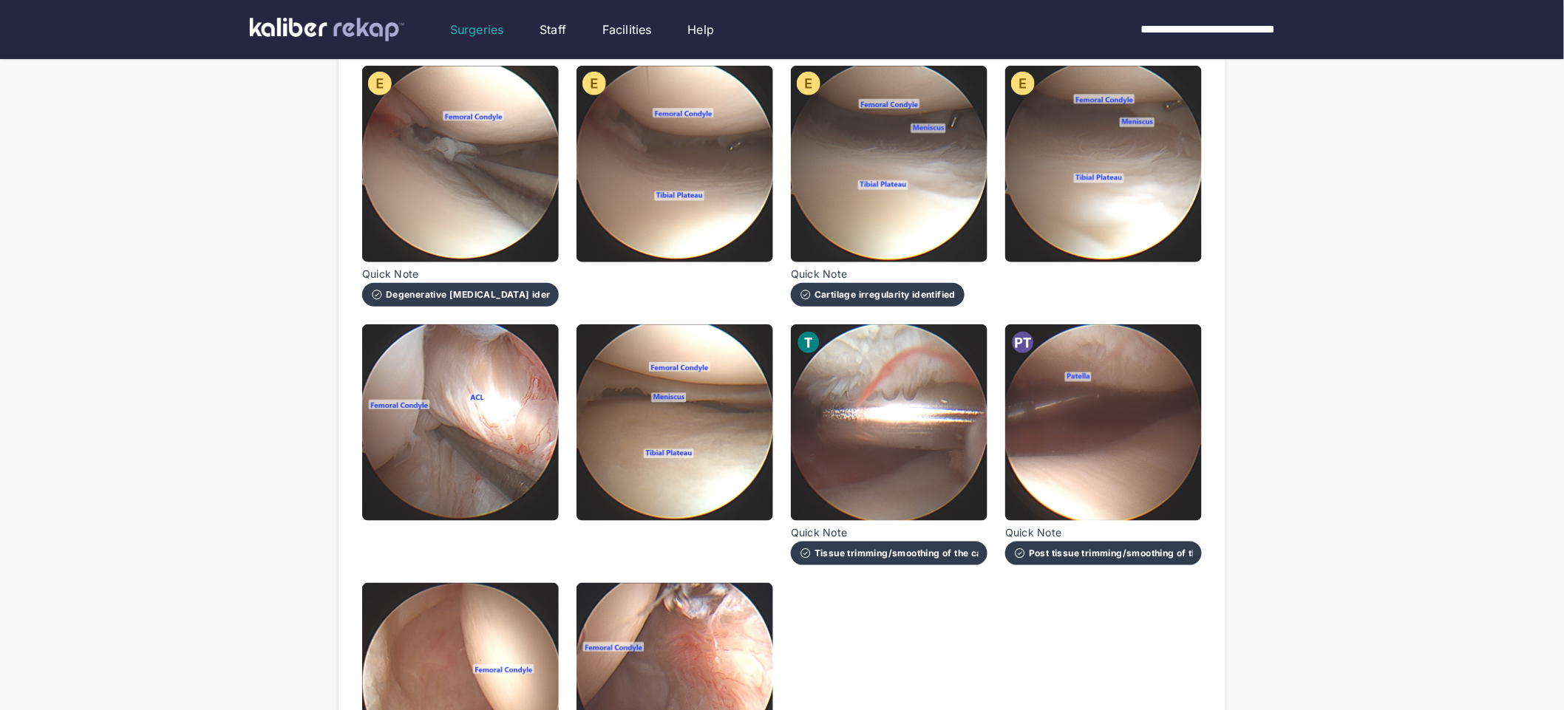
scroll to position [486, 0]
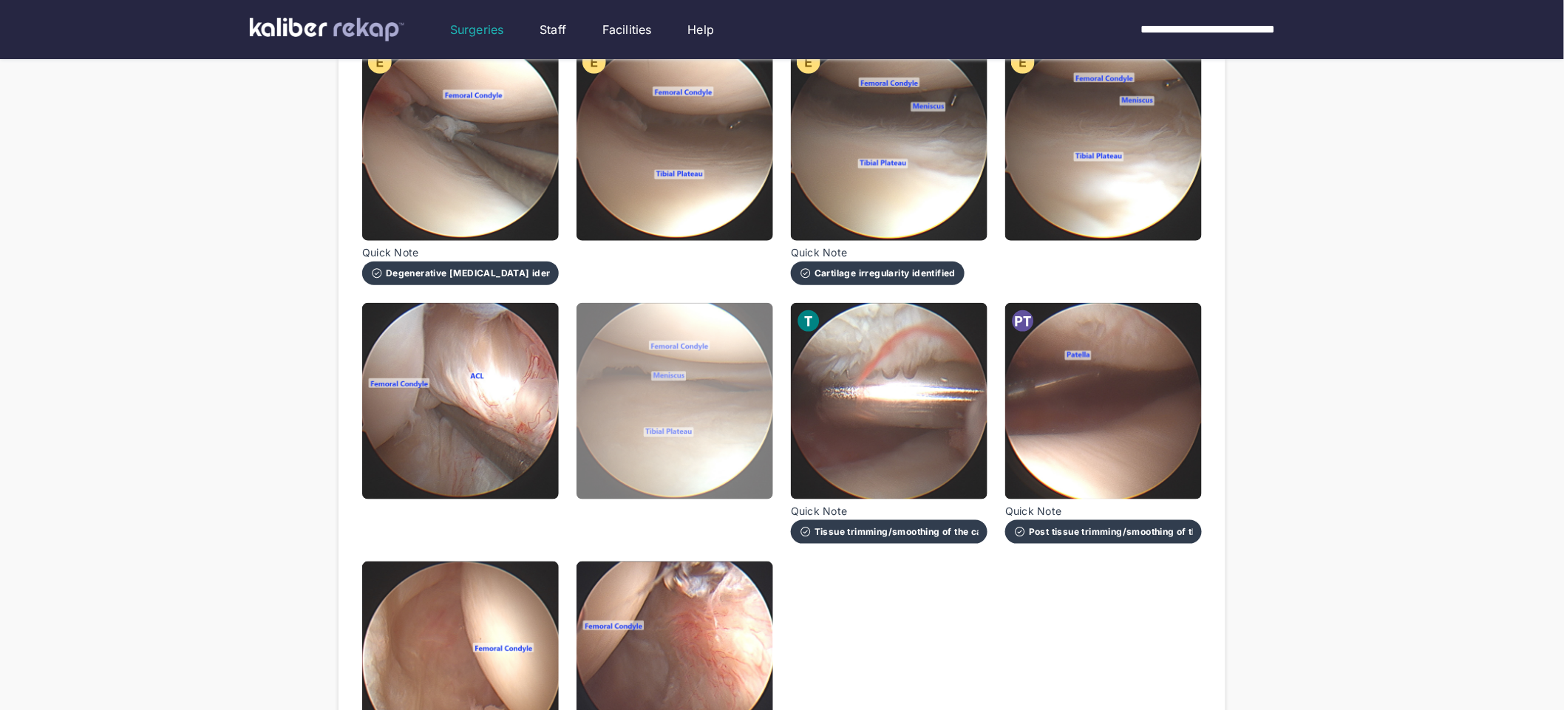
click at [681, 427] on img at bounding box center [674, 401] width 197 height 197
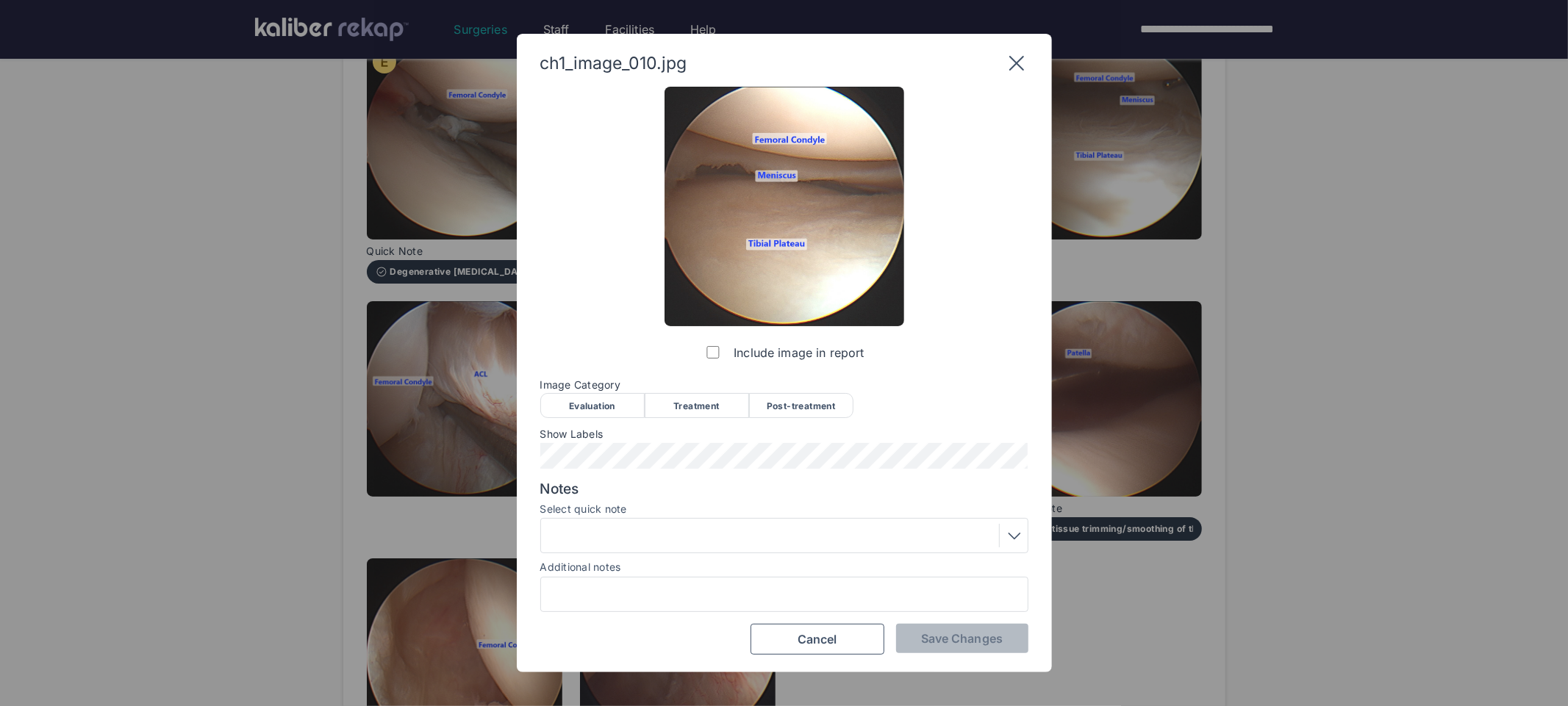
click at [629, 411] on div "Evaluation" at bounding box center [592, 405] width 104 height 25
click at [934, 632] on span "Save Changes" at bounding box center [961, 638] width 82 height 15
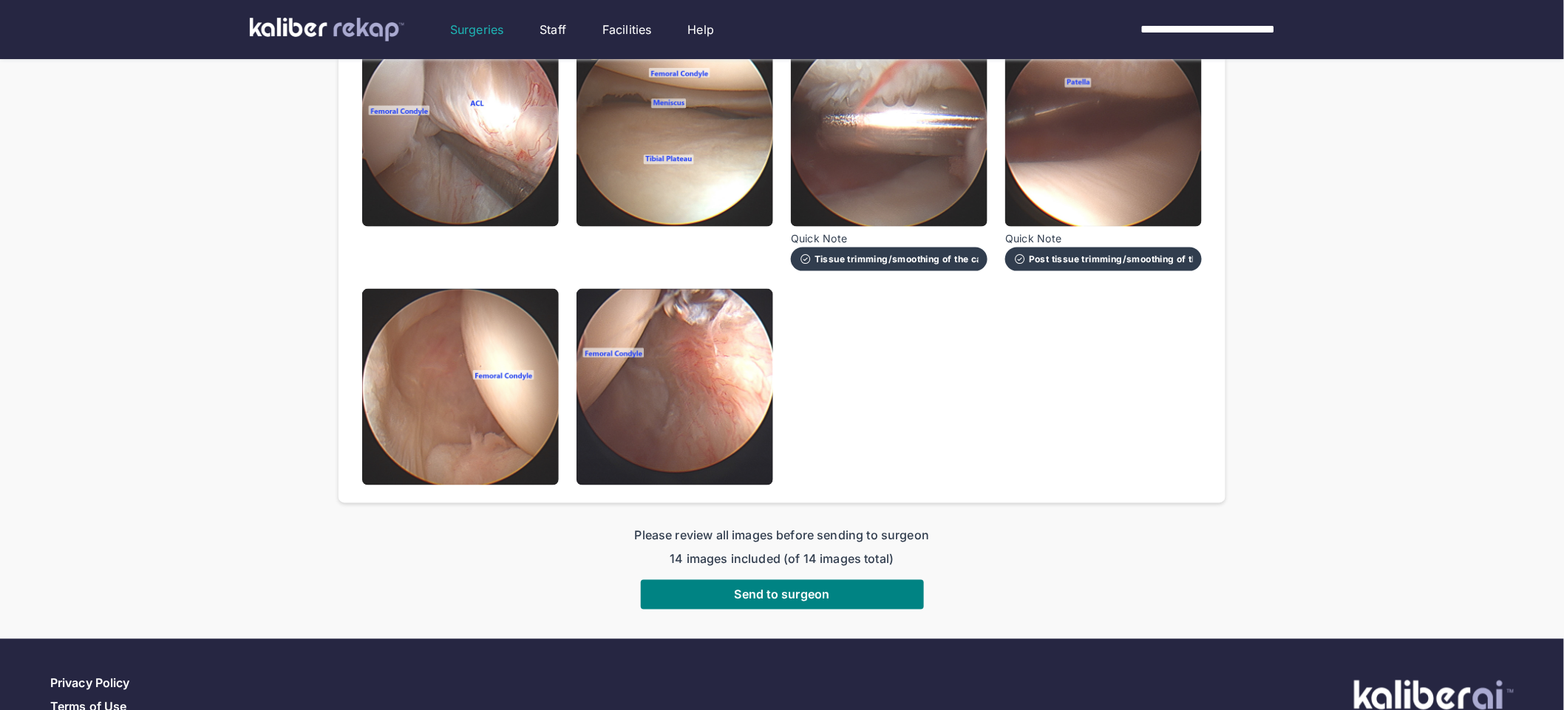
scroll to position [769, 0]
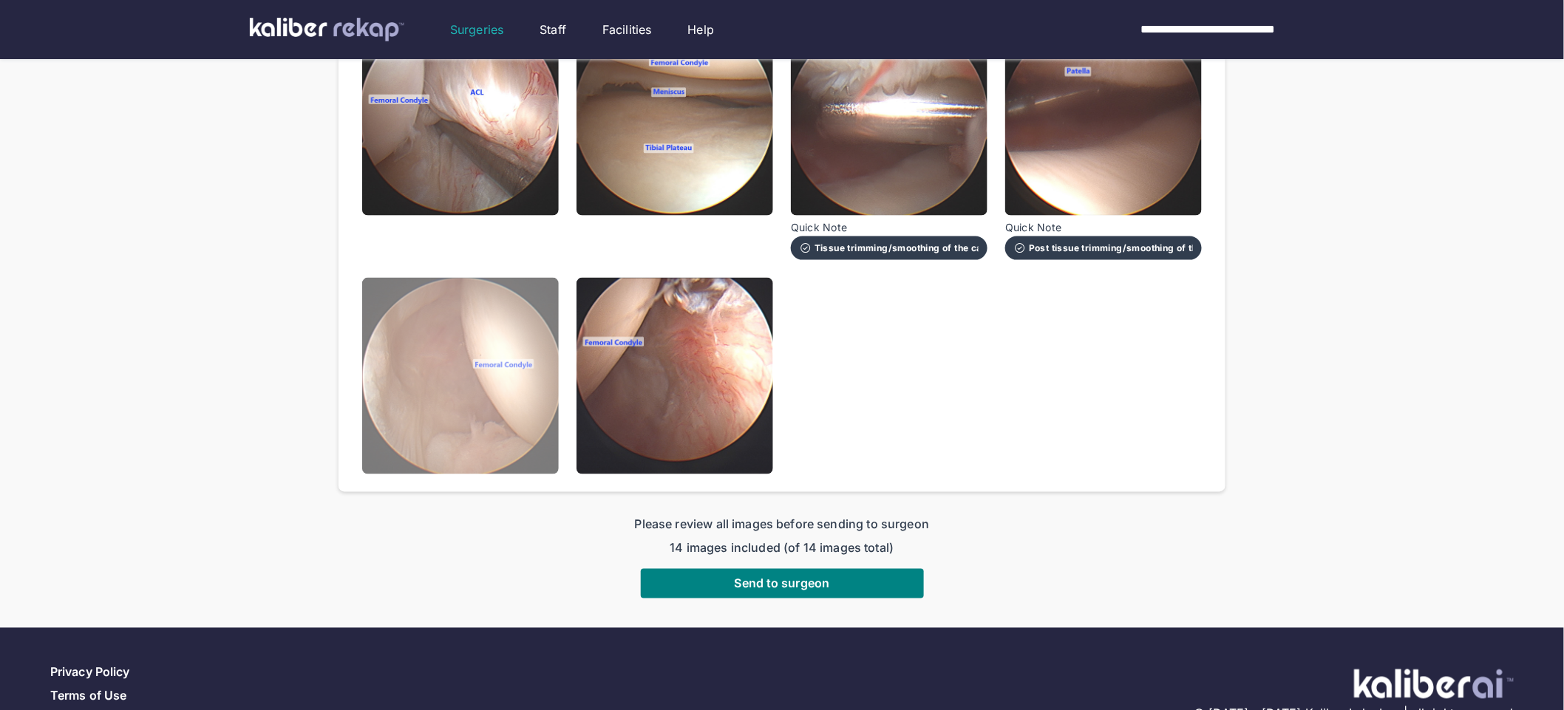
click at [471, 392] on img at bounding box center [460, 376] width 197 height 197
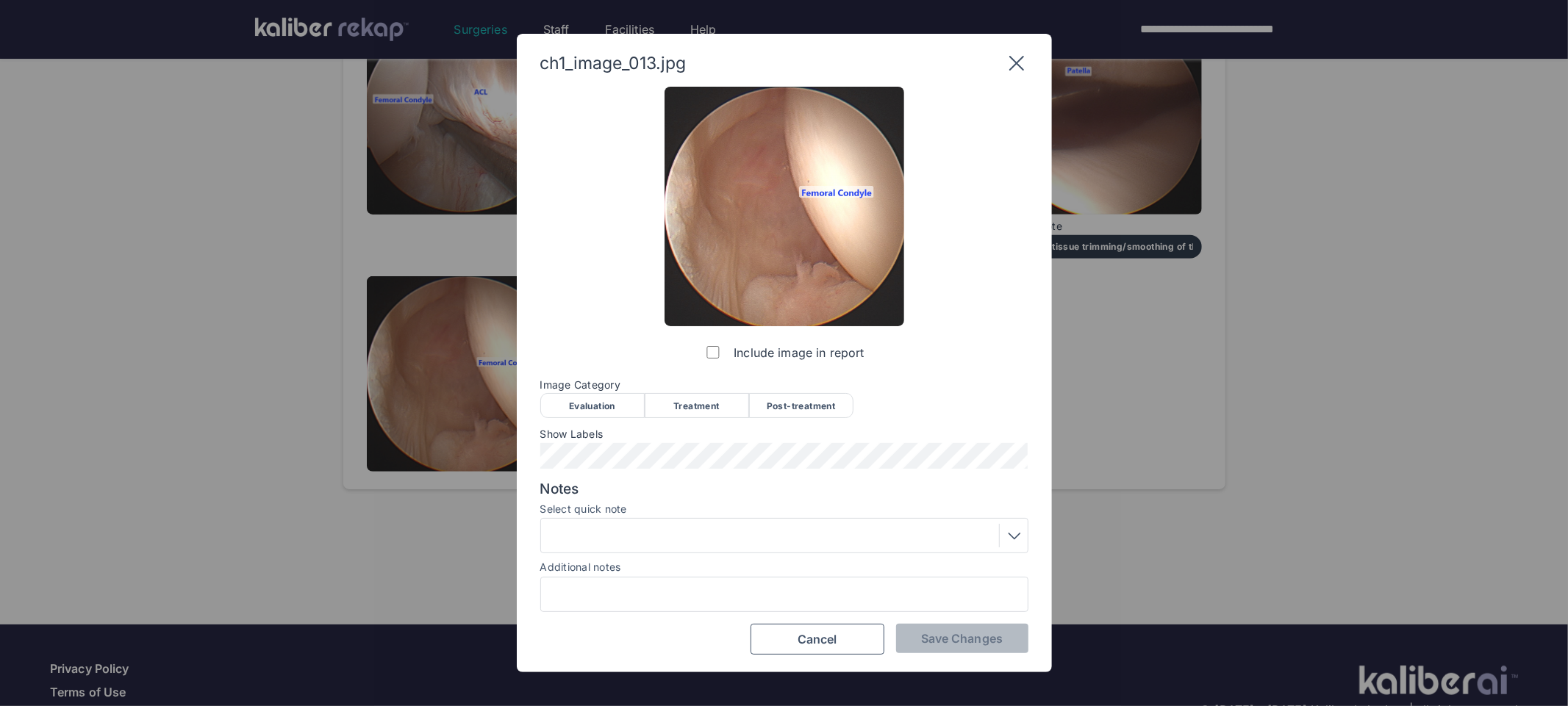
click at [572, 405] on div "Evaluation" at bounding box center [592, 405] width 104 height 25
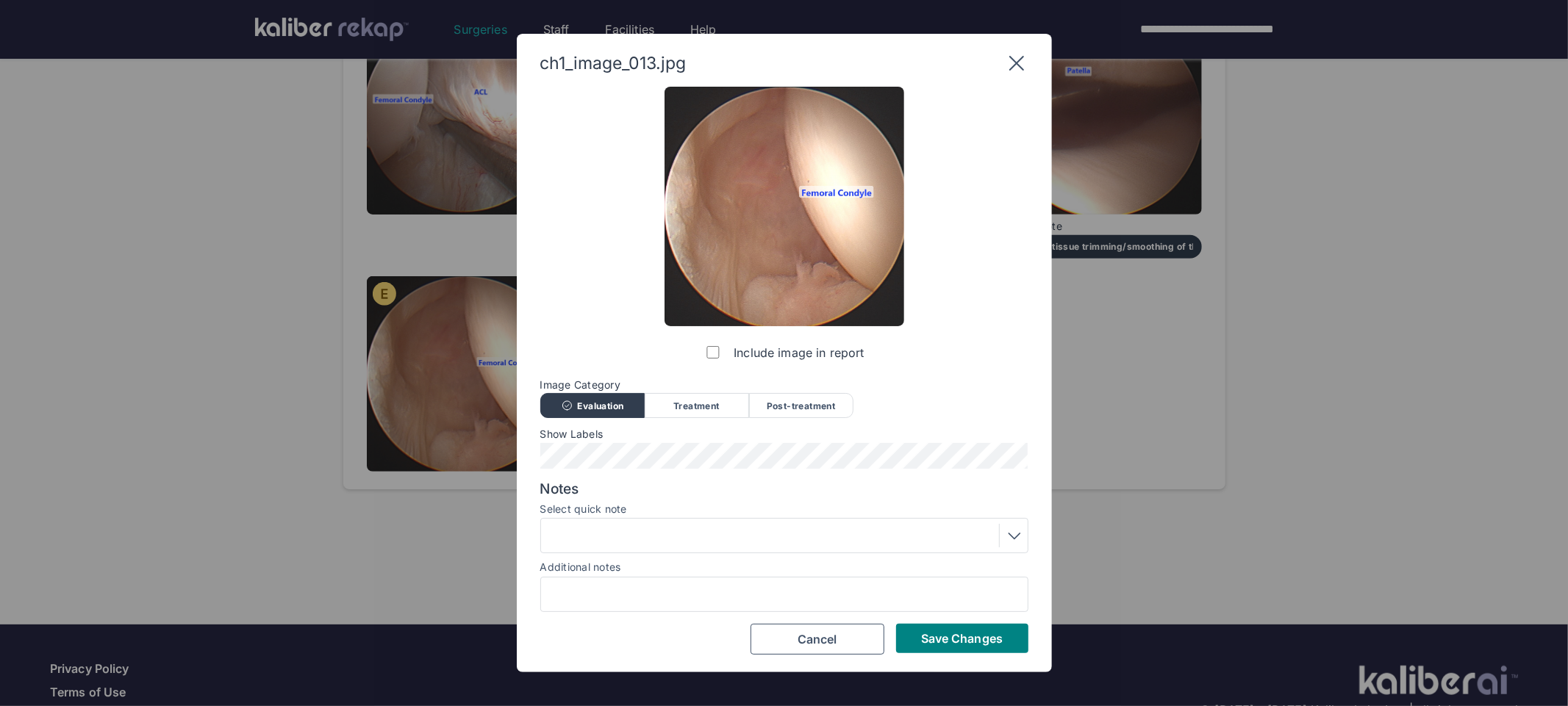
drag, startPoint x: 960, startPoint y: 638, endPoint x: 951, endPoint y: 629, distance: 12.7
click at [958, 637] on span "Save Changes" at bounding box center [961, 638] width 82 height 15
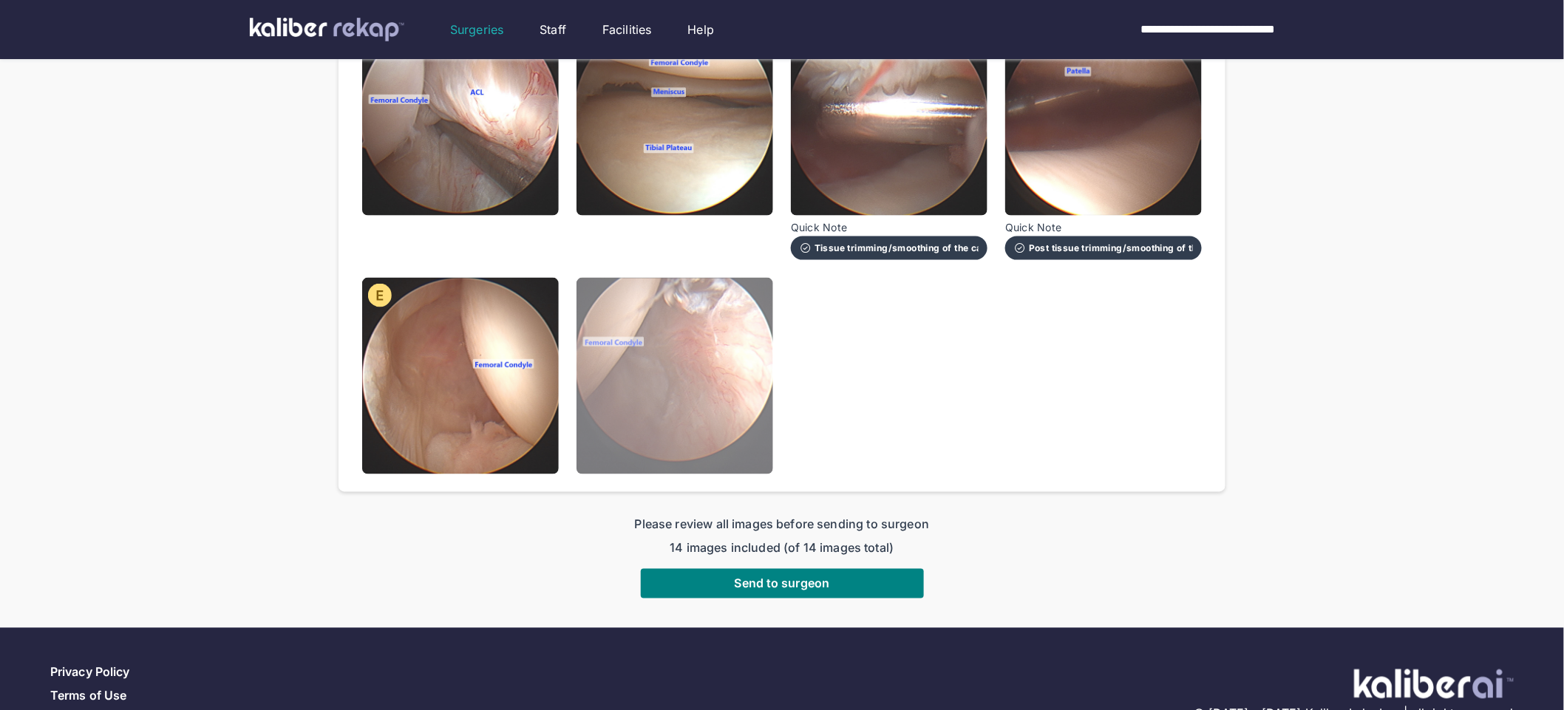
click at [710, 425] on img at bounding box center [674, 376] width 197 height 197
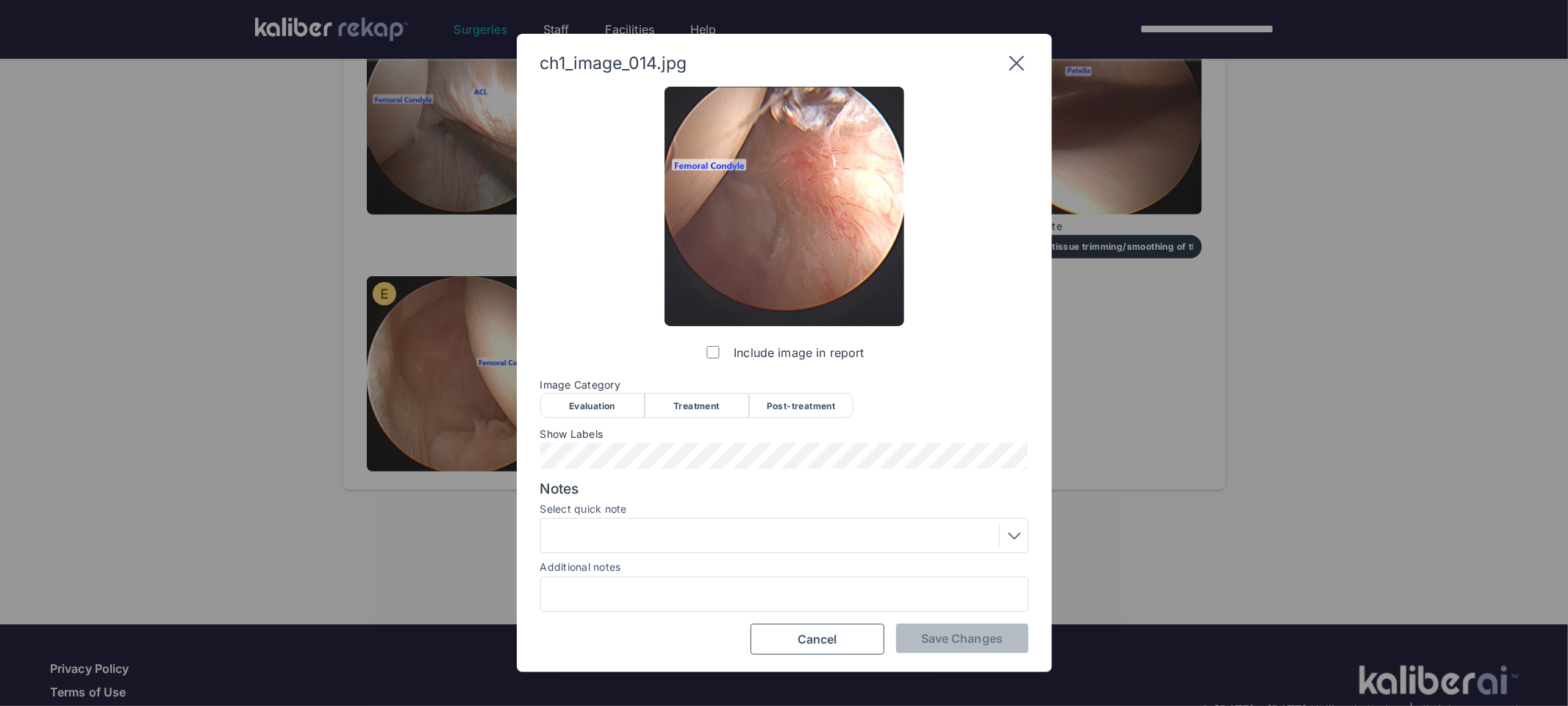
click at [616, 408] on div "Evaluation" at bounding box center [592, 405] width 104 height 25
click at [959, 638] on span "Save Changes" at bounding box center [961, 638] width 82 height 15
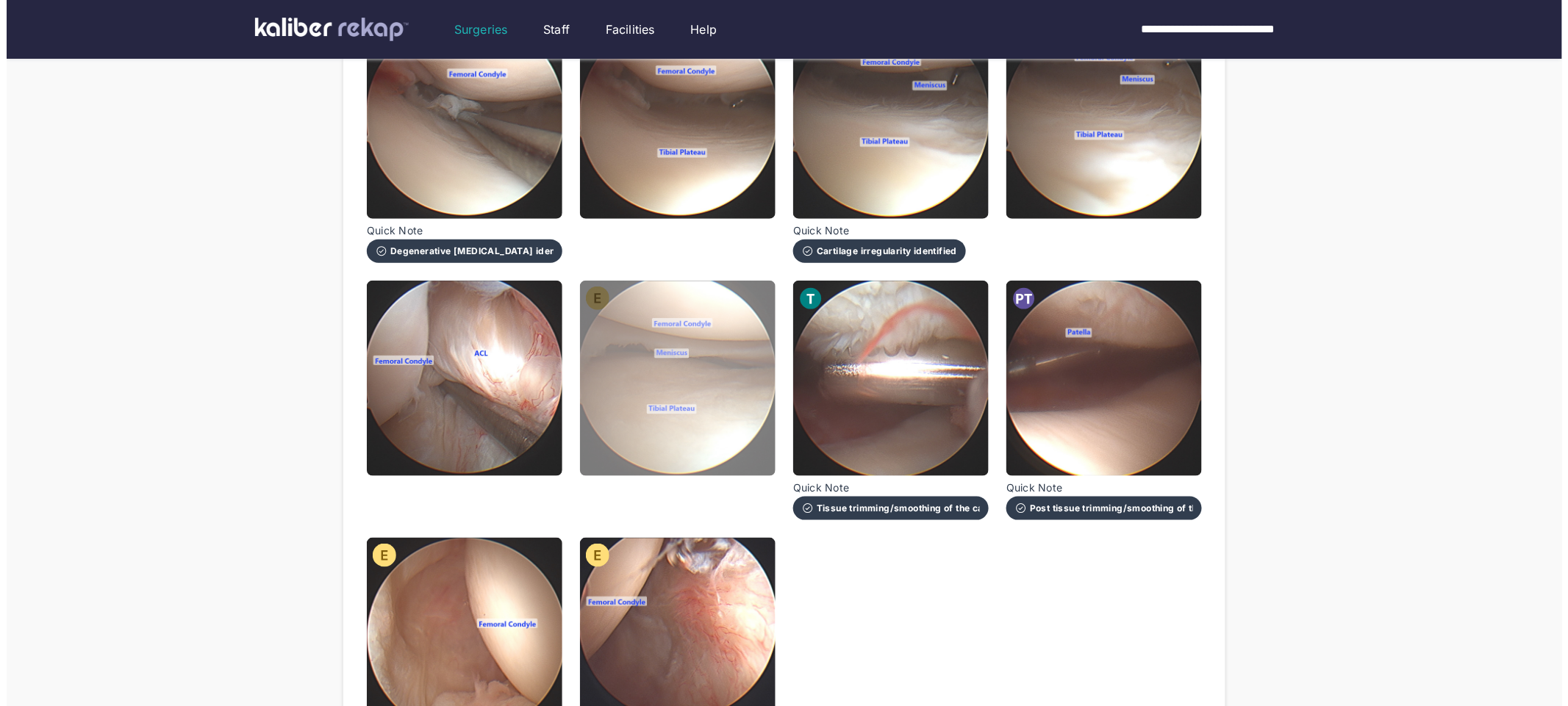
scroll to position [513, 0]
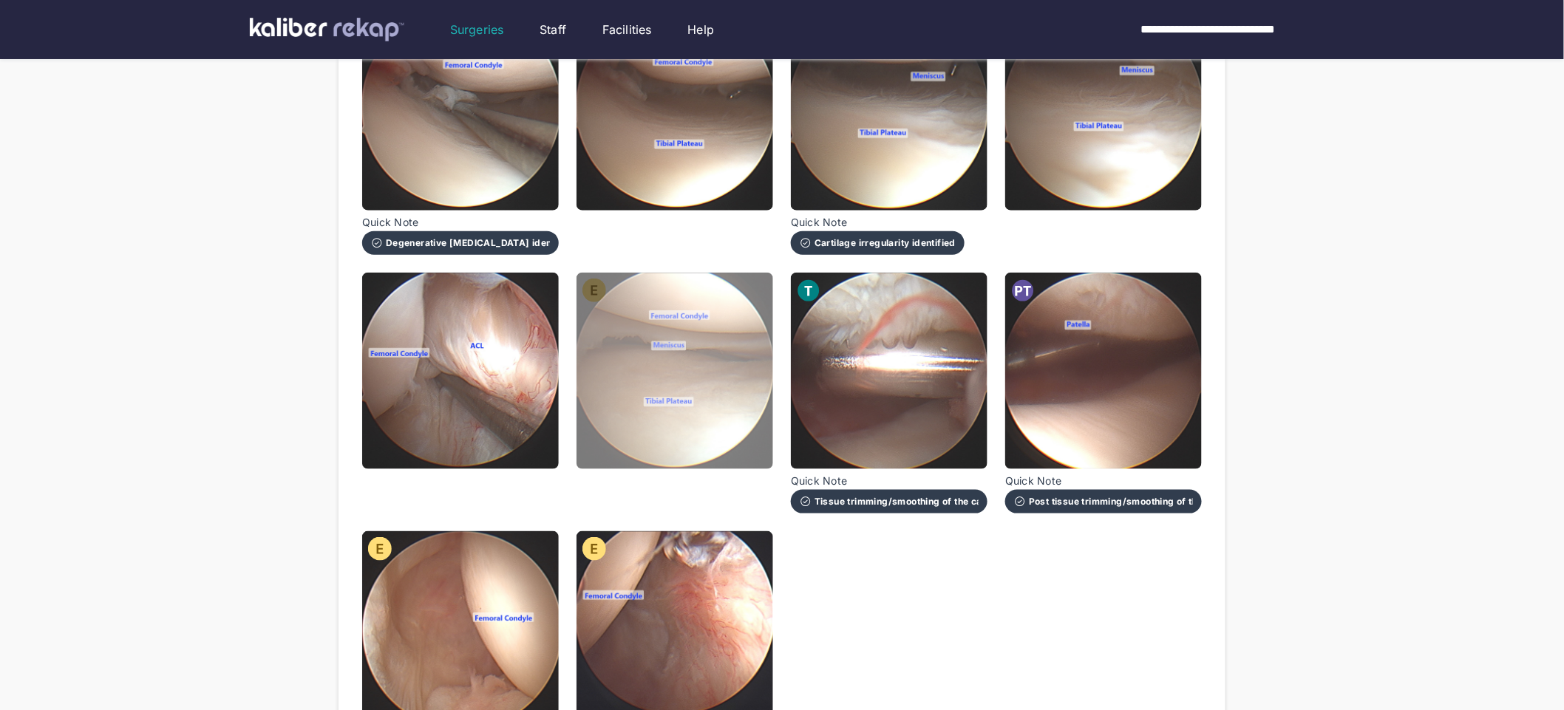
click at [620, 429] on img at bounding box center [674, 371] width 197 height 197
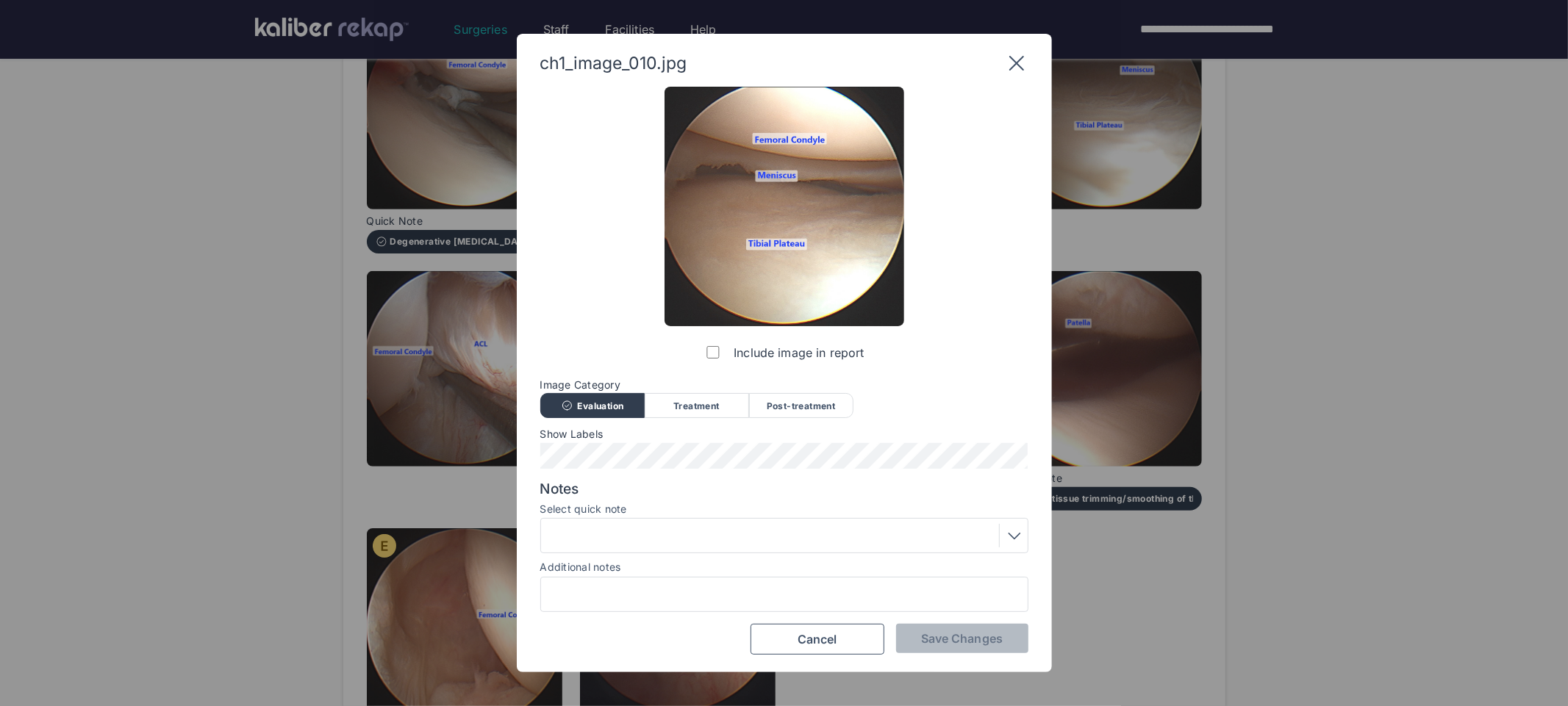
click at [824, 410] on div "Post-treatment" at bounding box center [800, 405] width 104 height 25
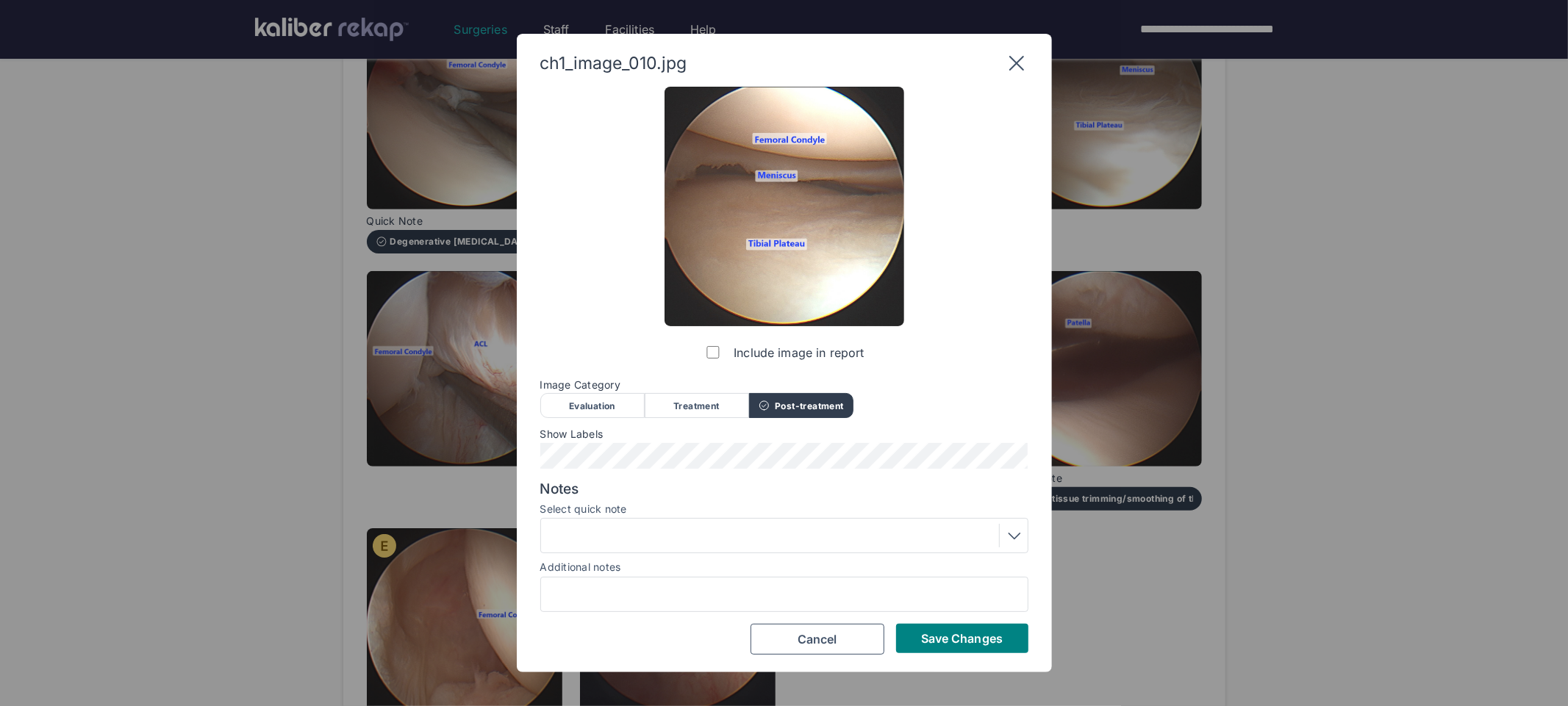
click at [745, 545] on div at bounding box center [784, 536] width 477 height 24
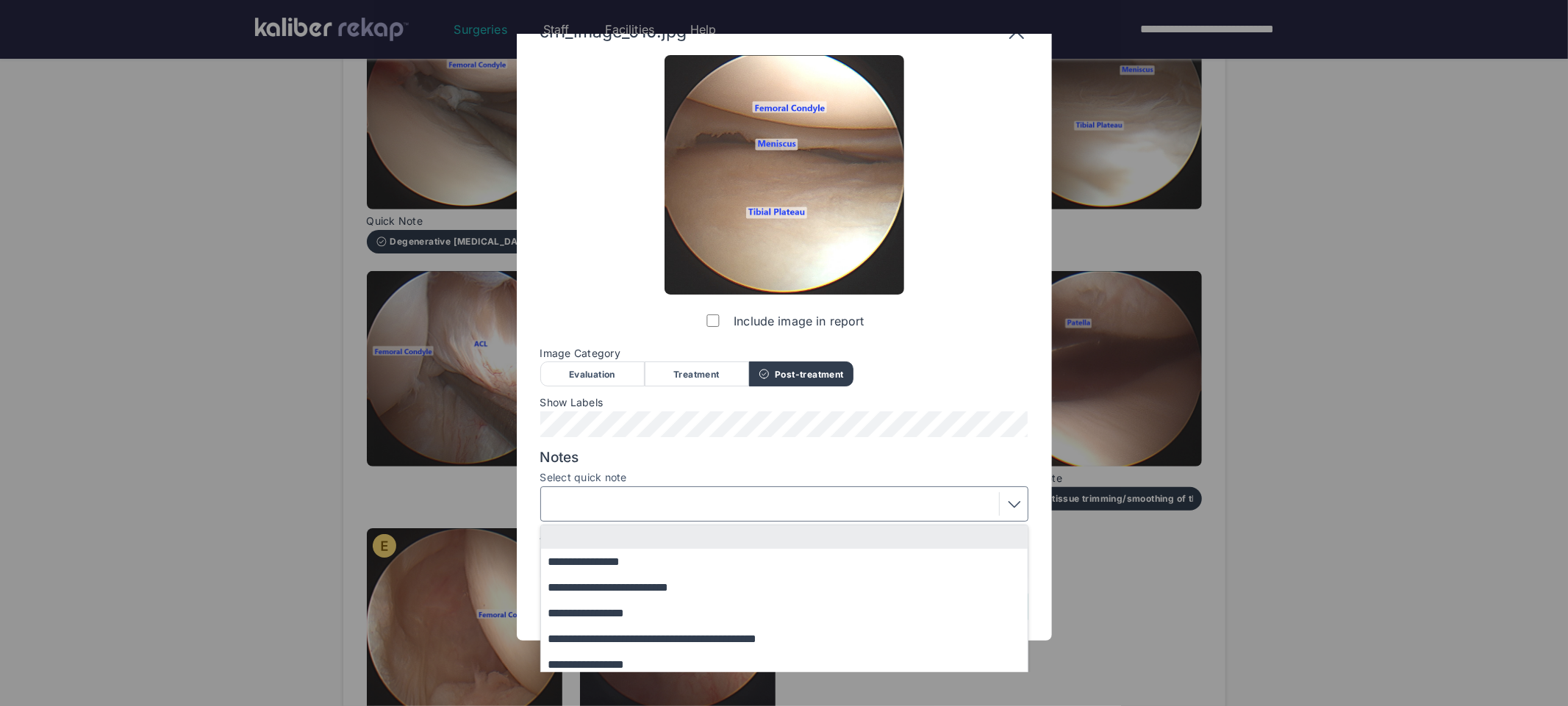
scroll to position [55, 0]
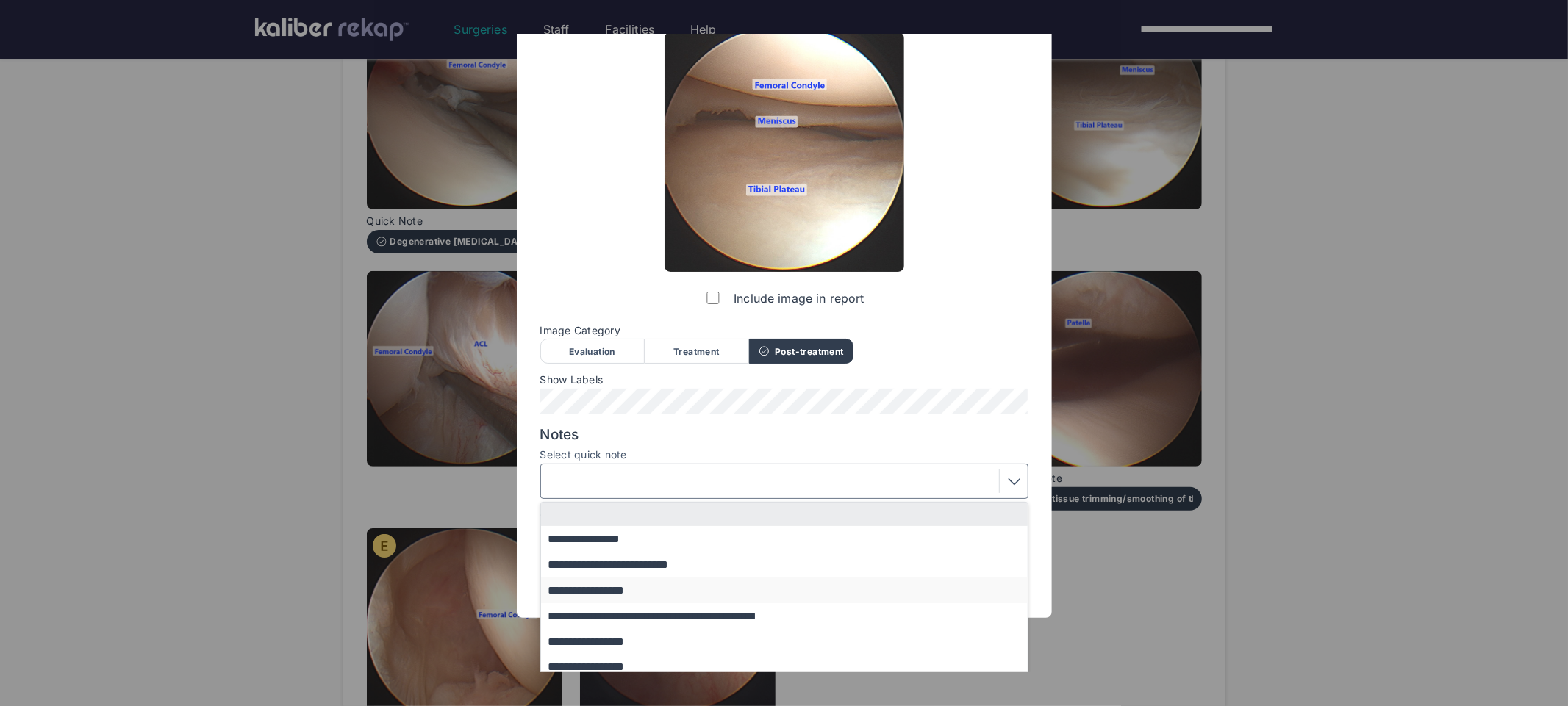
click at [644, 596] on button "**********" at bounding box center [790, 591] width 500 height 26
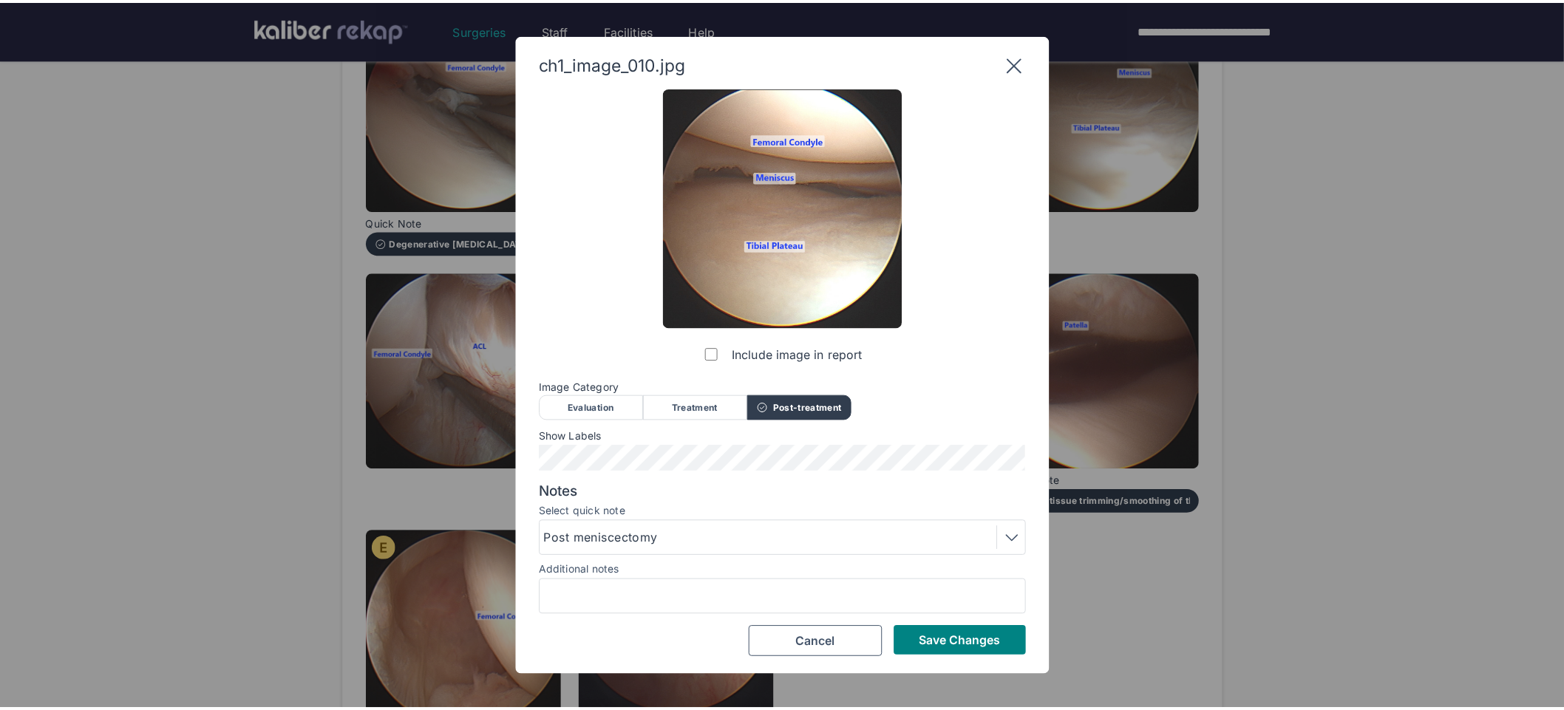
scroll to position [0, 0]
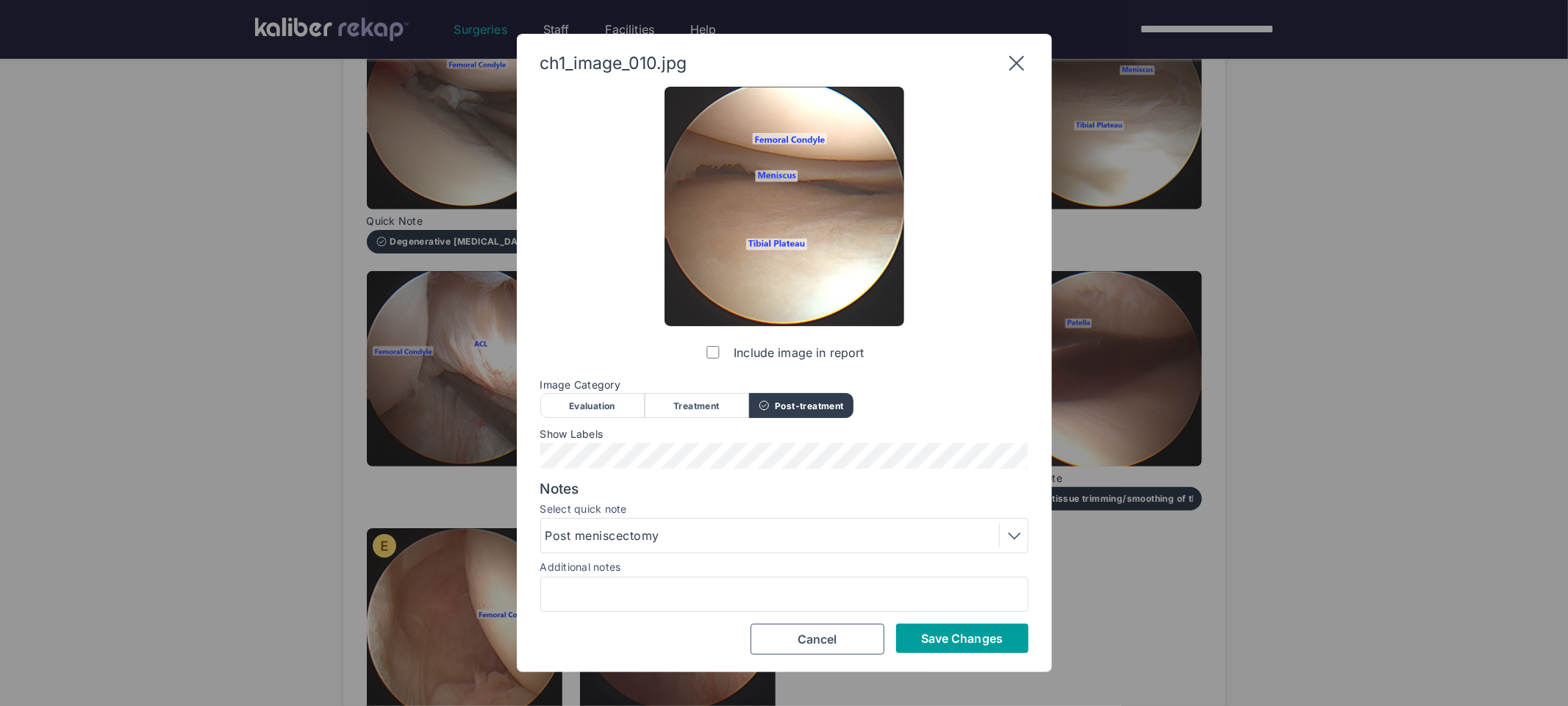
click at [987, 637] on span "Save Changes" at bounding box center [961, 638] width 82 height 15
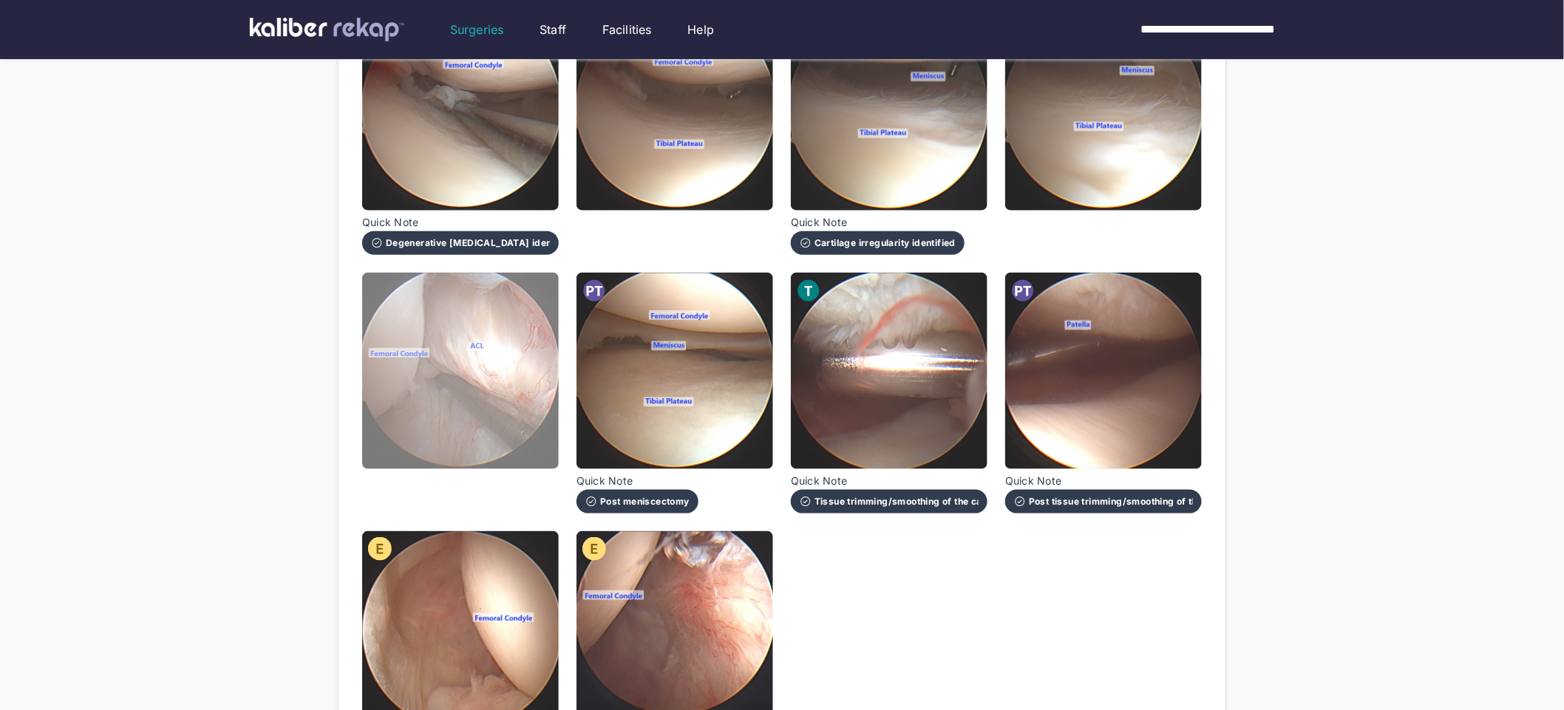
click at [528, 419] on img at bounding box center [460, 371] width 197 height 197
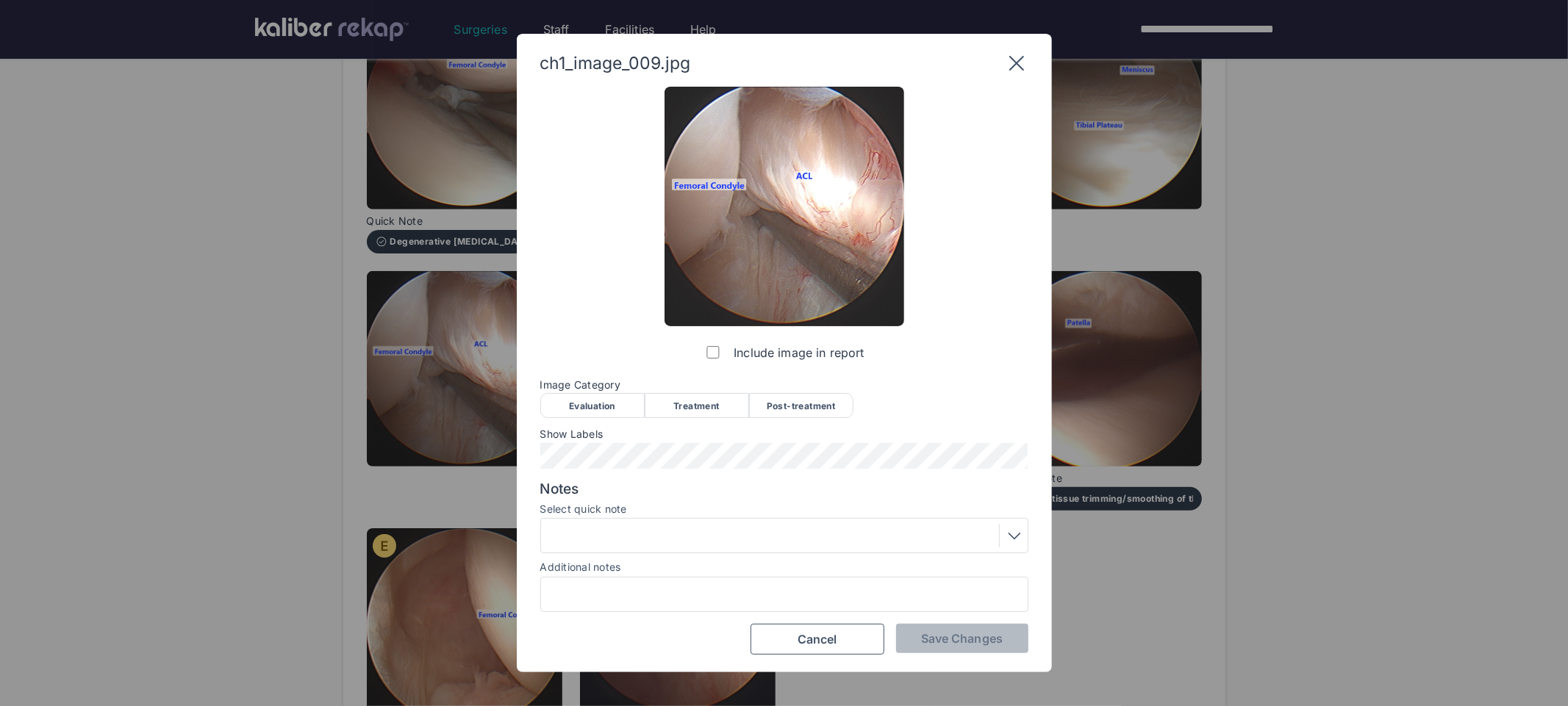
click at [588, 413] on div "Evaluation" at bounding box center [592, 405] width 104 height 25
click at [921, 637] on span "Save Changes" at bounding box center [961, 638] width 82 height 15
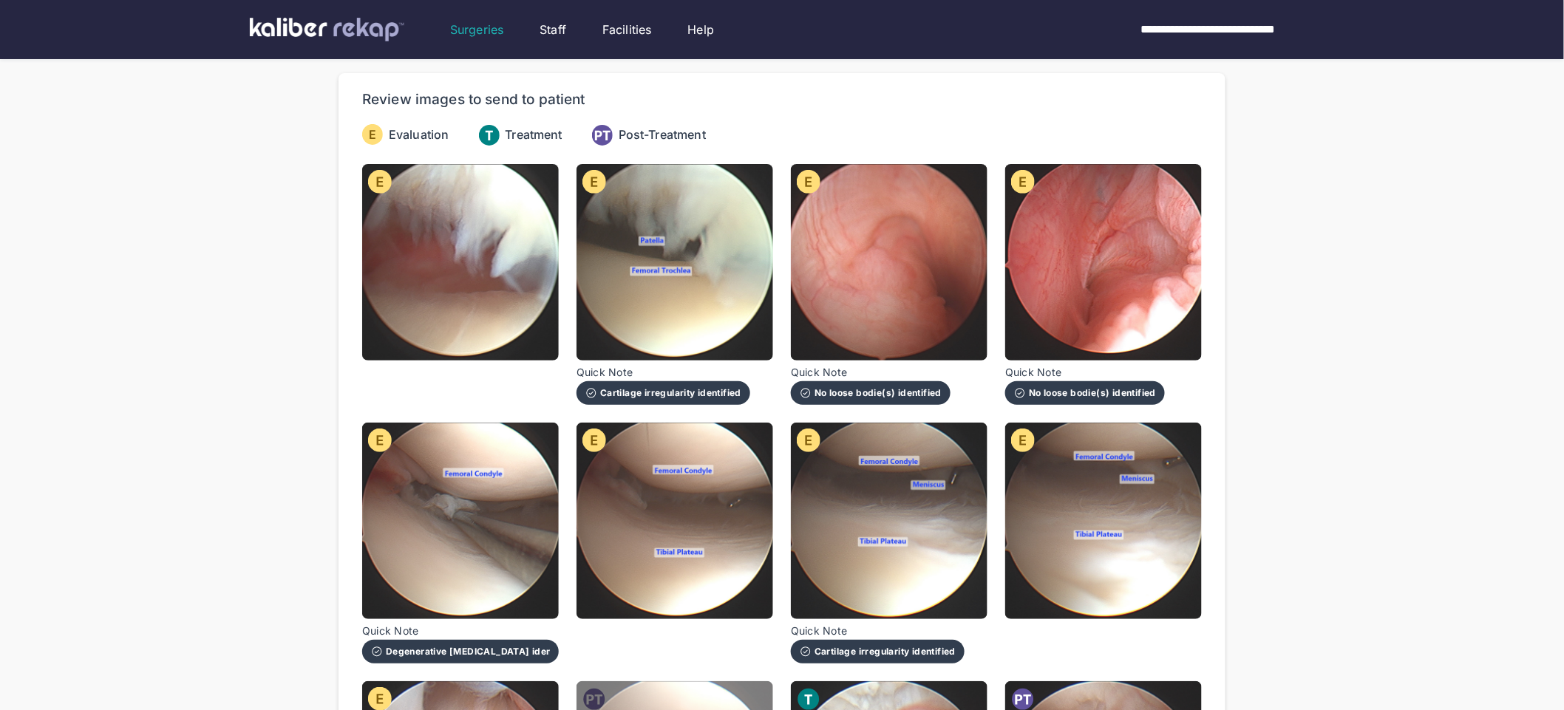
scroll to position [759, 0]
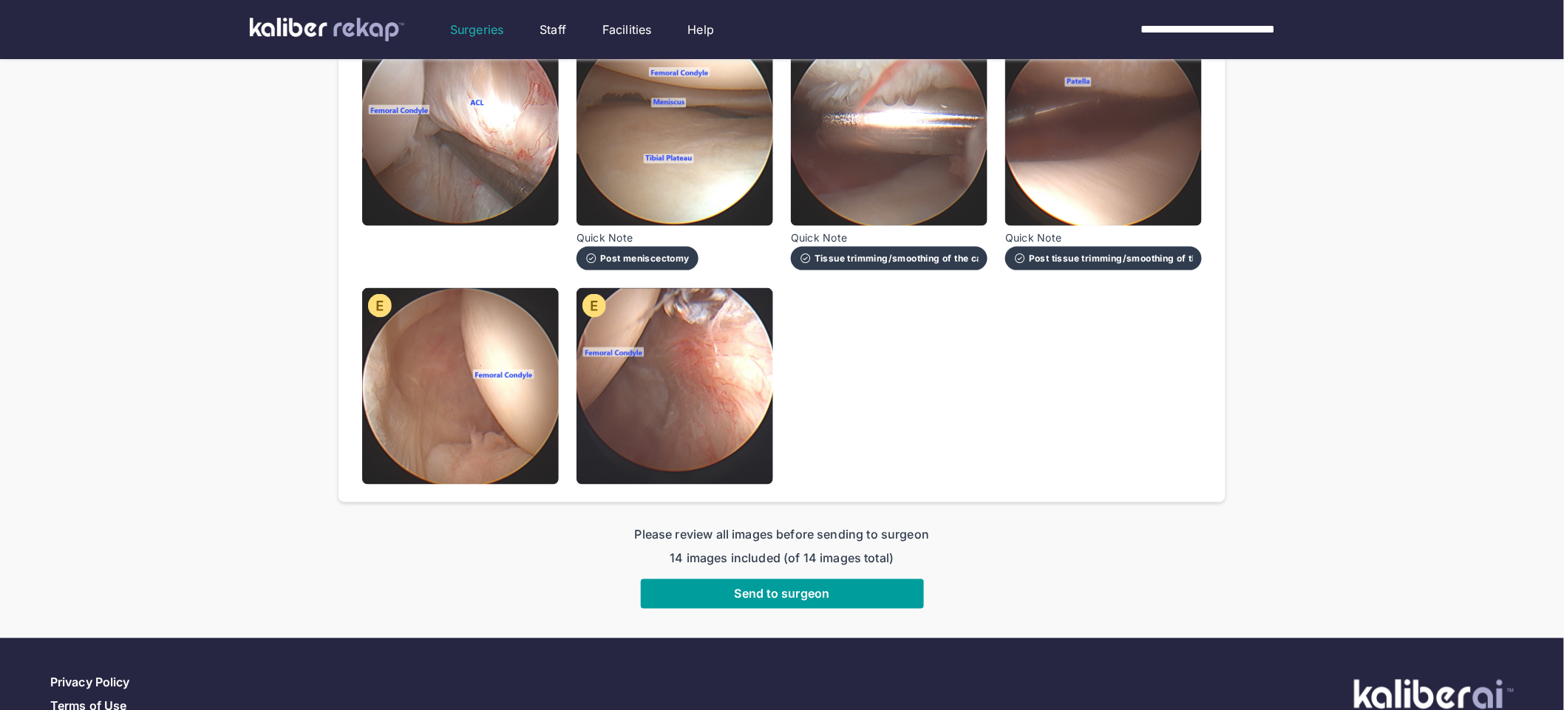
click at [809, 595] on span "Send to surgeon" at bounding box center [782, 594] width 95 height 15
